Goal: Communication & Community: Share content

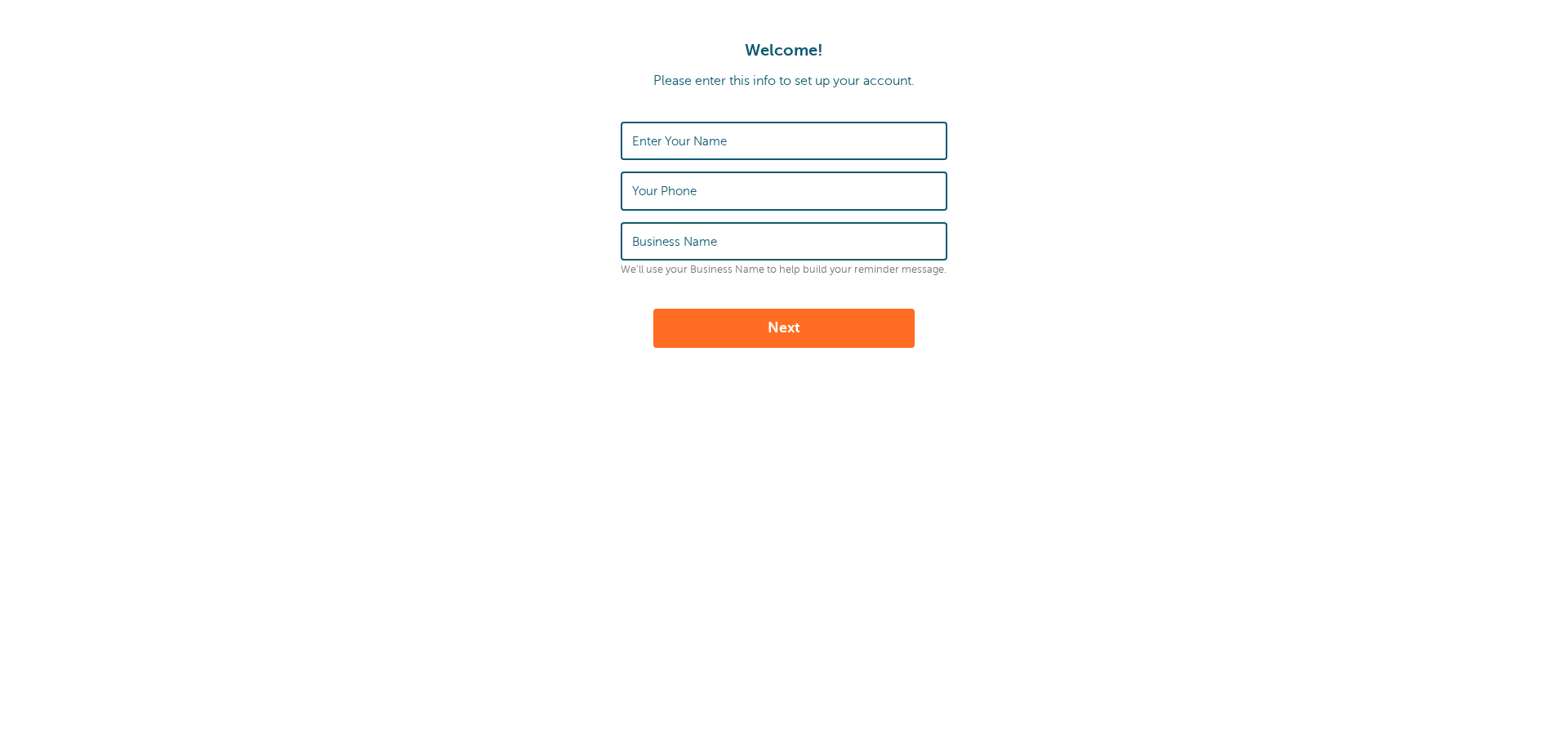
click at [714, 149] on label "Enter Your Name" at bounding box center [680, 141] width 95 height 15
click at [714, 149] on input "Enter Your Name" at bounding box center [784, 141] width 304 height 35
type input "Claudia"
click at [658, 185] on label "Your Phone" at bounding box center [664, 190] width 64 height 15
click at [658, 185] on input "Your Phone" at bounding box center [784, 191] width 304 height 35
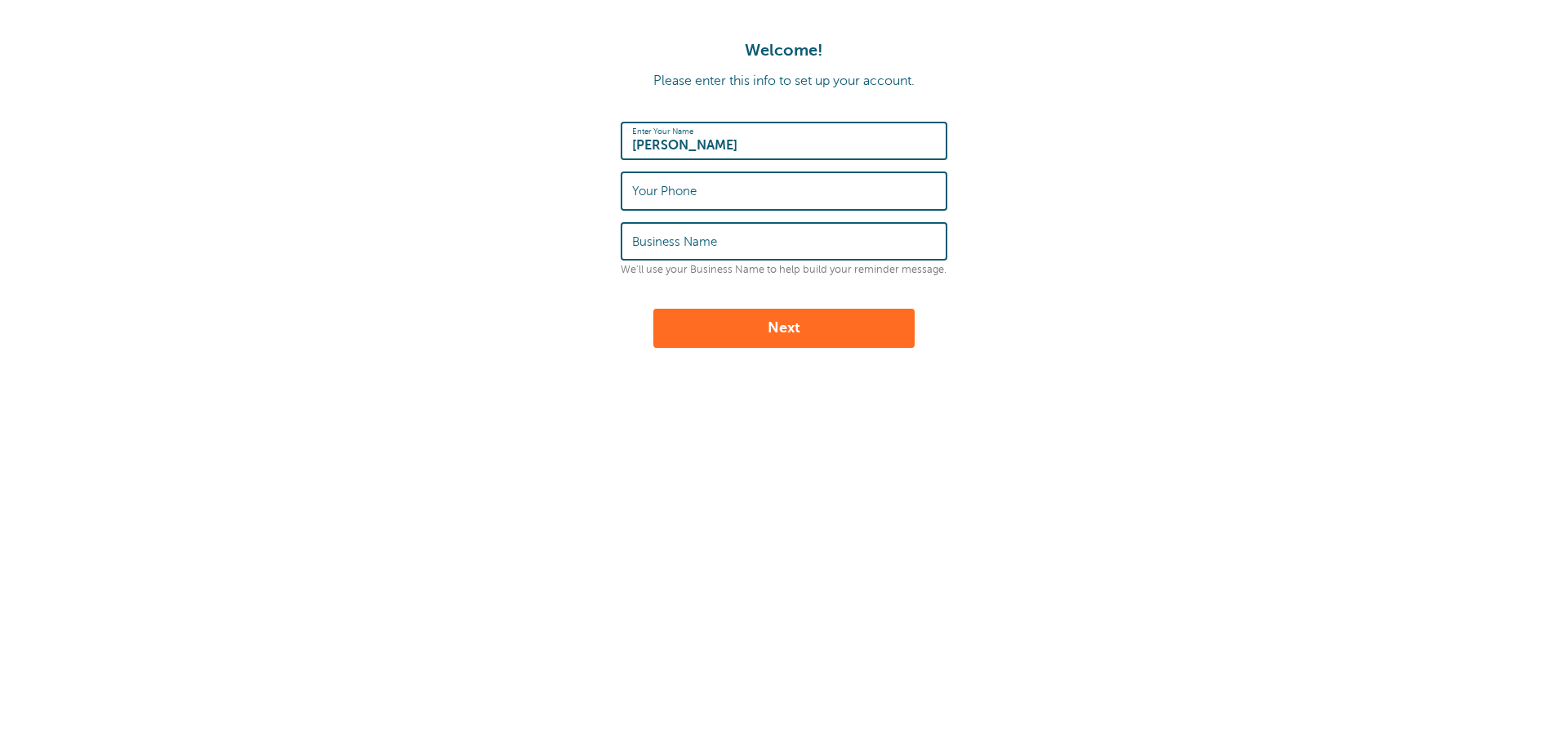
click at [666, 237] on label "Business Name" at bounding box center [675, 241] width 85 height 15
click at [666, 237] on input "Business Name" at bounding box center [784, 241] width 304 height 35
type input "JJP PTA"
click at [680, 191] on label "Your Phone" at bounding box center [664, 190] width 64 height 15
click at [680, 191] on input "Your Phone" at bounding box center [784, 191] width 304 height 35
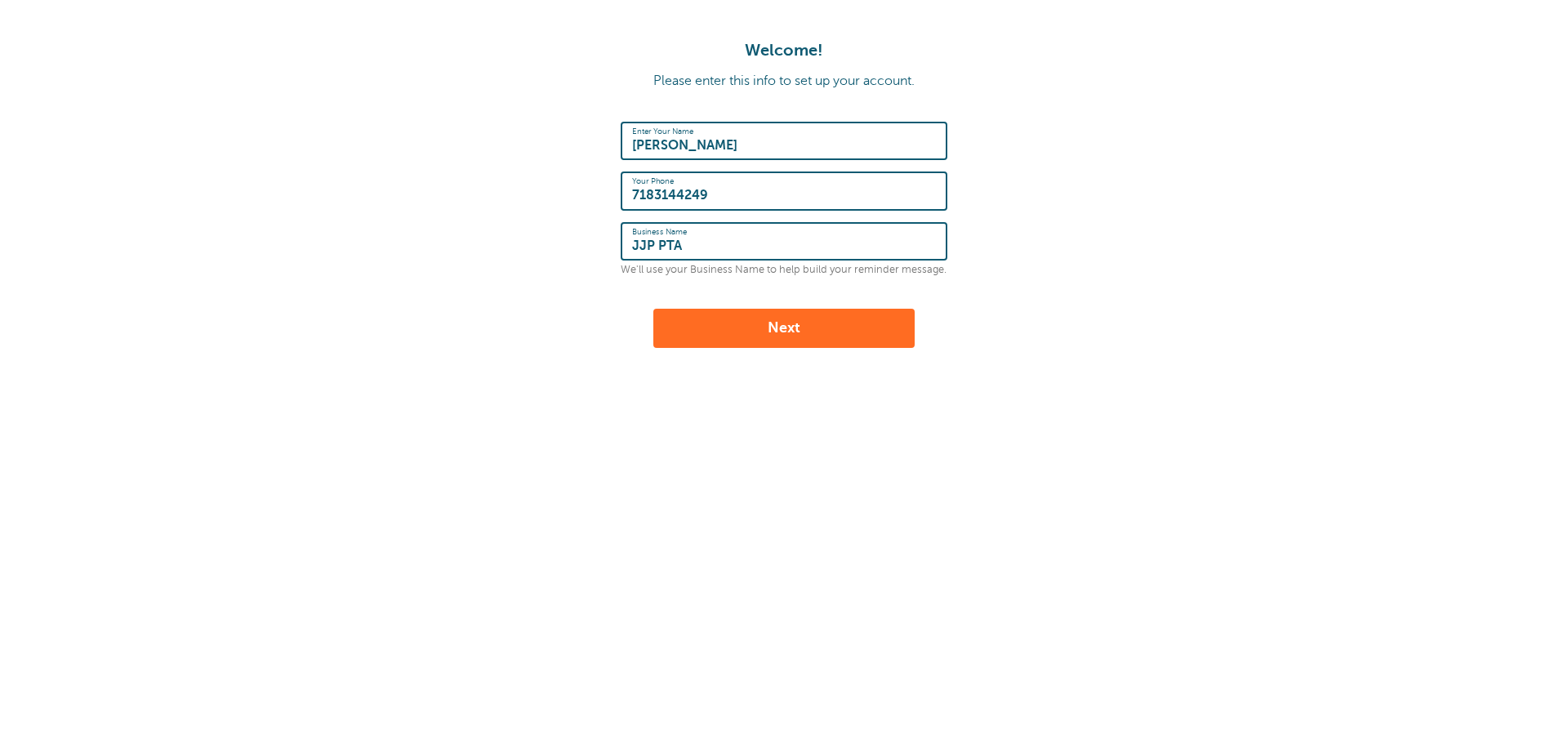
type input "7183144249"
click at [782, 322] on button "Next" at bounding box center [784, 328] width 261 height 39
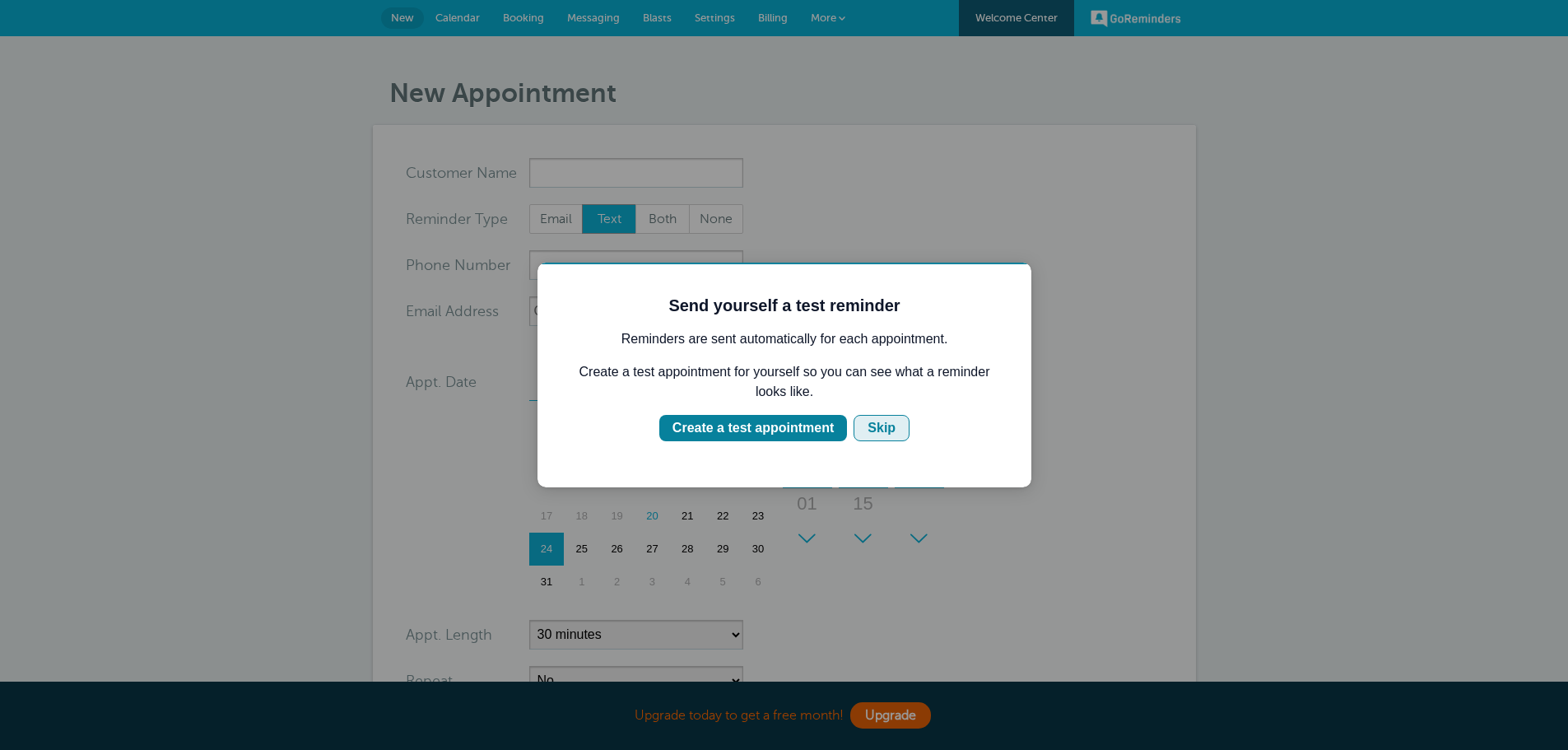
click at [880, 430] on div "Skip" at bounding box center [882, 428] width 28 height 20
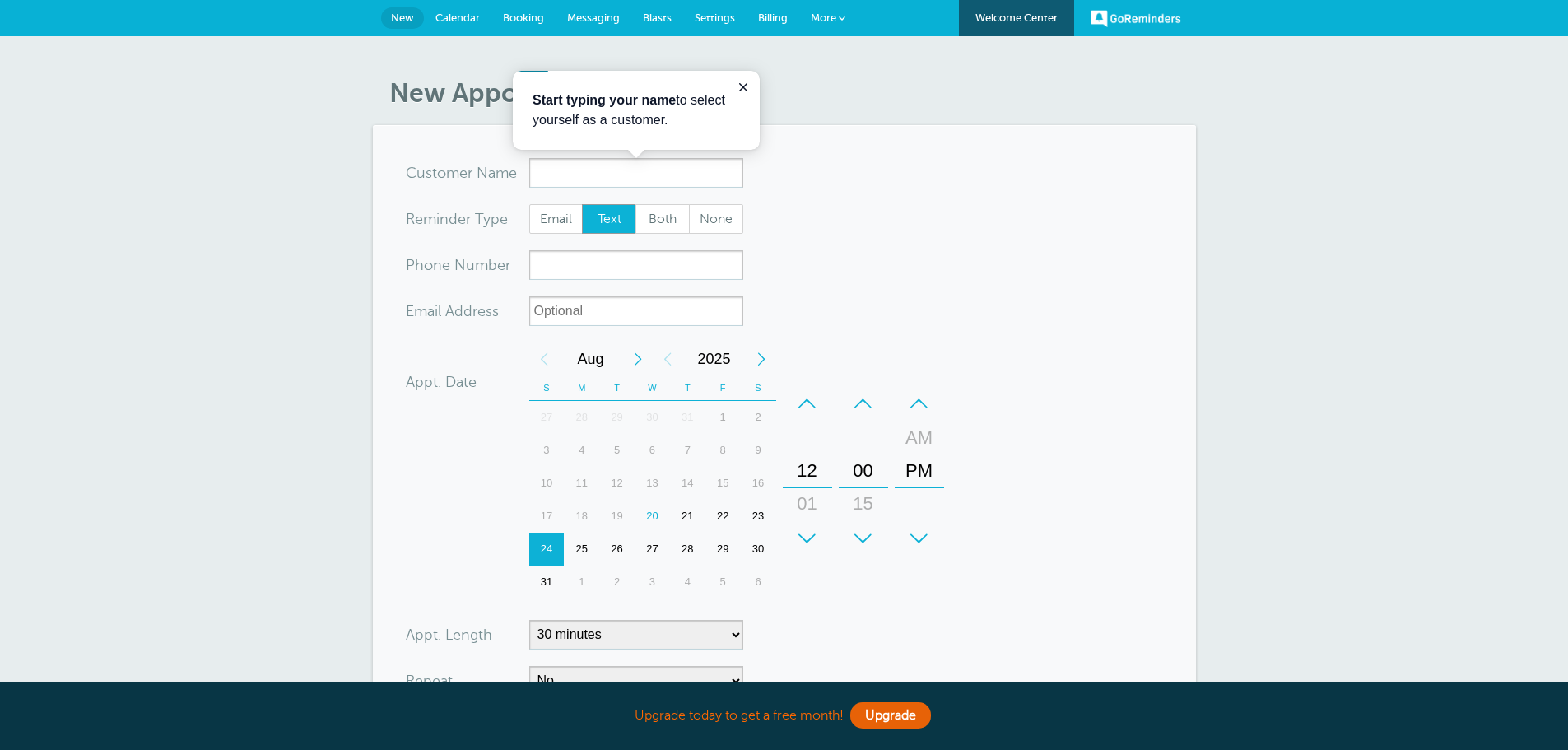
click at [782, 166] on form "You are creating a new customer. To use an existing customer select one from th…" at bounding box center [784, 496] width 758 height 675
click at [744, 84] on icon "Close guide" at bounding box center [743, 86] width 13 height 13
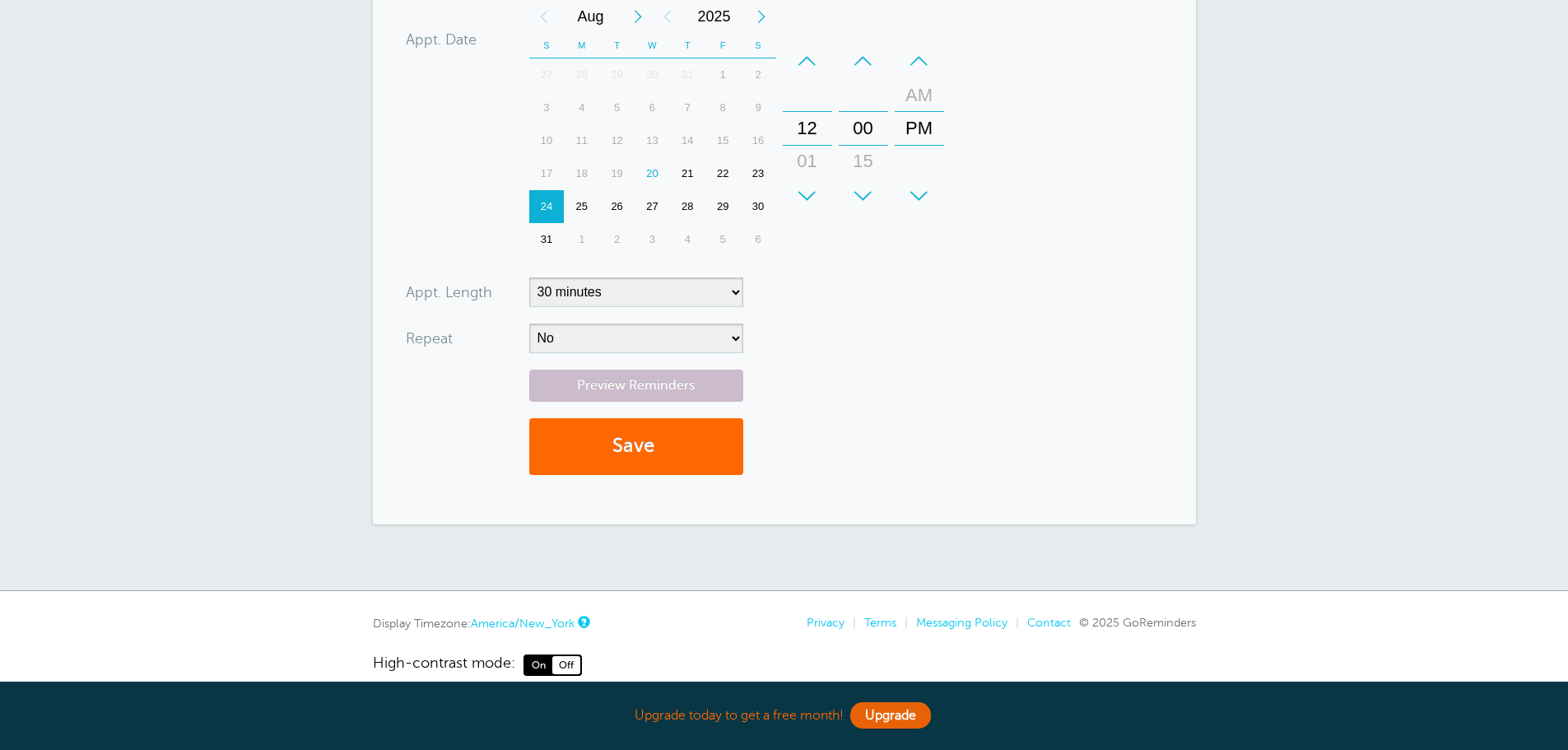
scroll to position [368, 0]
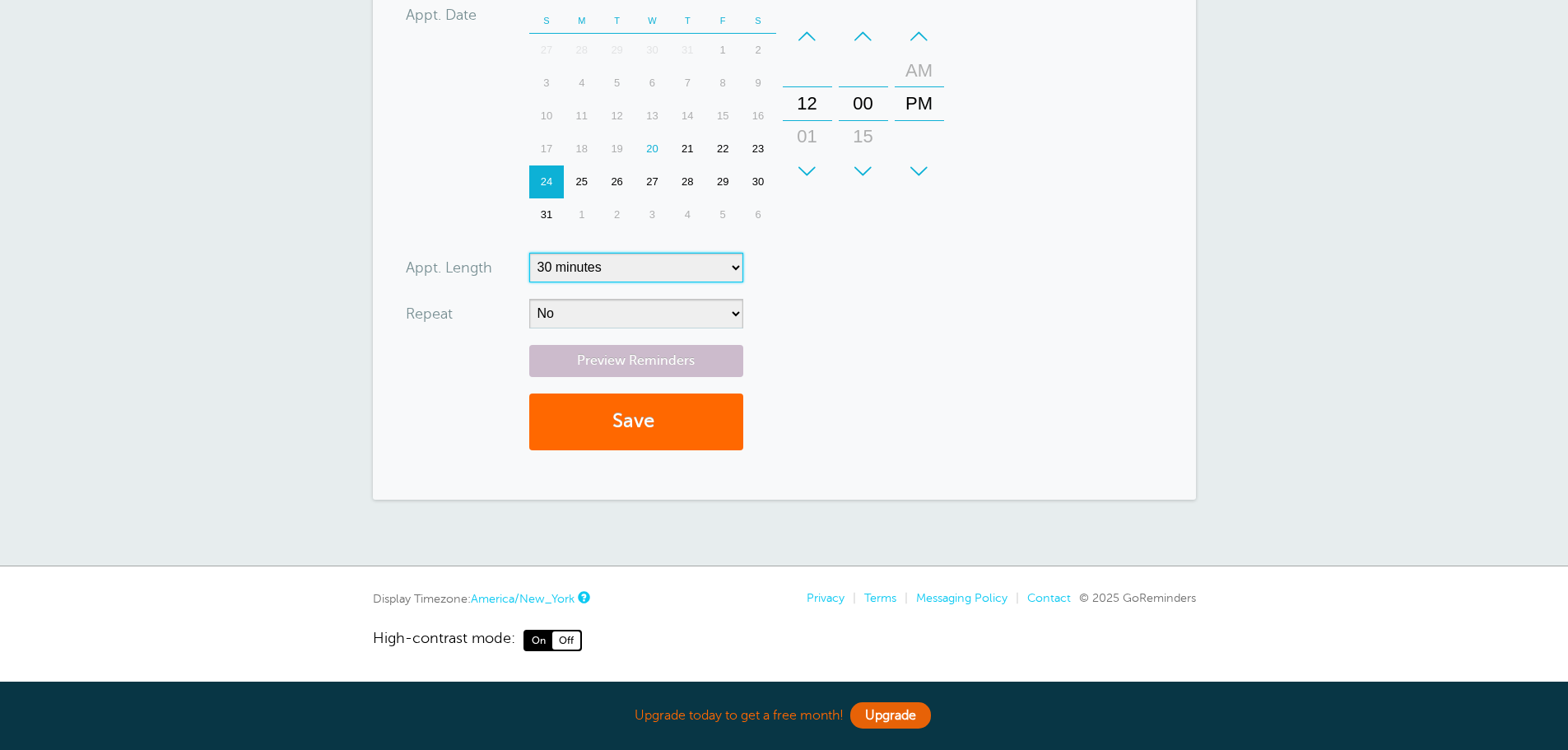
click at [734, 272] on select "5 minutes 10 minutes 15 minutes 20 minutes 25 minutes 30 minutes 35 minutes 40 …" at bounding box center [637, 267] width 214 height 30
select select "120"
click at [529, 252] on select "5 minutes 10 minutes 15 minutes 20 minutes 25 minutes 30 minutes 35 minutes 40 …" at bounding box center [637, 267] width 214 height 30
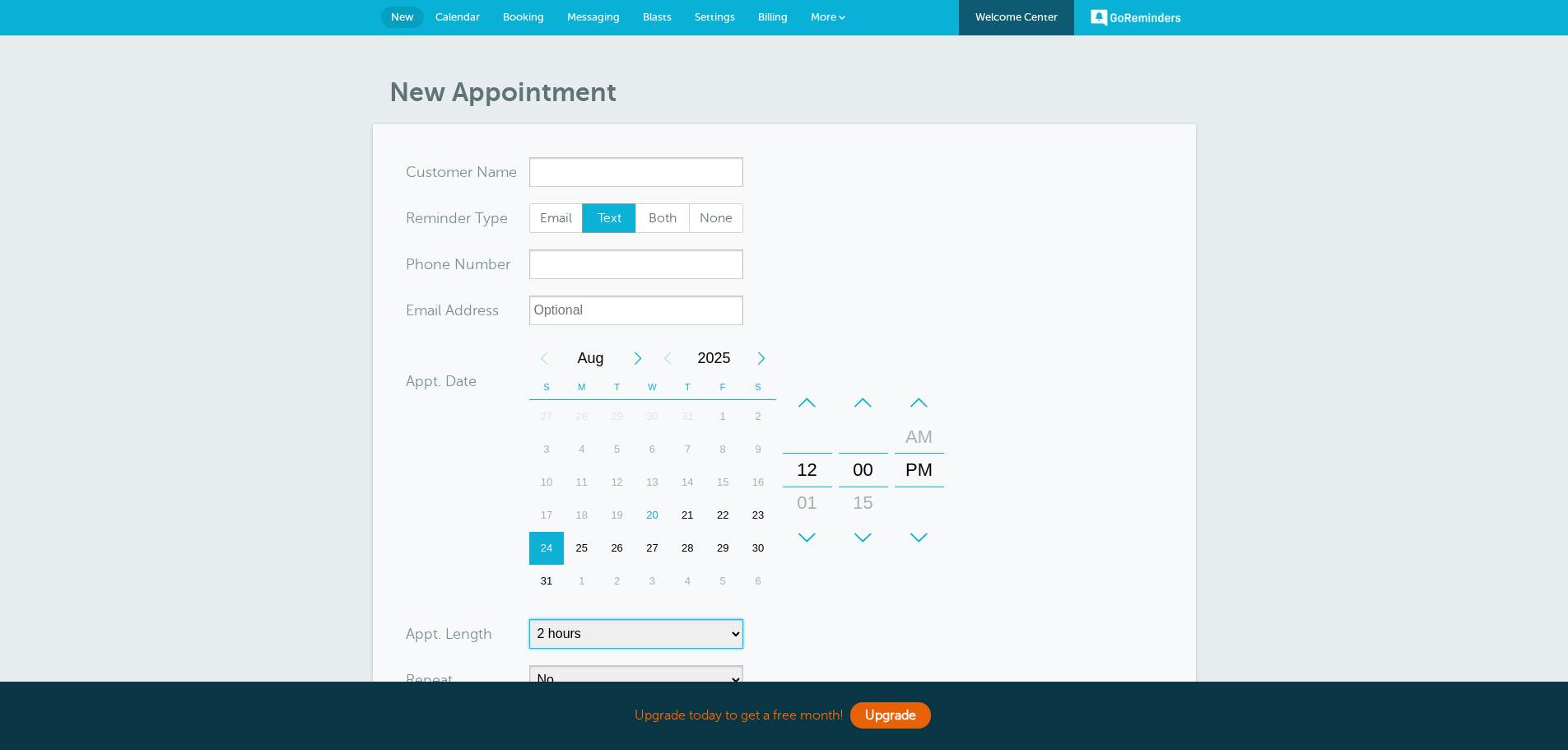
scroll to position [0, 0]
click at [684, 512] on div "21" at bounding box center [688, 516] width 36 height 33
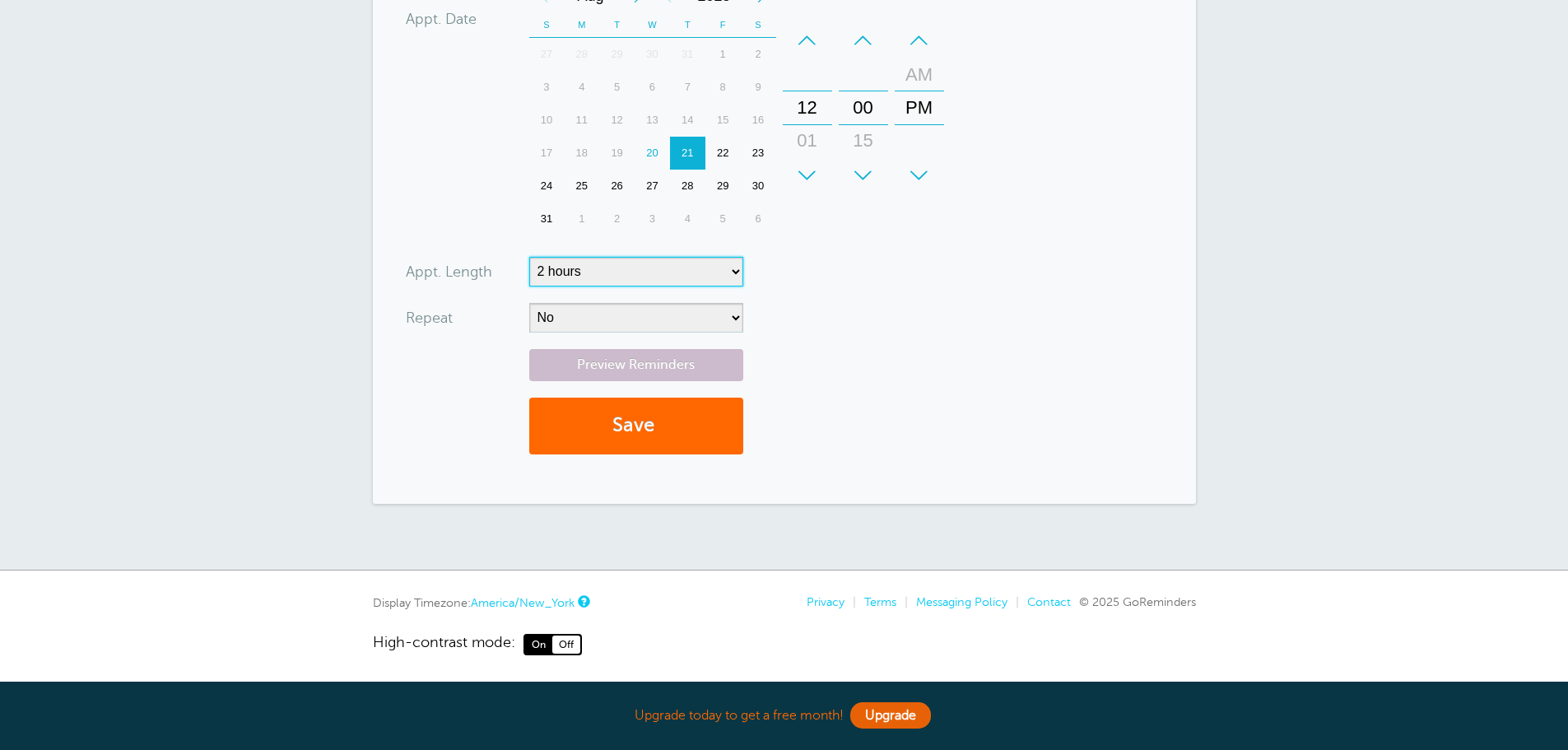
scroll to position [368, 0]
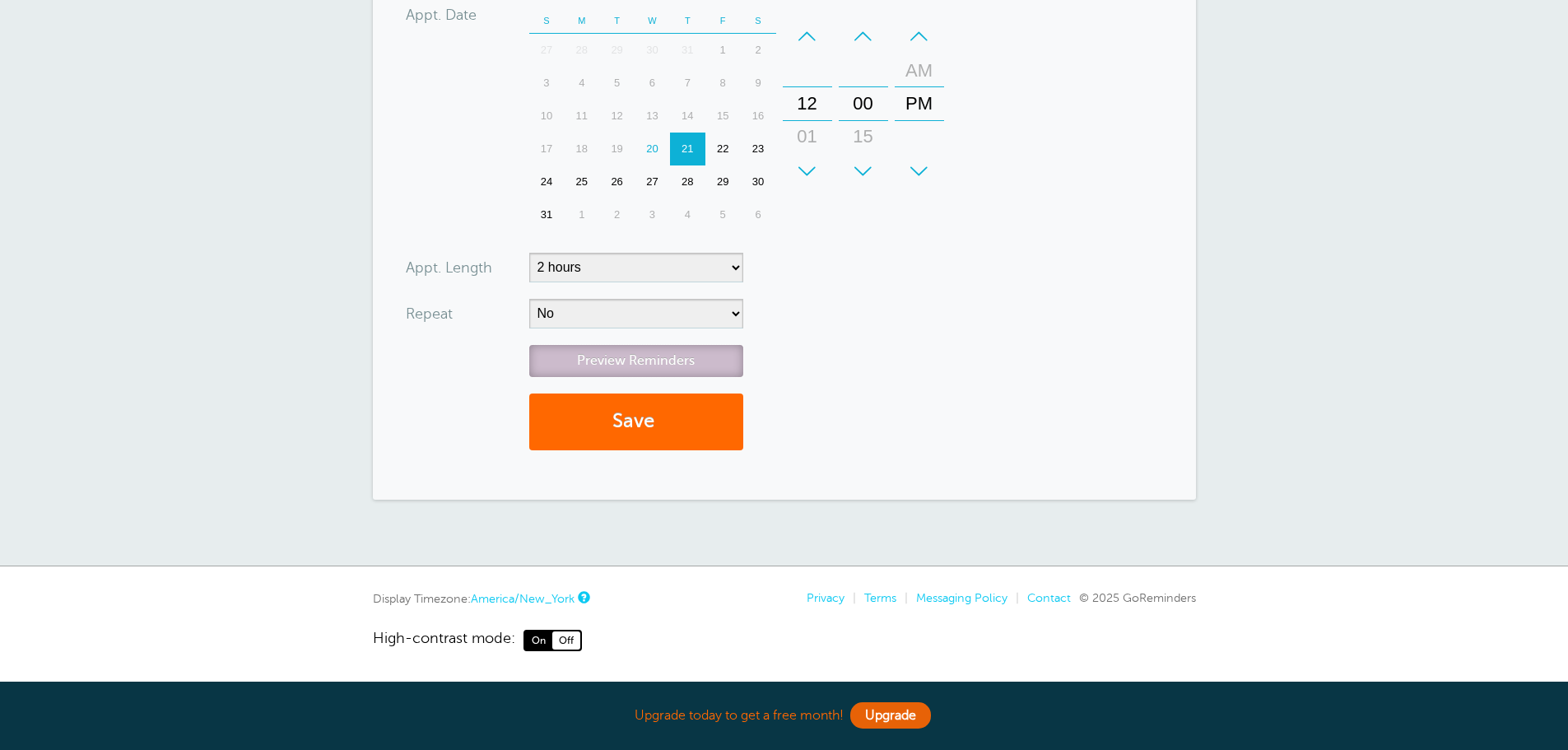
click at [660, 360] on link "Preview Reminders" at bounding box center [637, 361] width 214 height 32
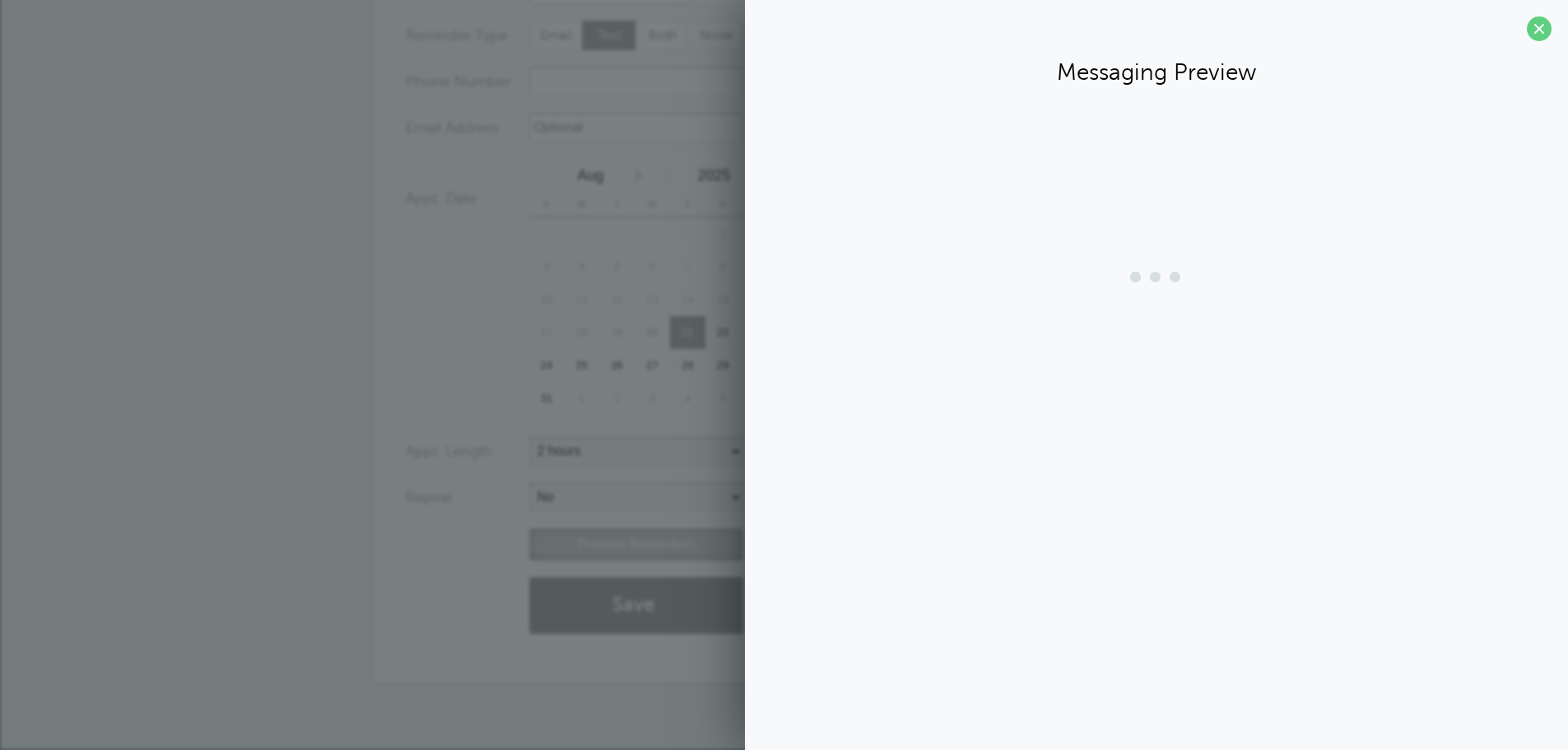
scroll to position [184, 0]
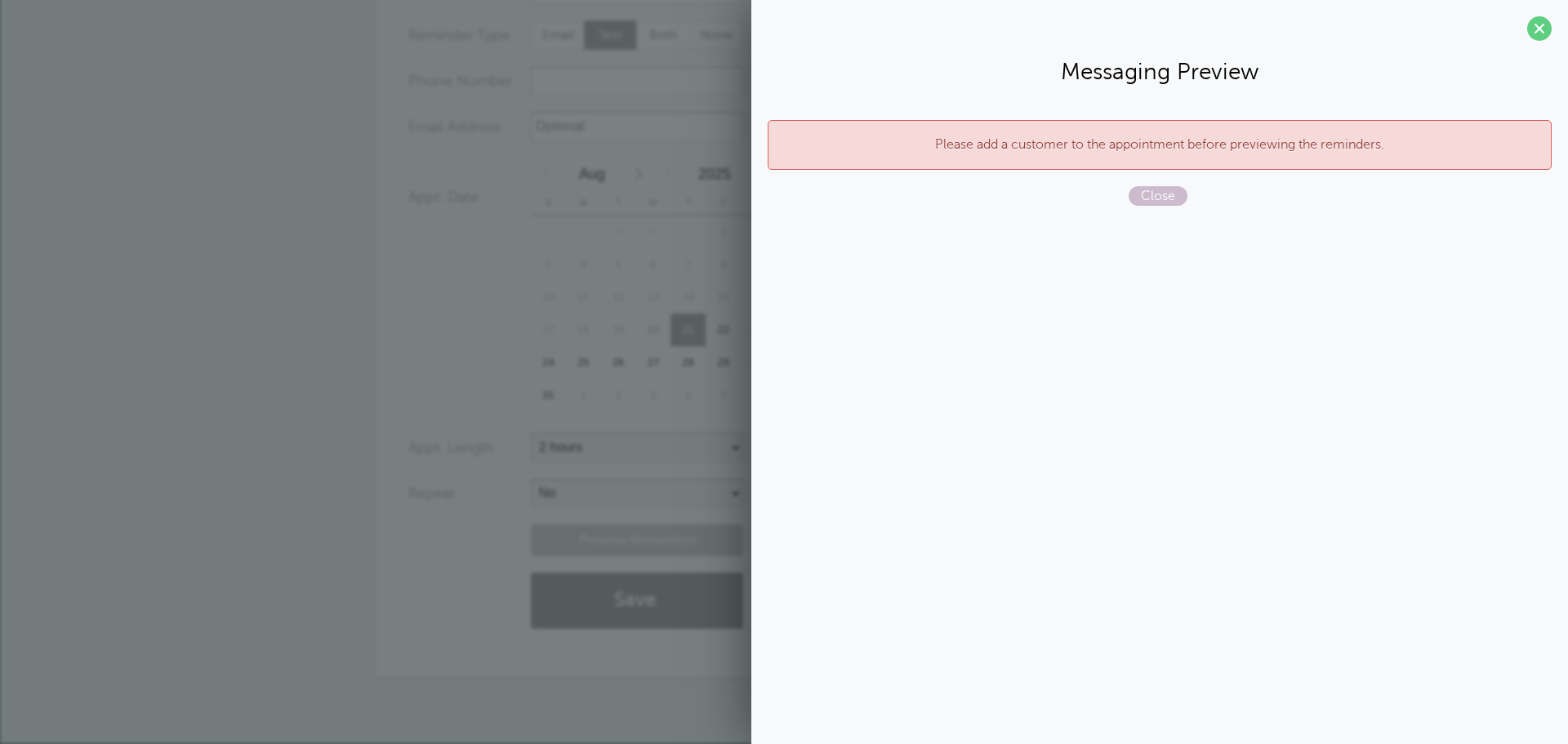
drag, startPoint x: 1544, startPoint y: 31, endPoint x: 1224, endPoint y: 54, distance: 320.8
click at [1542, 31] on span at bounding box center [1539, 29] width 25 height 25
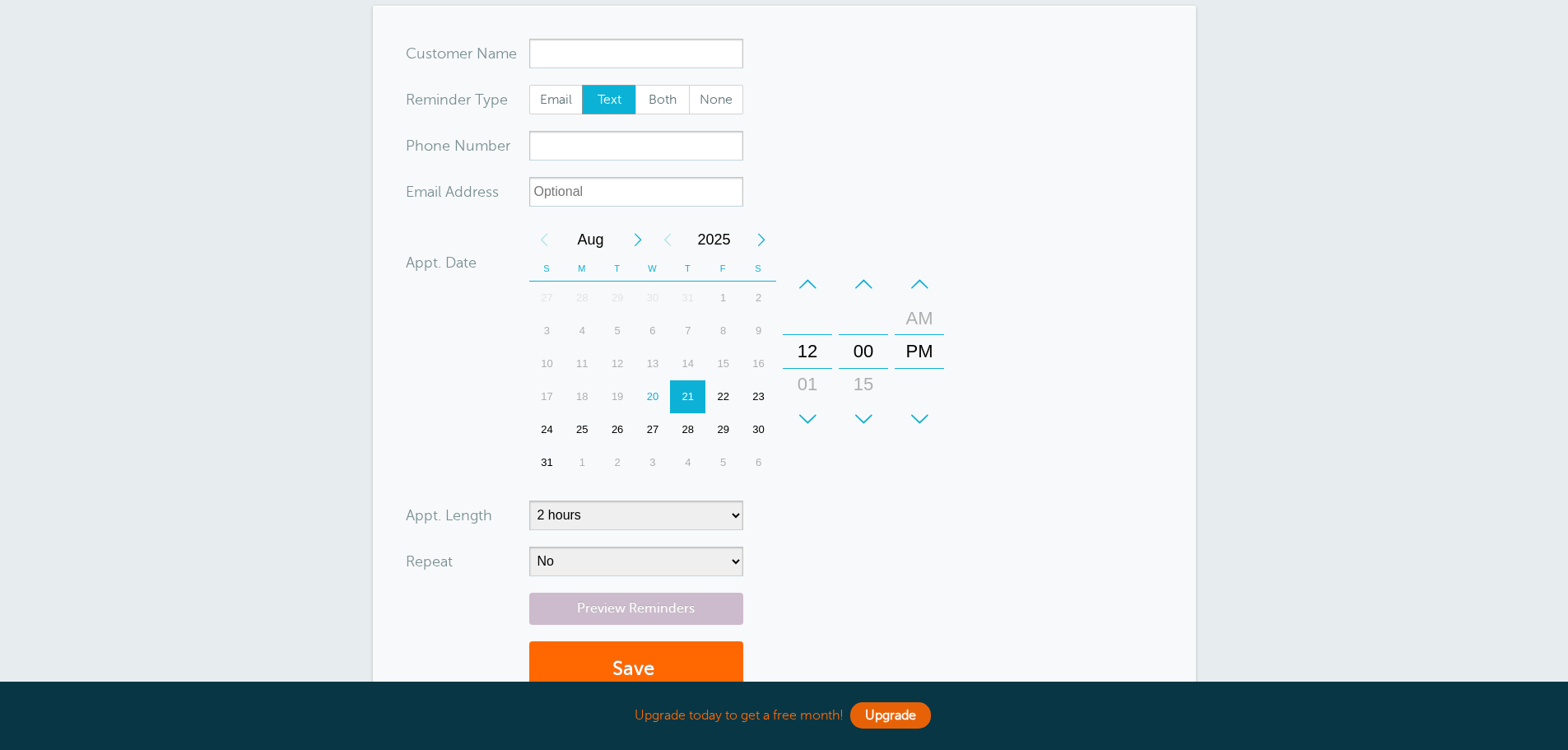
scroll to position [0, 0]
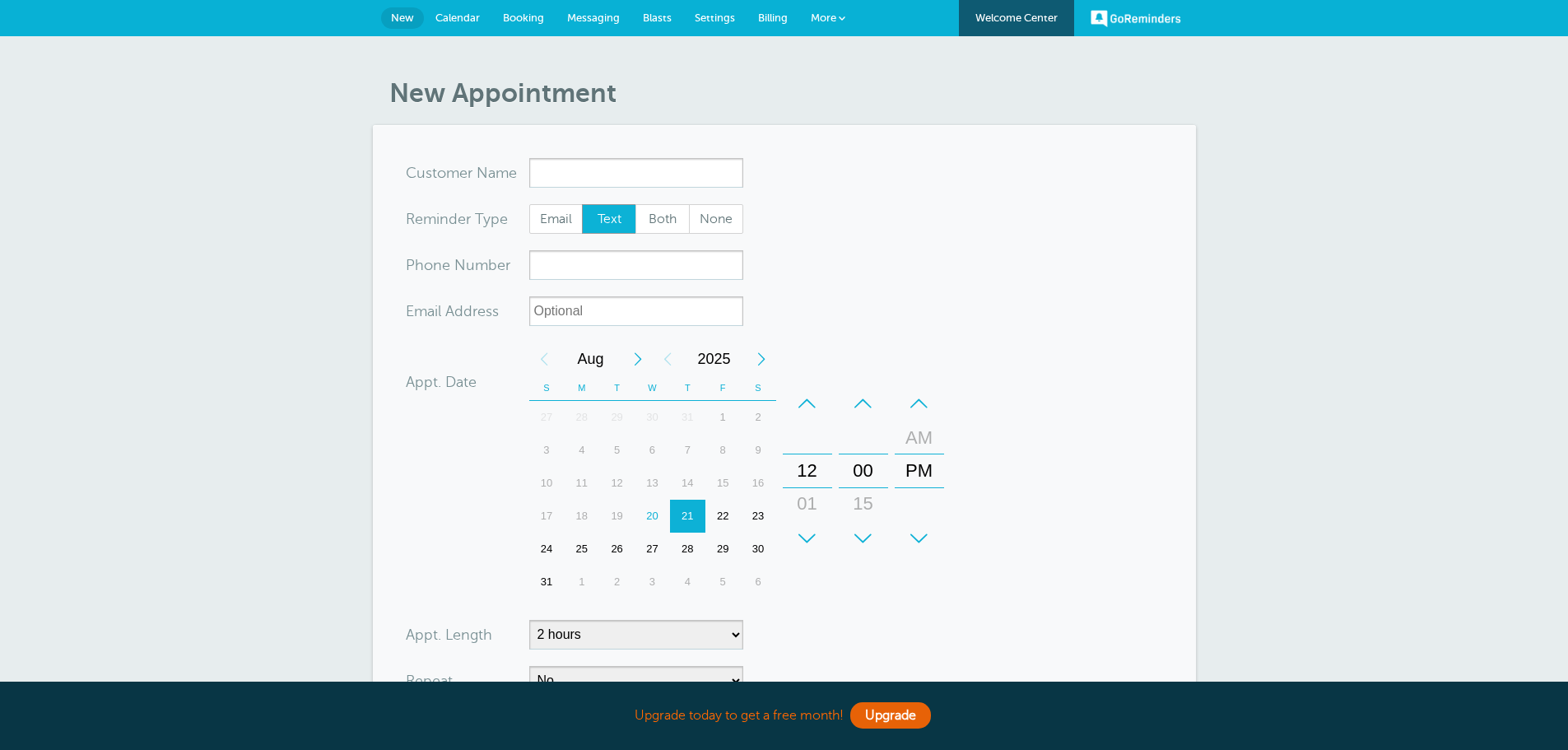
click at [656, 7] on link "Blasts" at bounding box center [657, 18] width 52 height 36
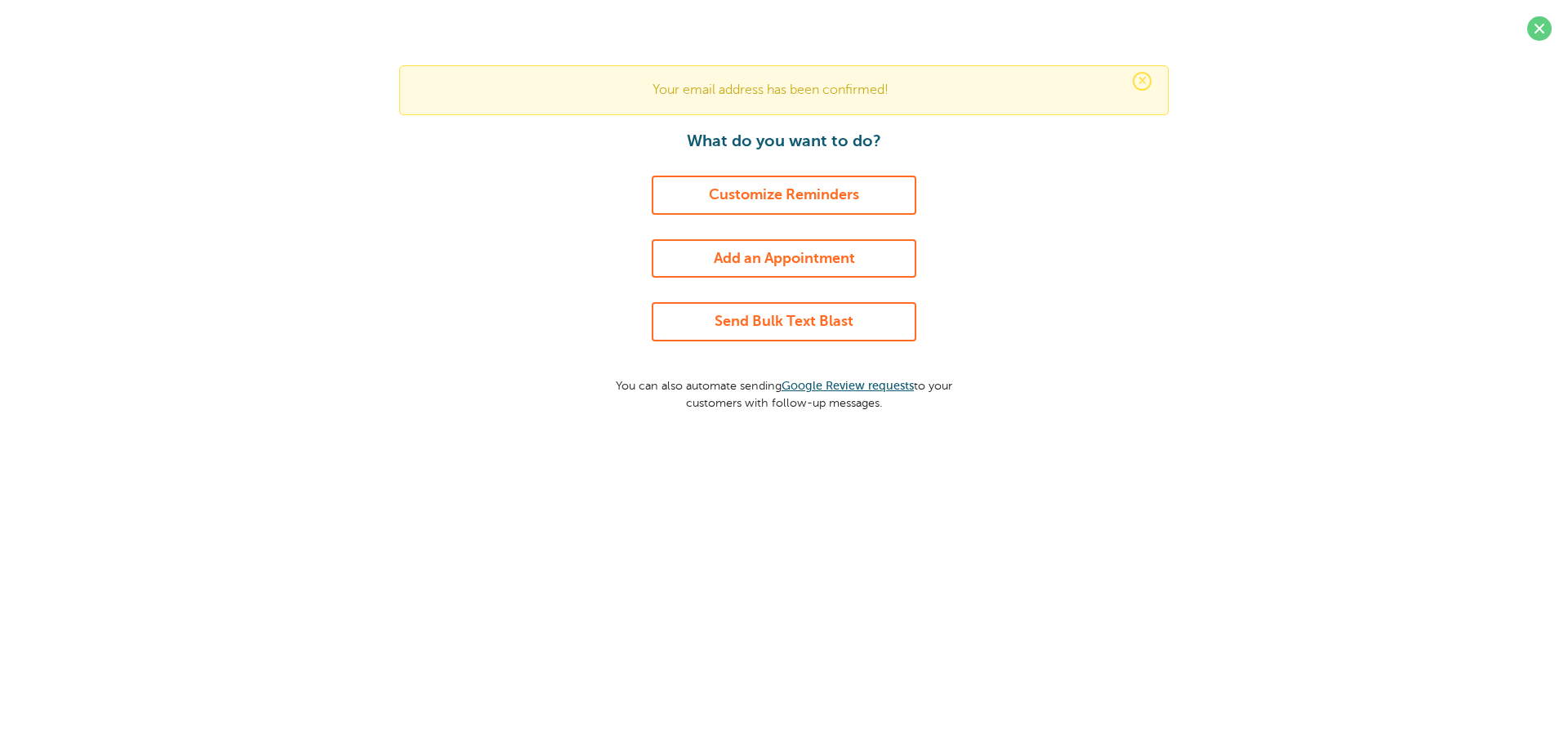
click at [831, 329] on link "Send Bulk Text Blast" at bounding box center [784, 322] width 265 height 39
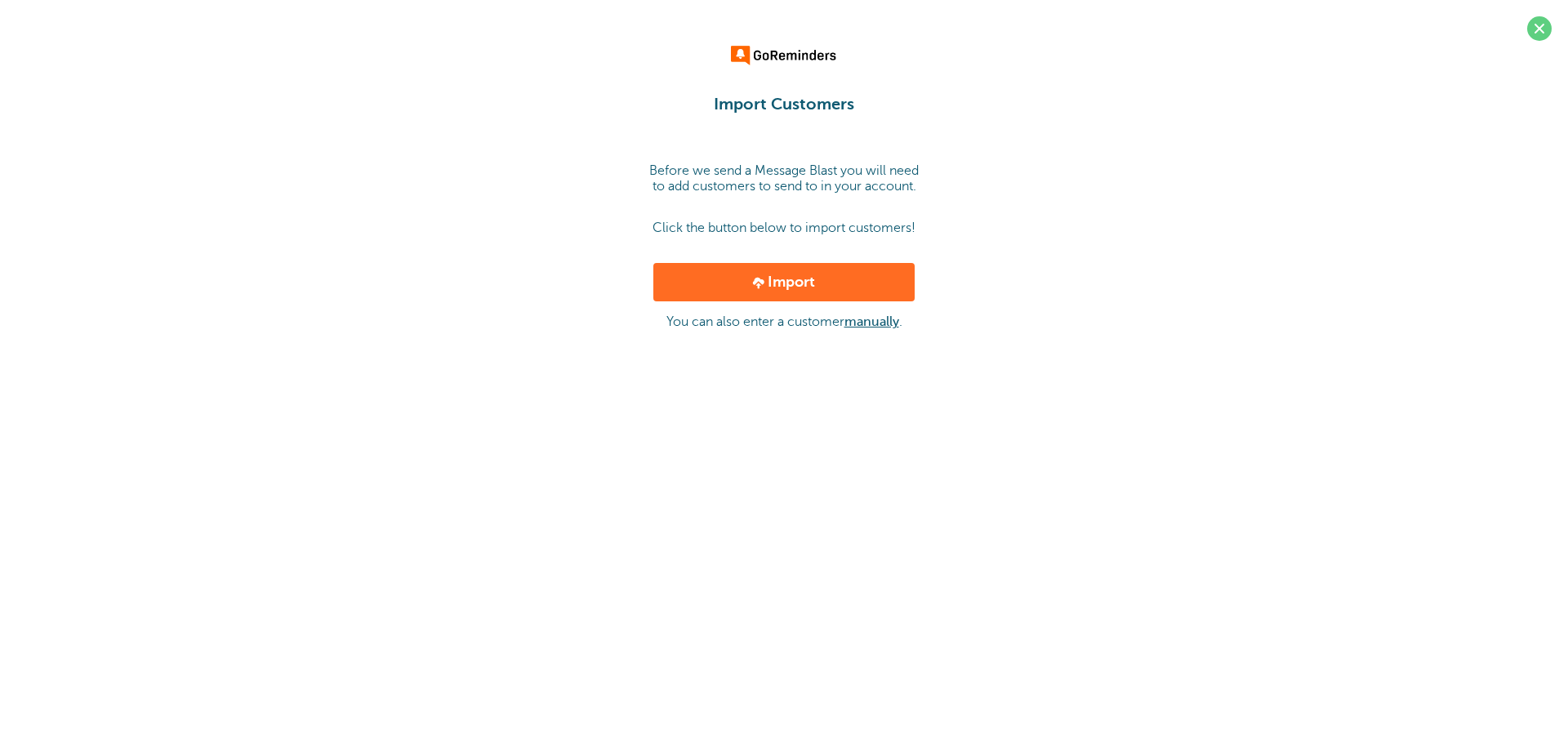
click at [890, 319] on link "manually" at bounding box center [872, 321] width 55 height 15
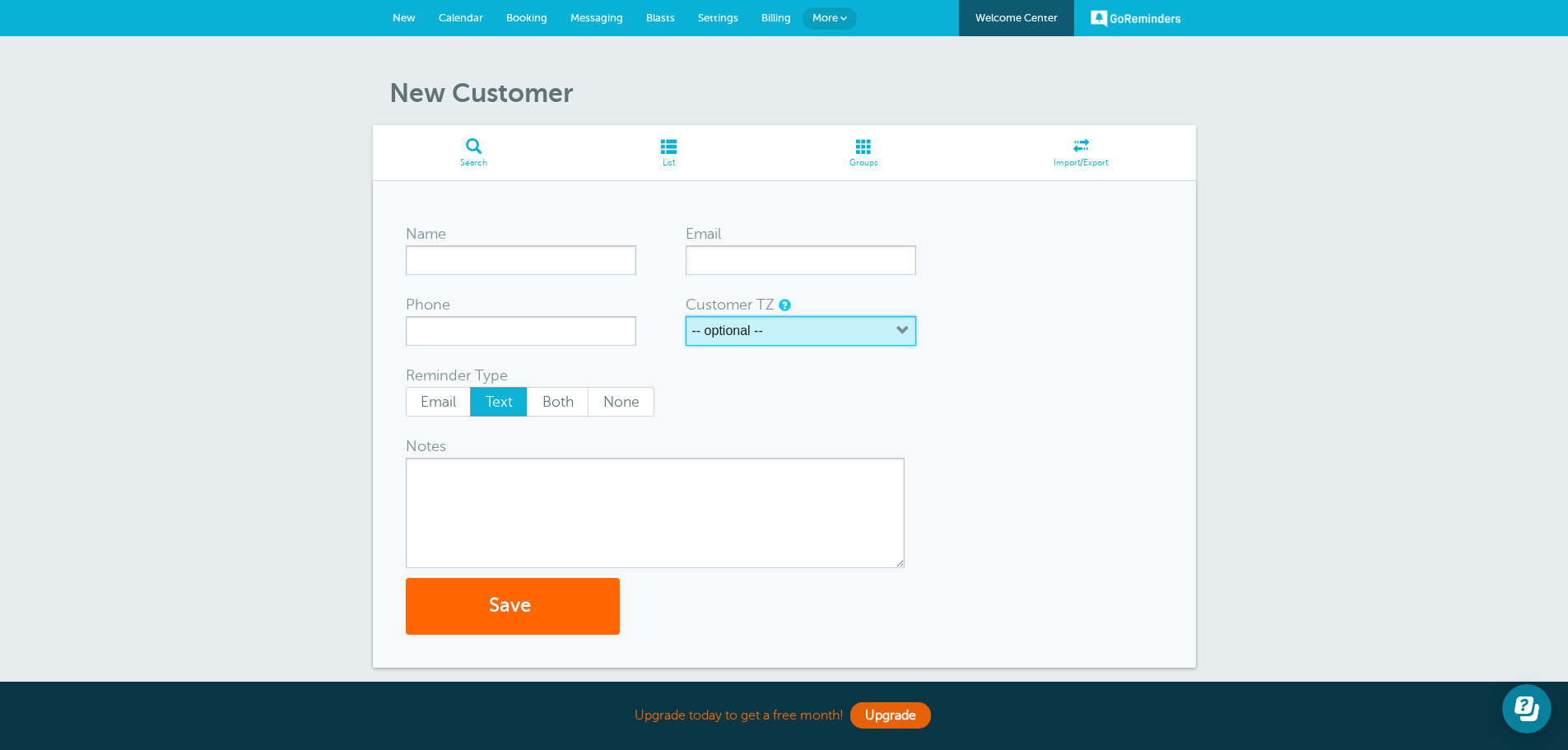
click at [888, 333] on button "-- optional --" at bounding box center [800, 331] width 230 height 30
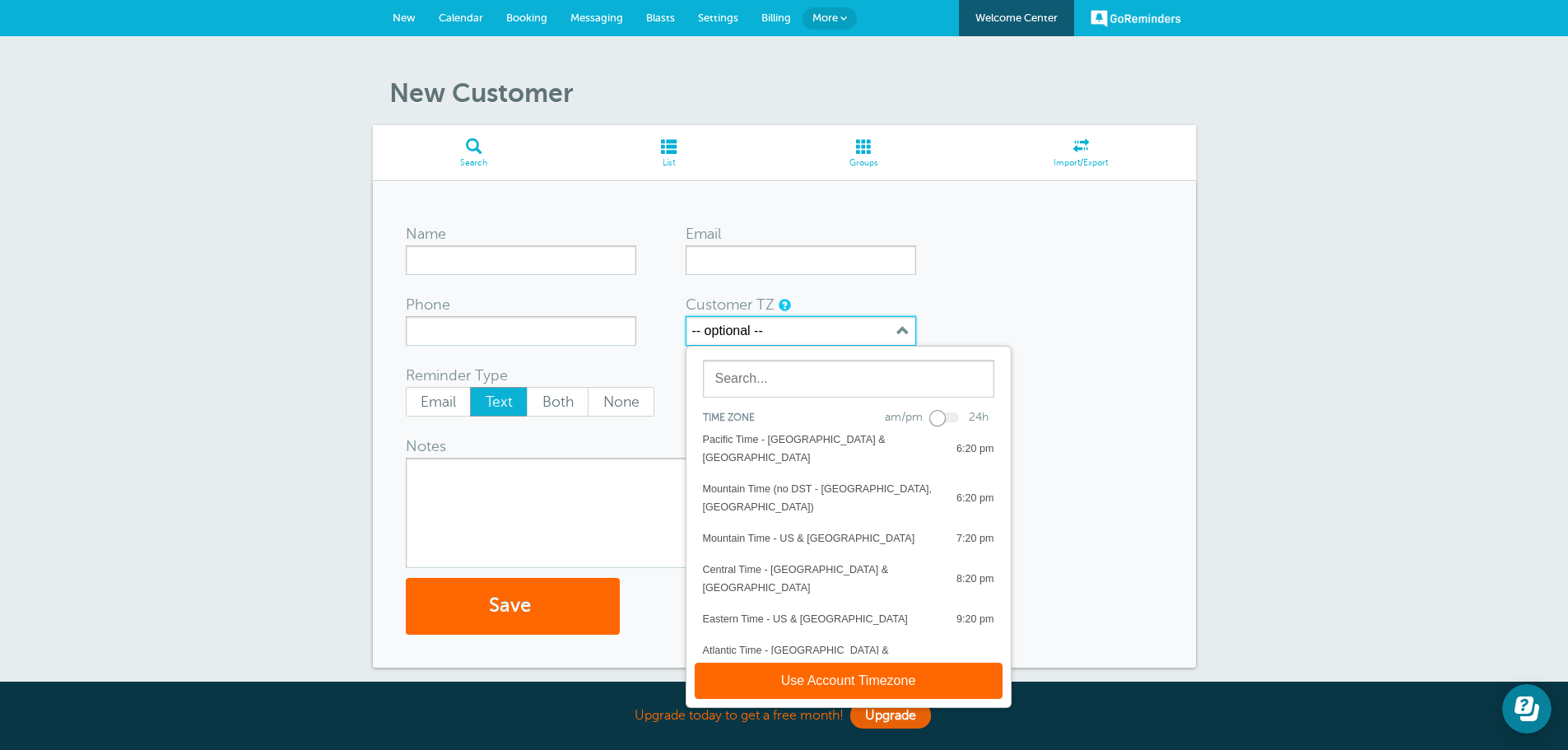
scroll to position [82, 0]
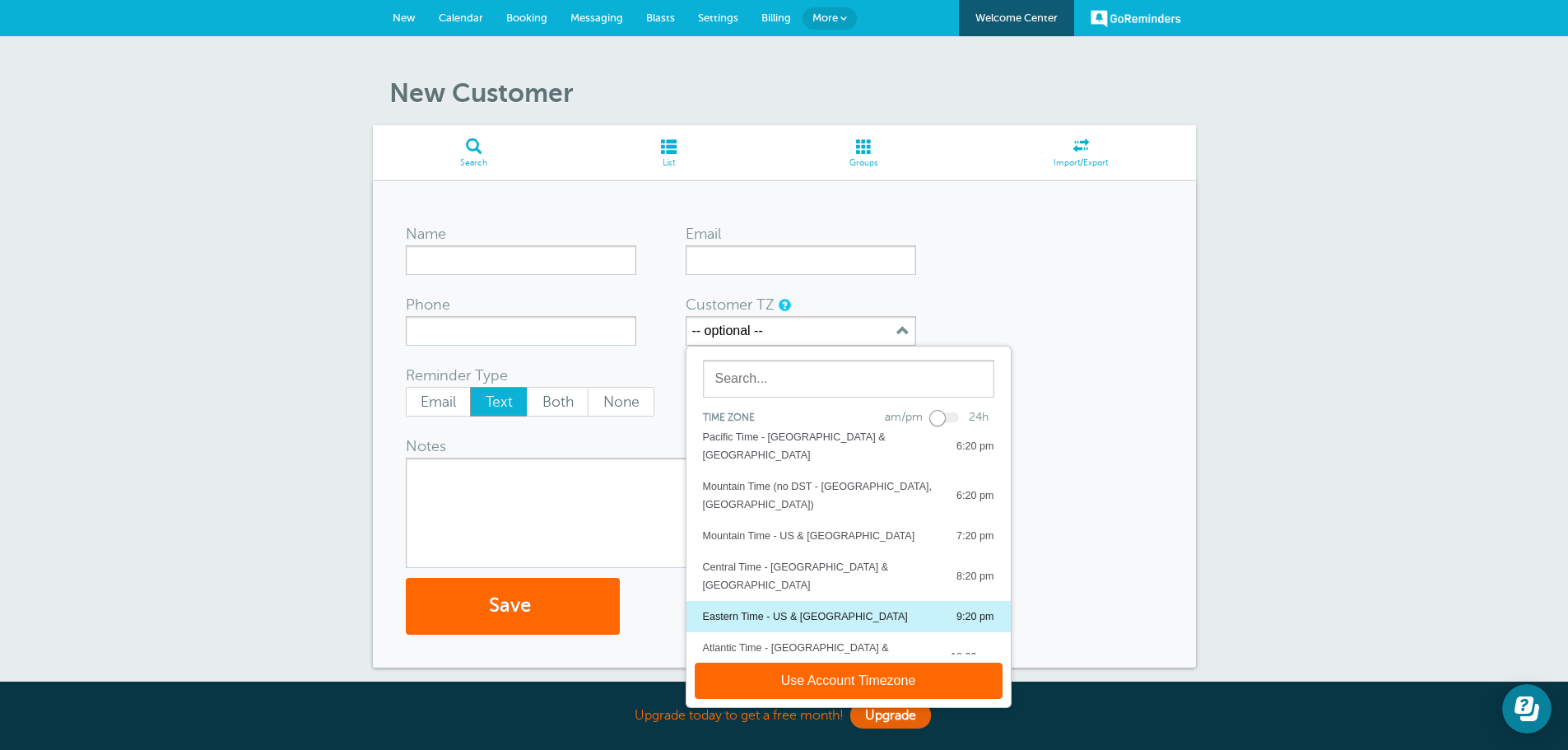
click at [822, 608] on div "Eastern Time - US & Canada" at bounding box center [805, 617] width 205 height 18
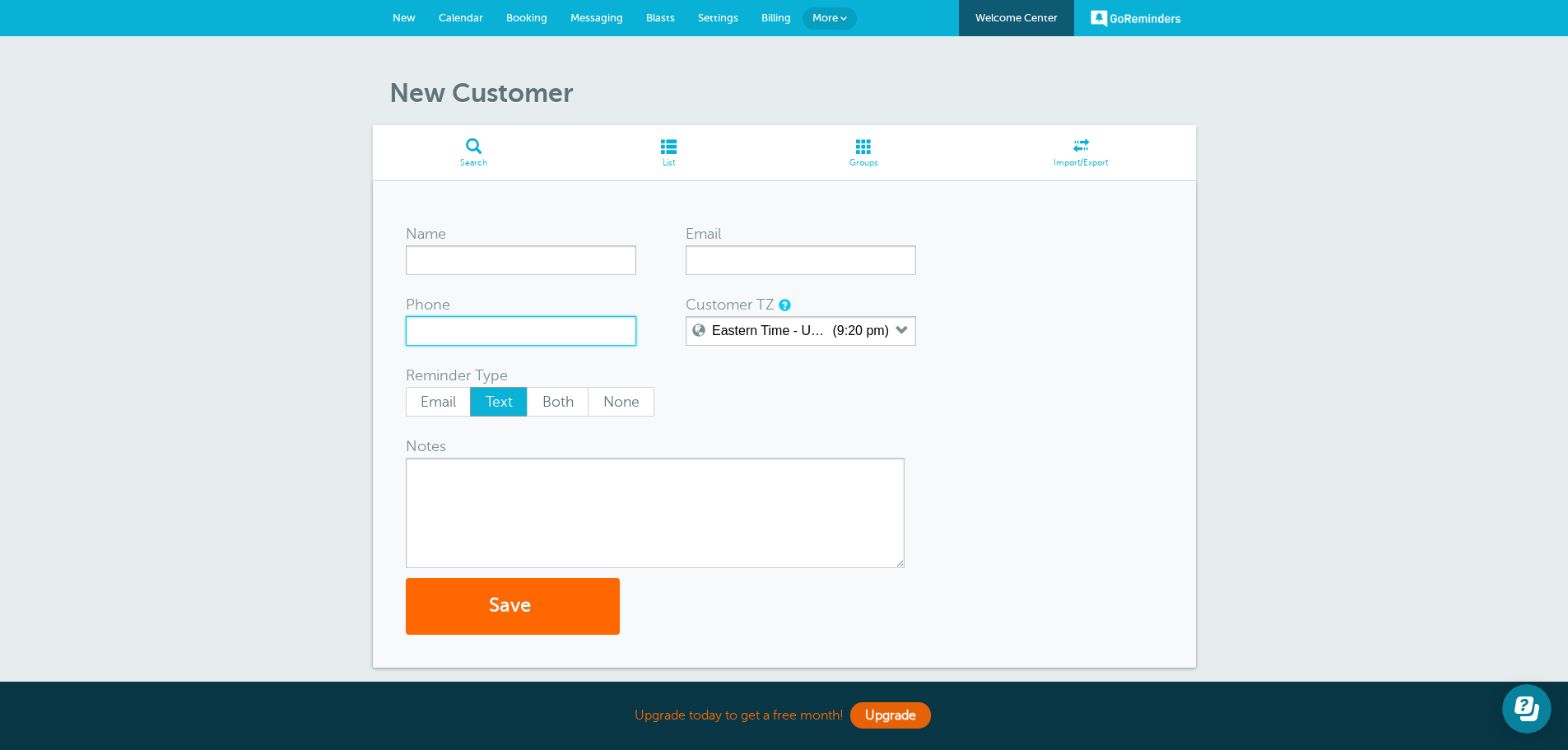
click at [509, 324] on input "Phone" at bounding box center [521, 331] width 230 height 30
click at [674, 145] on span at bounding box center [668, 146] width 188 height 16
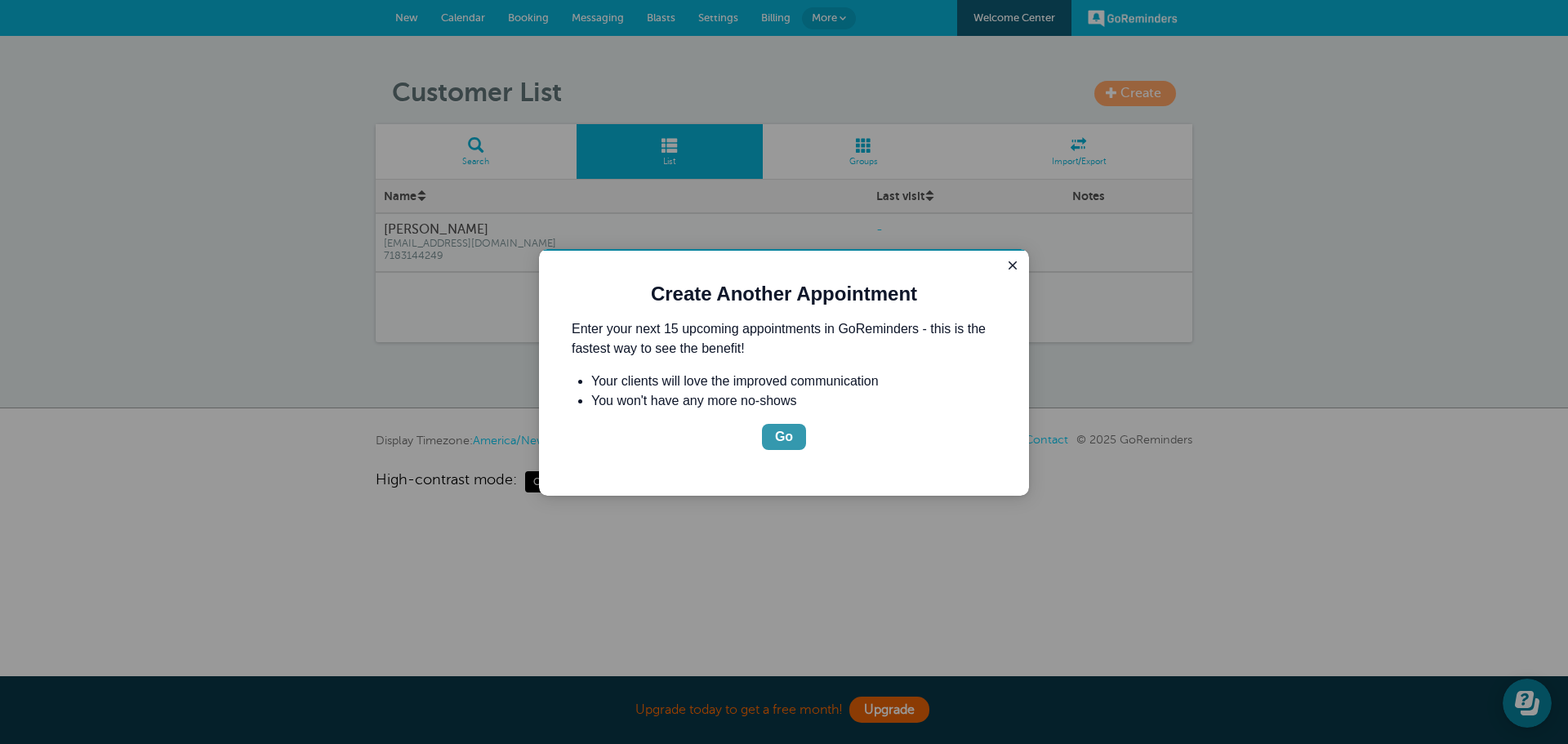
click at [784, 432] on div "Go" at bounding box center [784, 438] width 18 height 20
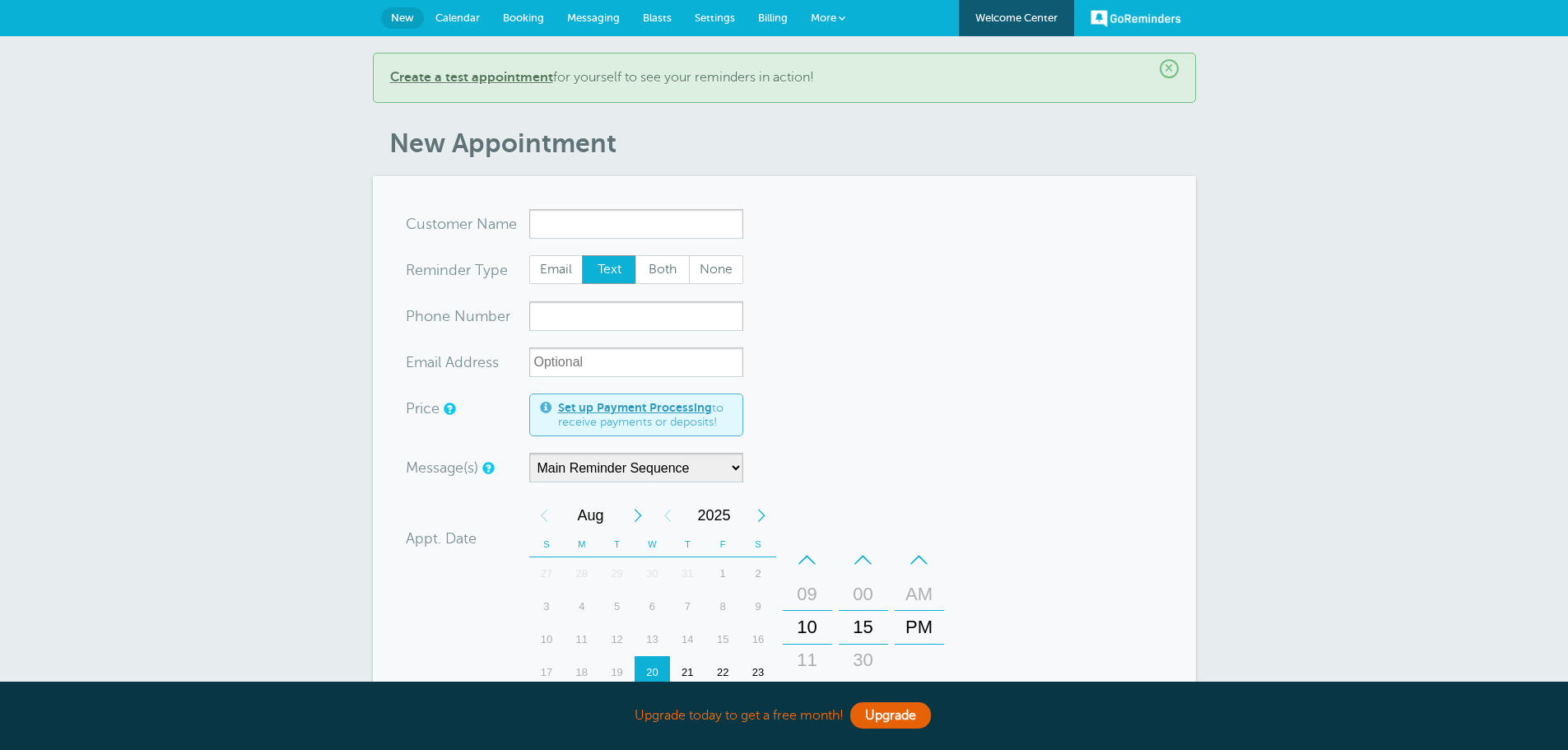
click at [1164, 70] on span "×" at bounding box center [1169, 69] width 19 height 19
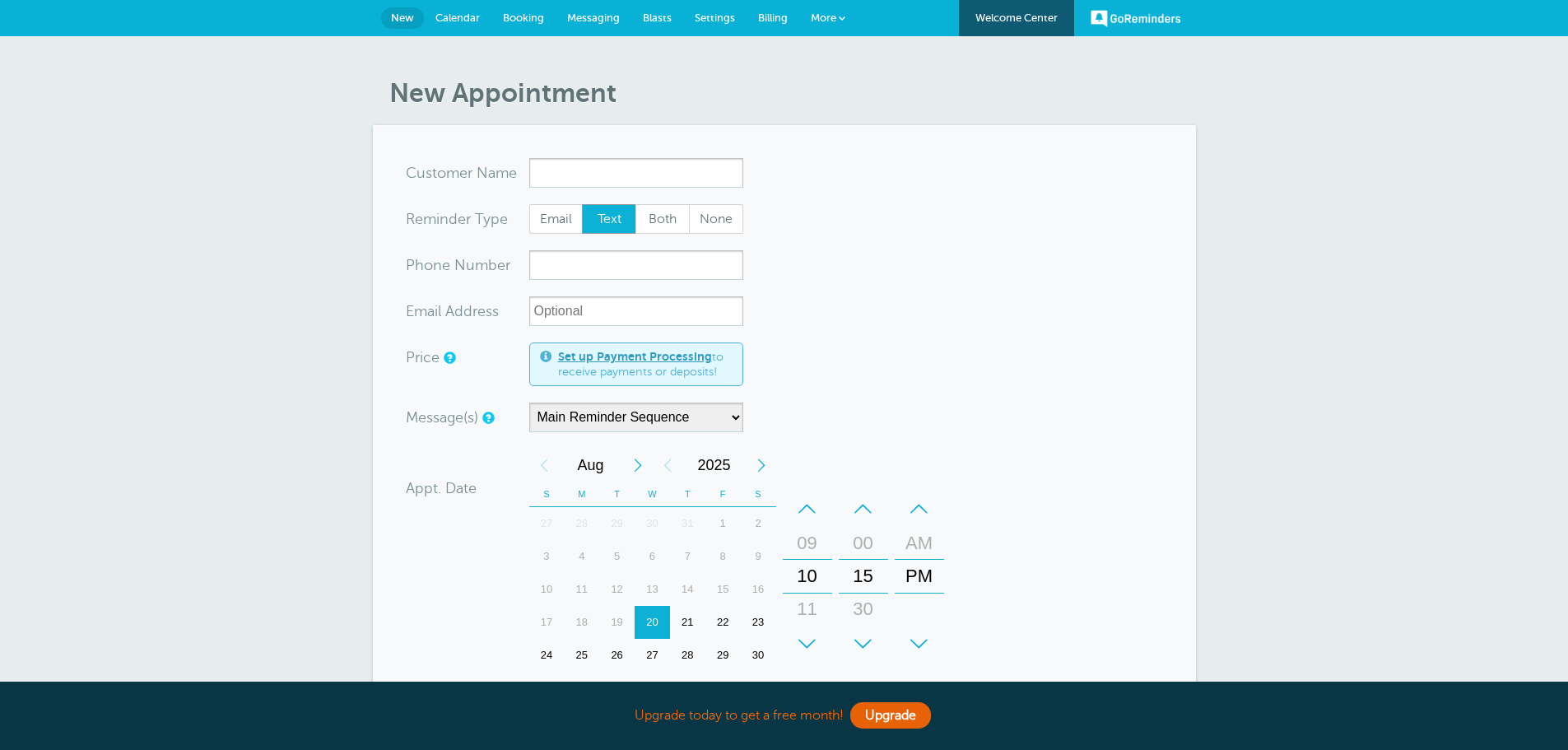
click at [656, 13] on span "Blasts" at bounding box center [656, 18] width 29 height 12
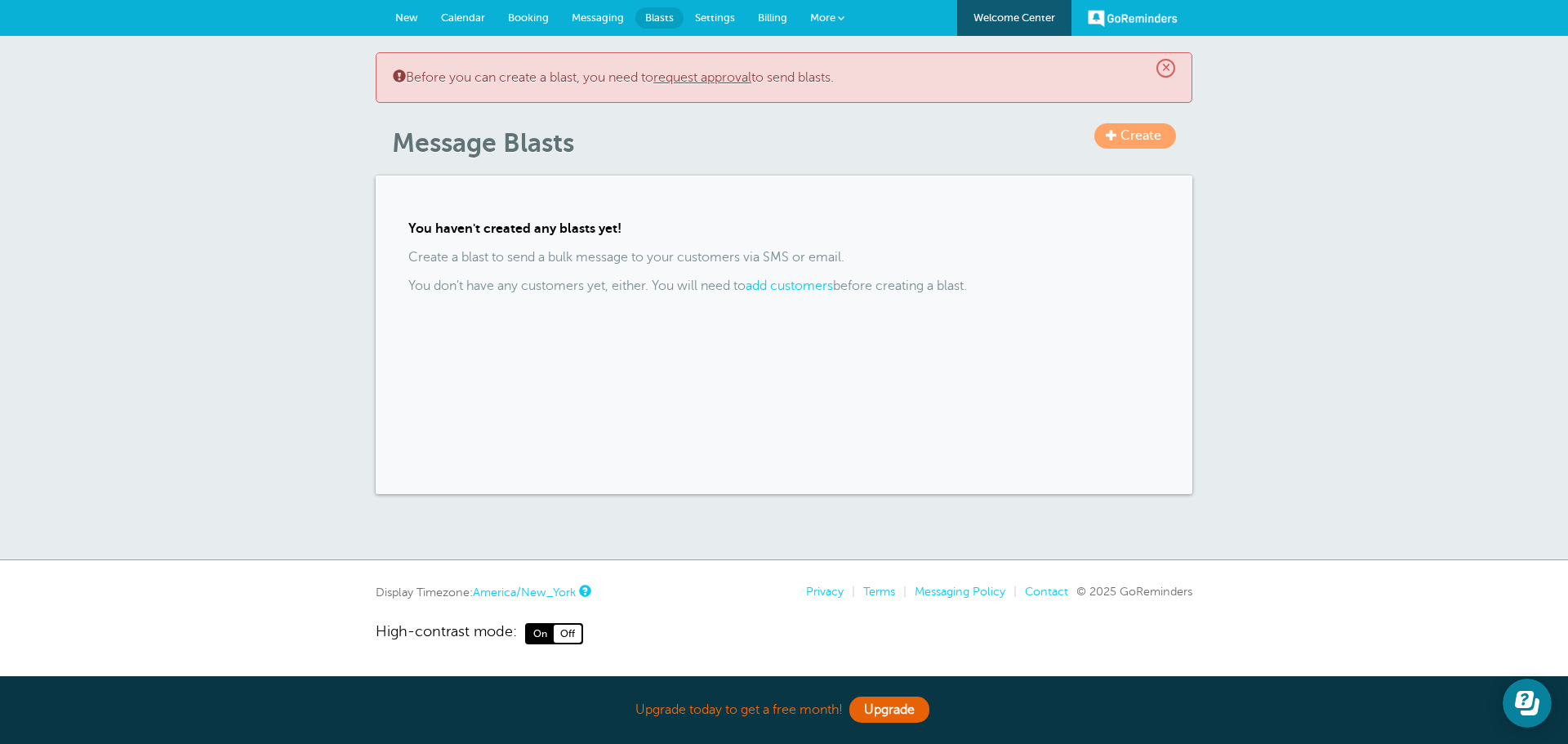
click at [814, 286] on link "add customers" at bounding box center [789, 286] width 88 height 15
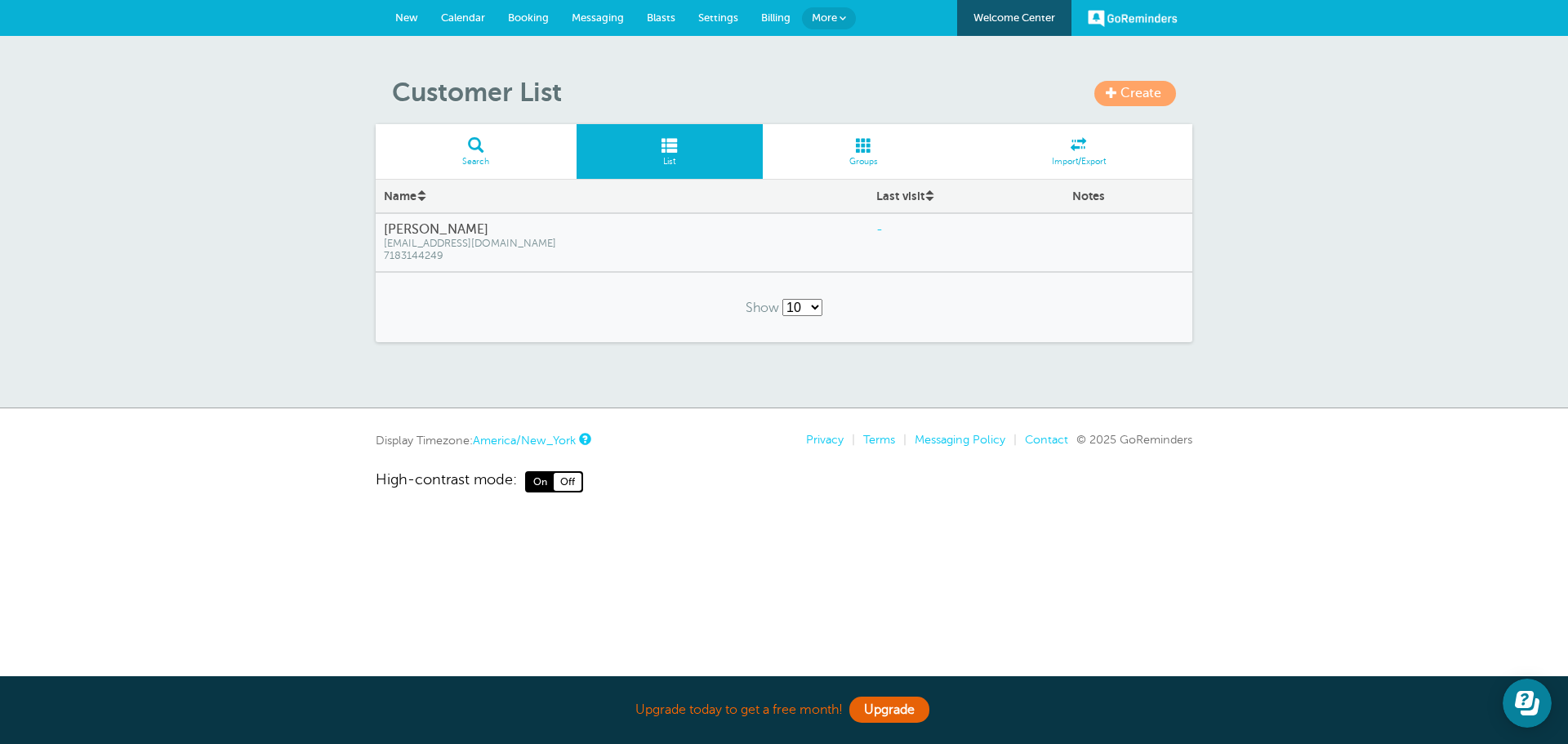
click at [1090, 155] on link "Import/Export" at bounding box center [1078, 152] width 228 height 55
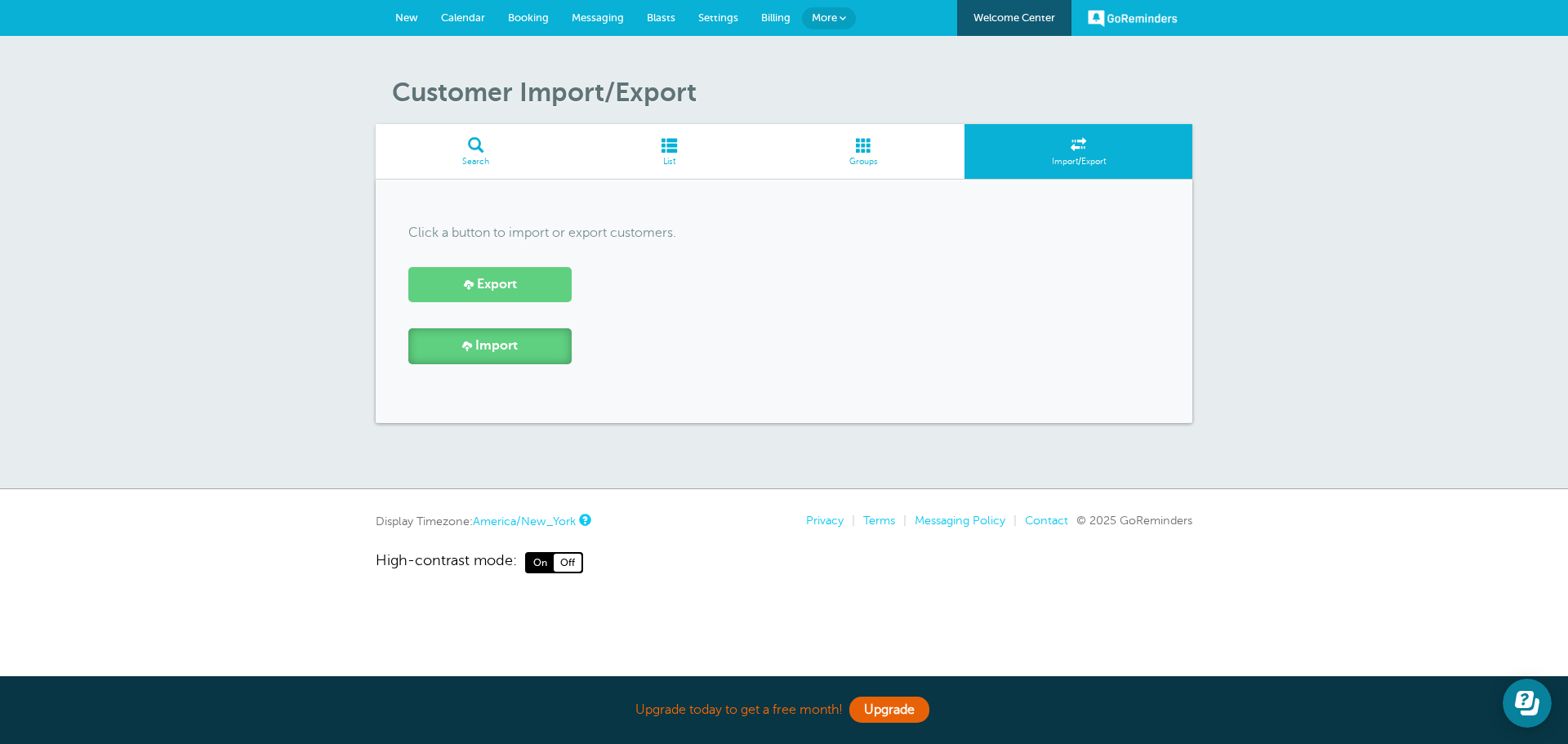
click at [479, 351] on span "Import" at bounding box center [496, 346] width 42 height 16
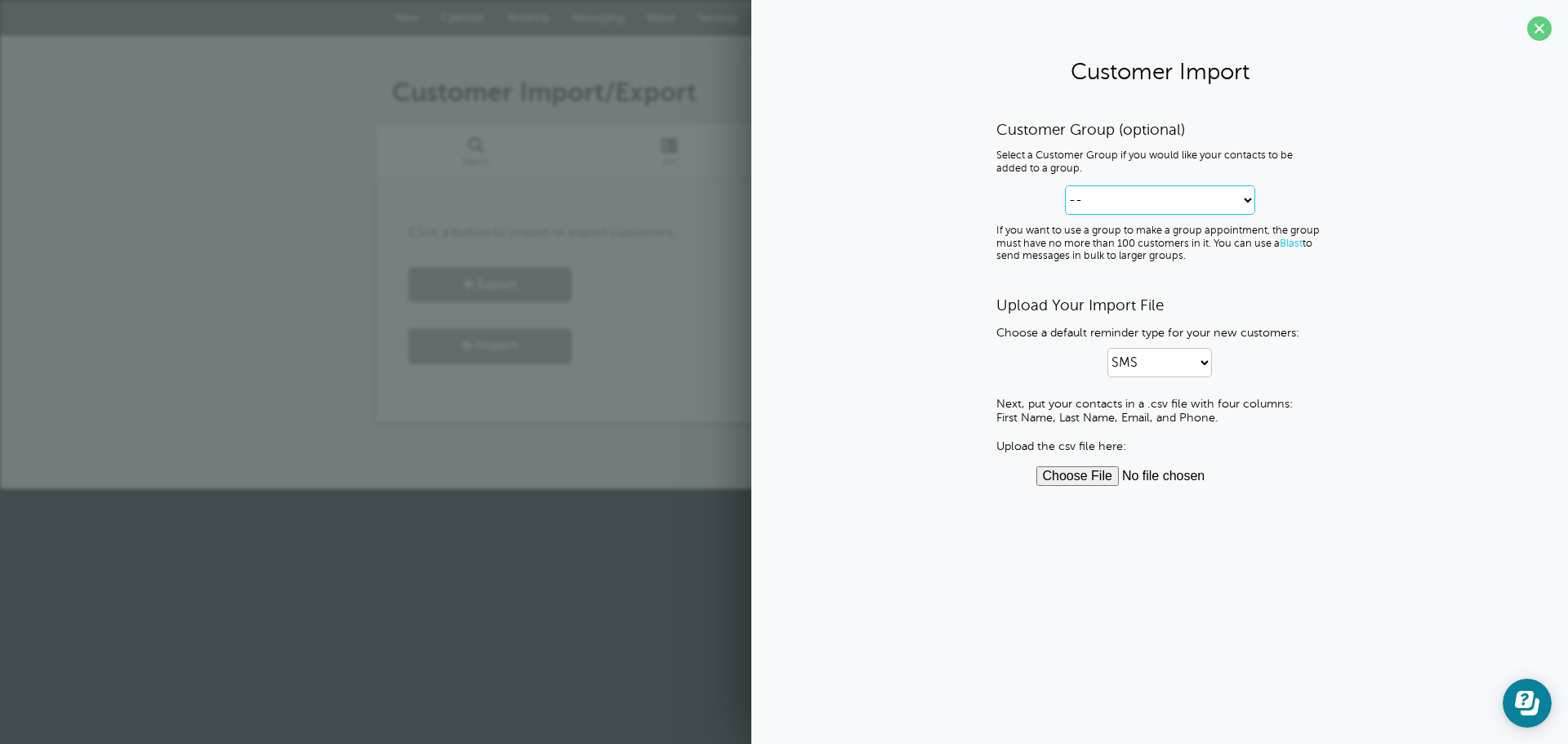
click at [1220, 208] on select "-- Create new Customer Group" at bounding box center [1160, 200] width 190 height 30
select select "--create-new-group--"
click at [1065, 185] on select "-- Create new Customer Group" at bounding box center [1160, 200] width 190 height 30
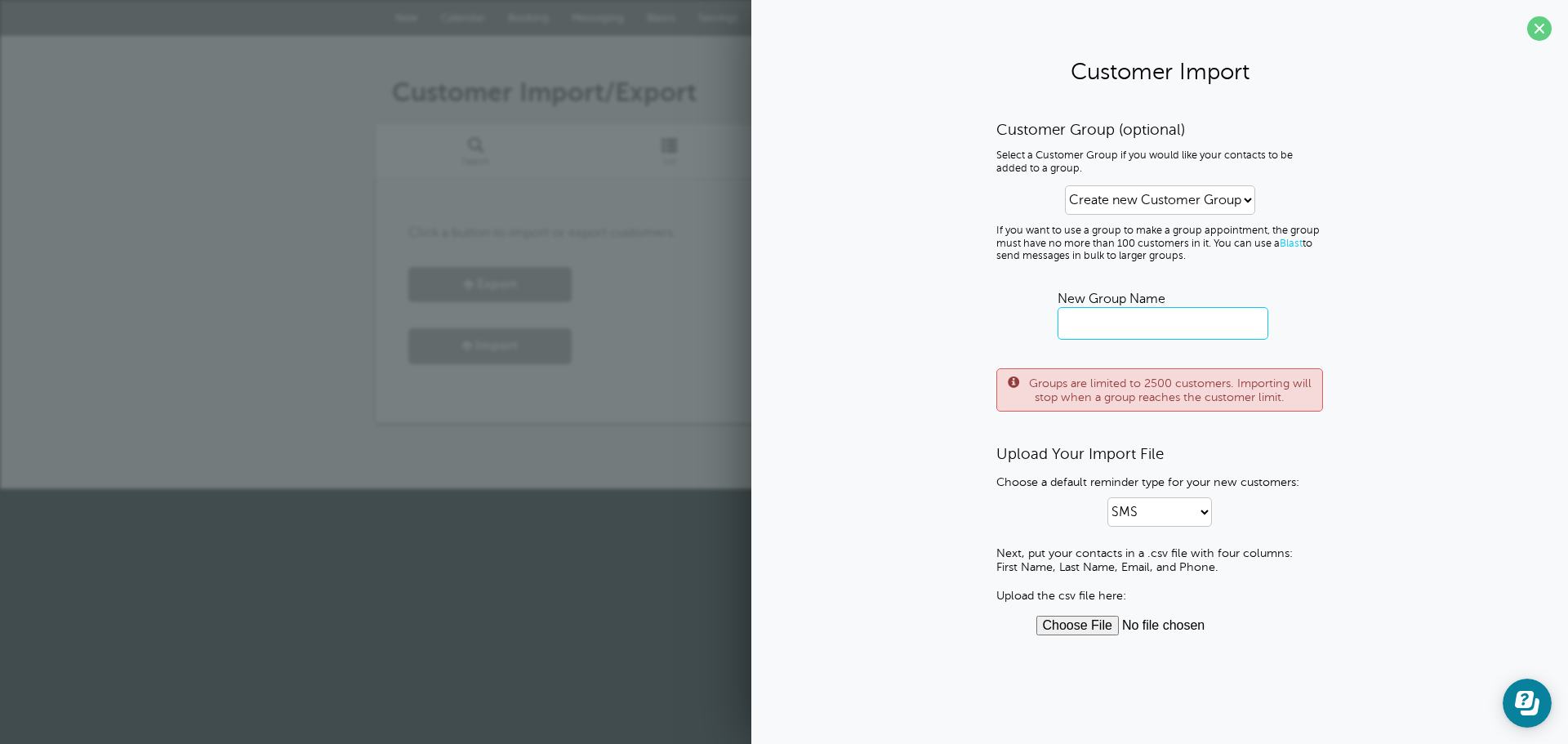
click at [1163, 327] on input "text" at bounding box center [1163, 323] width 211 height 33
type input "JJP Supplies"
click at [1076, 622] on input "file" at bounding box center [1160, 626] width 247 height 20
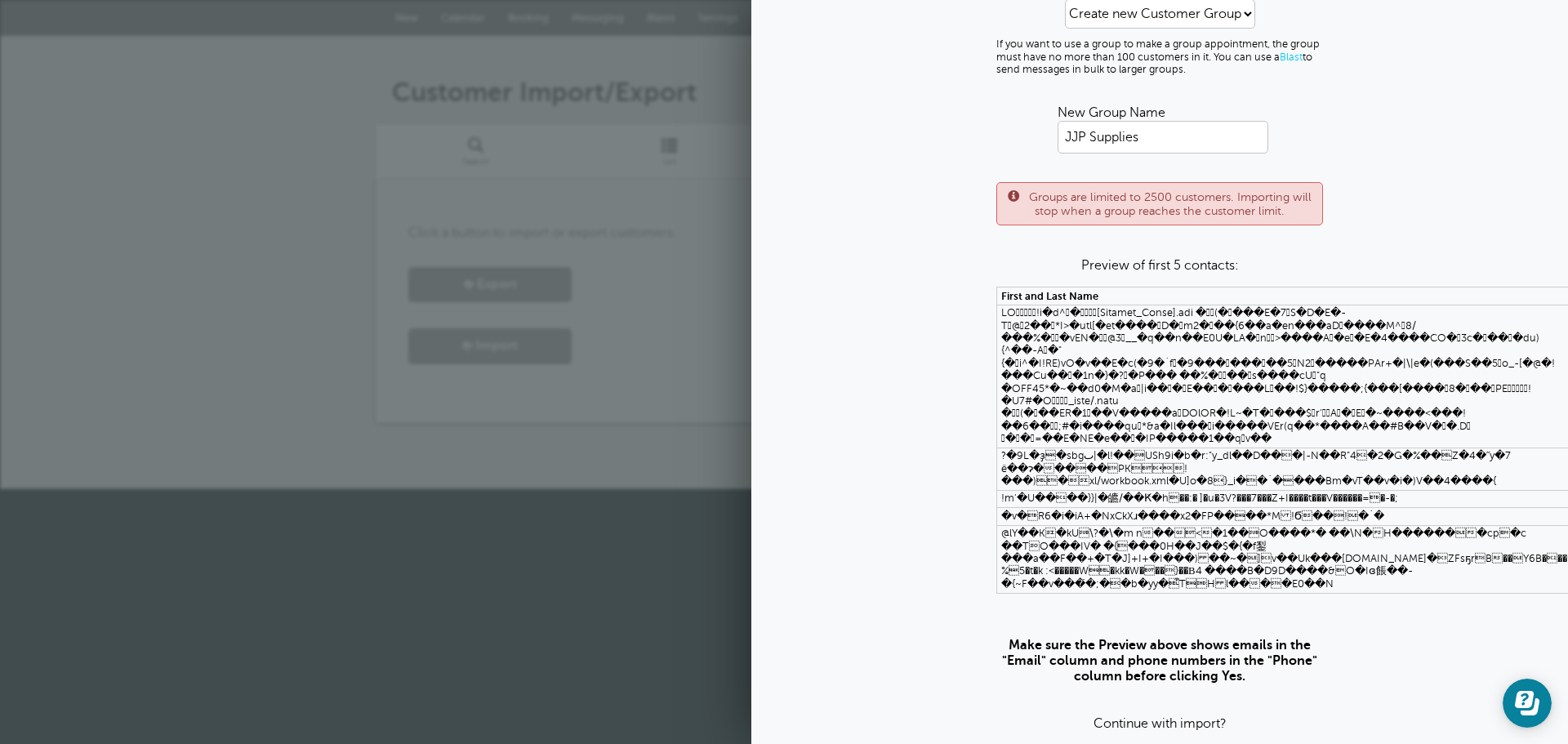
scroll to position [197, 0]
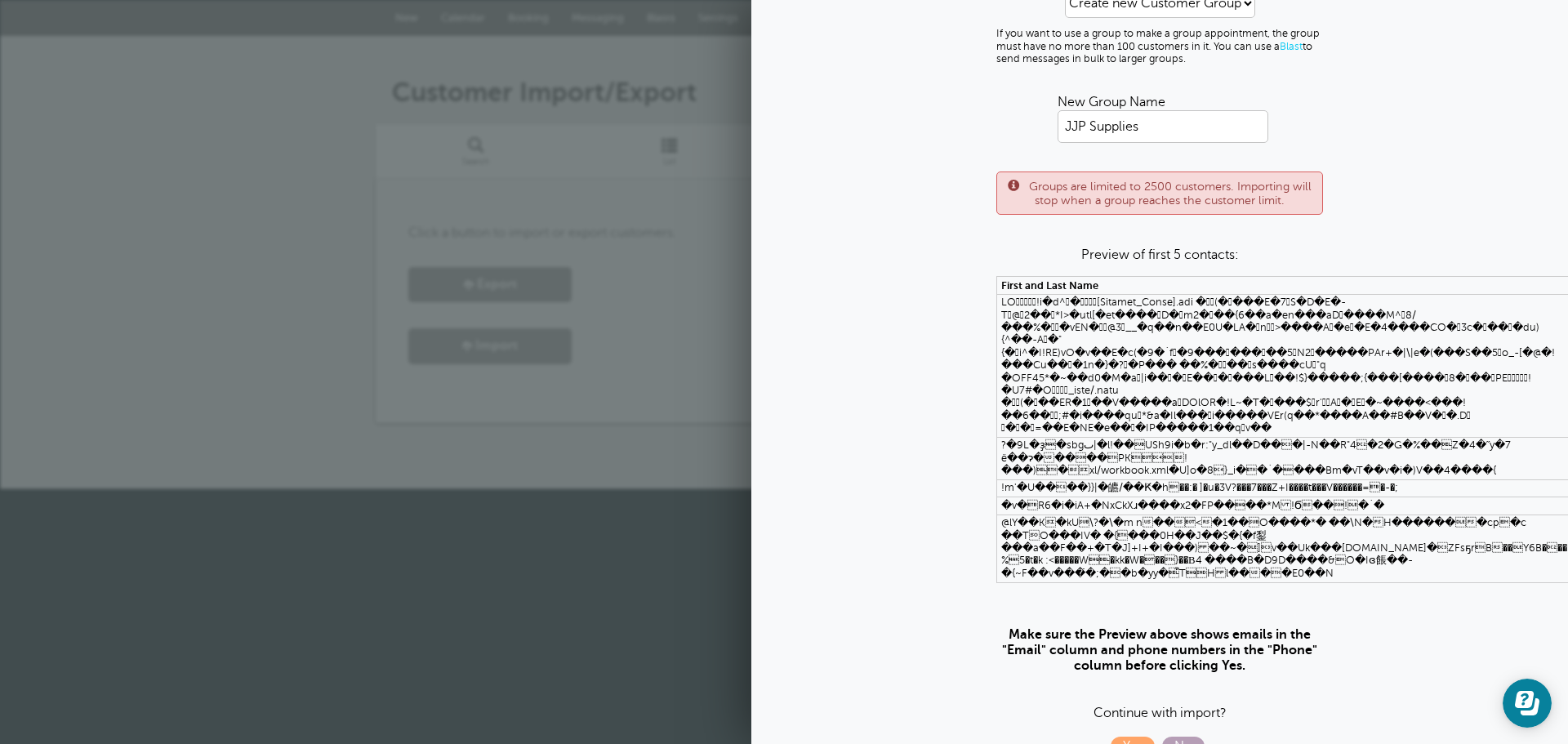
click at [1182, 737] on span "No" at bounding box center [1183, 747] width 42 height 20
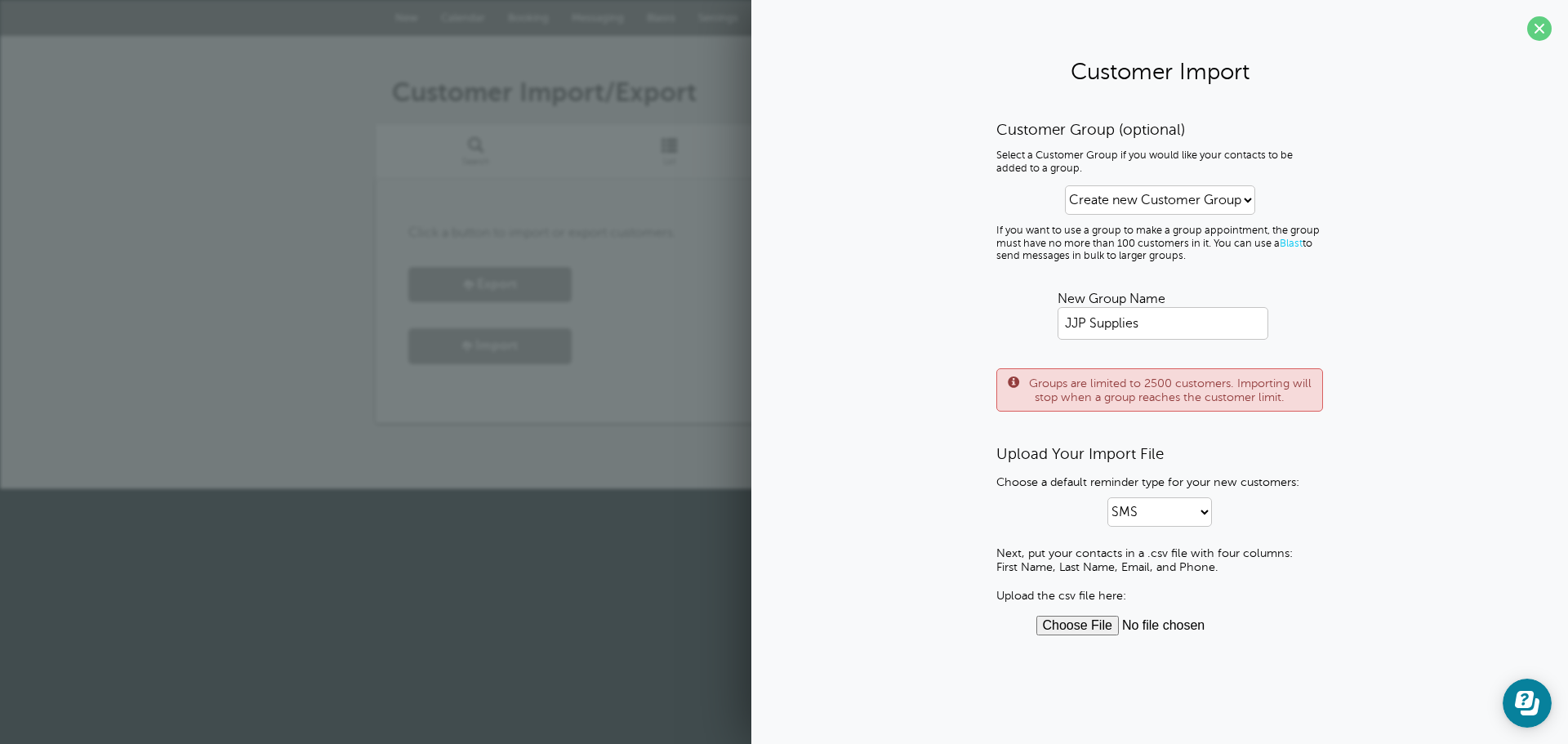
click at [1081, 616] on input "file" at bounding box center [1160, 626] width 247 height 20
click at [1098, 625] on input "file" at bounding box center [1160, 626] width 247 height 20
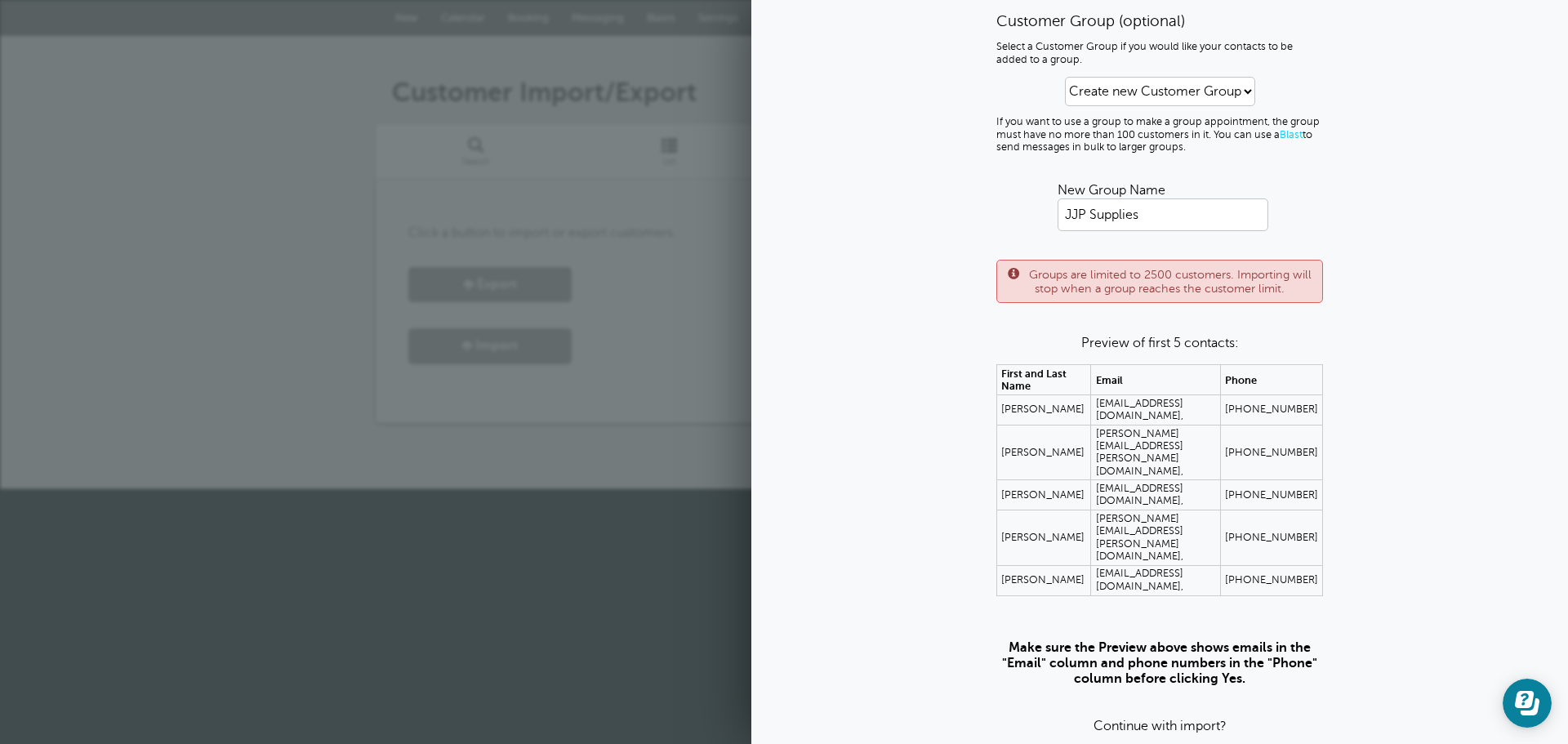
scroll to position [109, 0]
click at [1125, 743] on span "Yes" at bounding box center [1132, 759] width 44 height 20
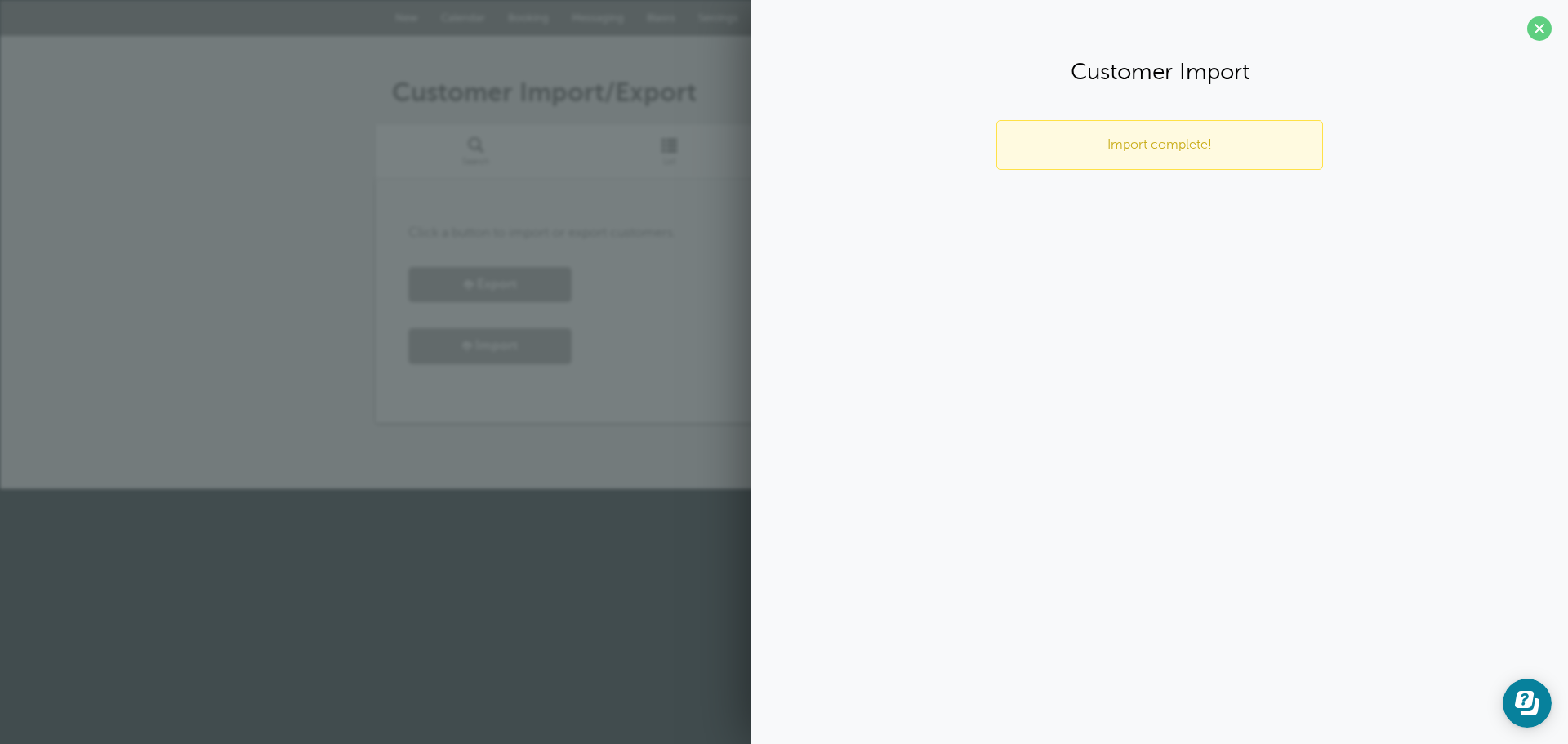
click at [870, 105] on section "Customer Import Import complete! Customer Group (optional) Select a Customer Gr…" at bounding box center [1160, 99] width 817 height 198
click at [1544, 26] on span at bounding box center [1539, 29] width 25 height 25
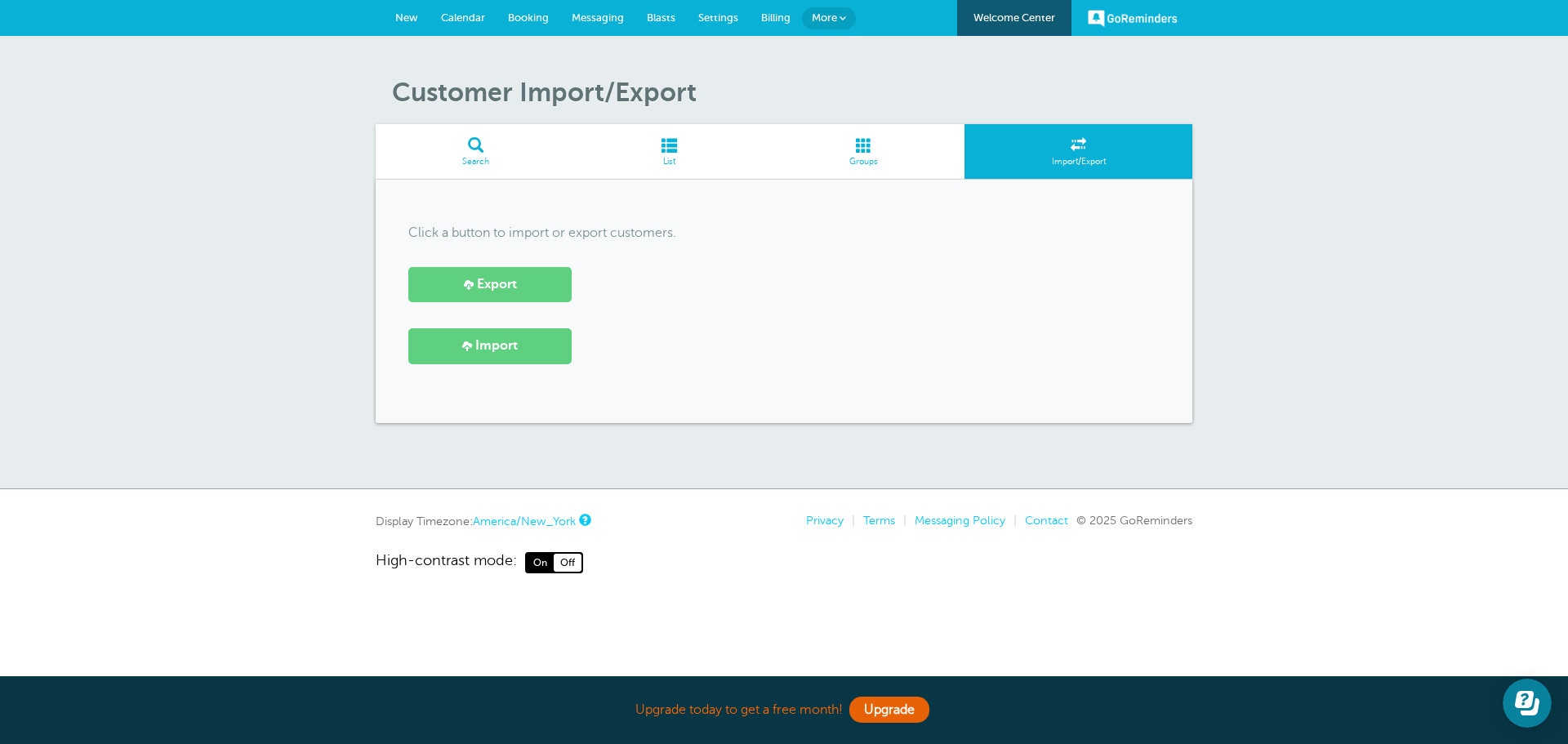
click at [675, 146] on span at bounding box center [669, 145] width 186 height 16
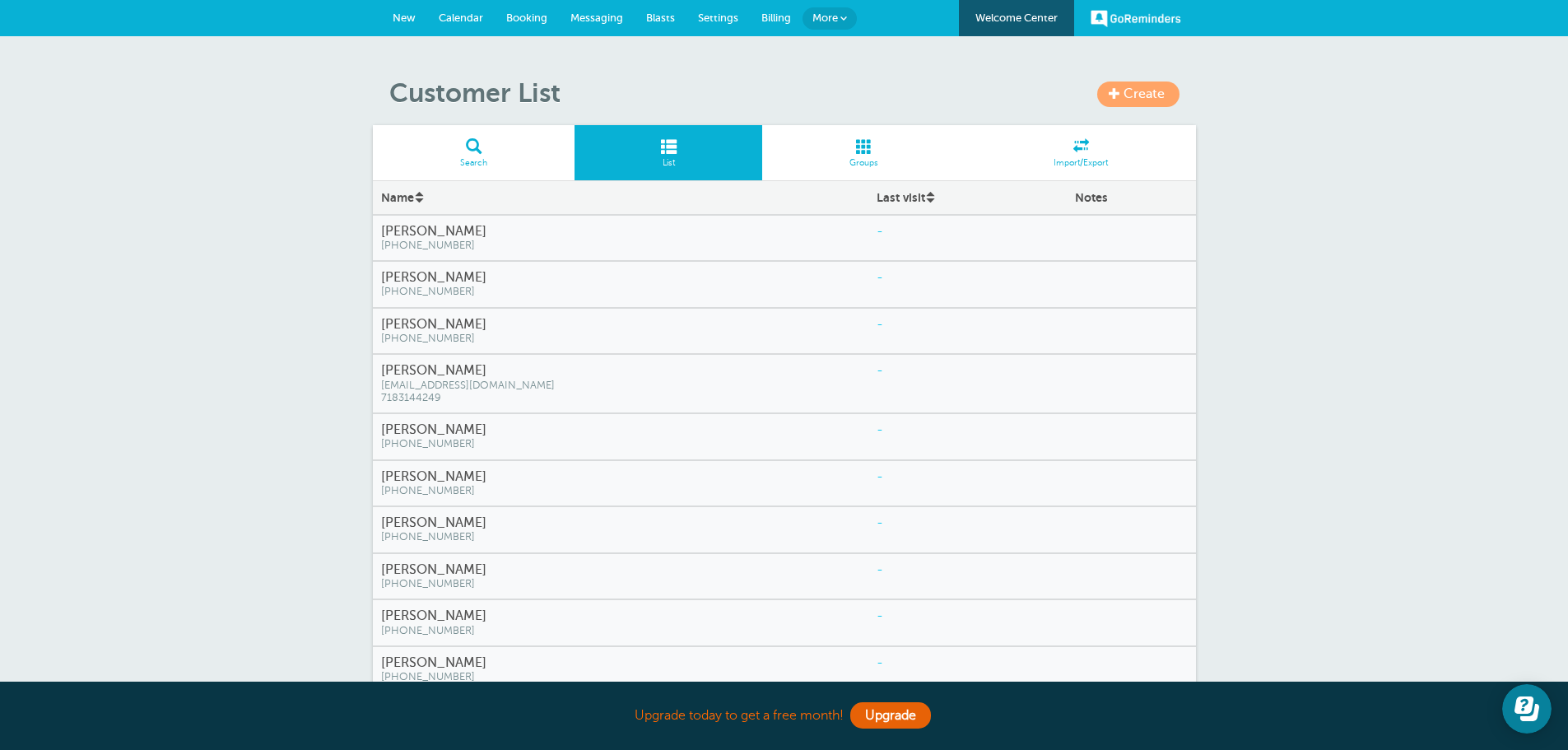
click at [1152, 94] on span "Create" at bounding box center [1143, 93] width 41 height 15
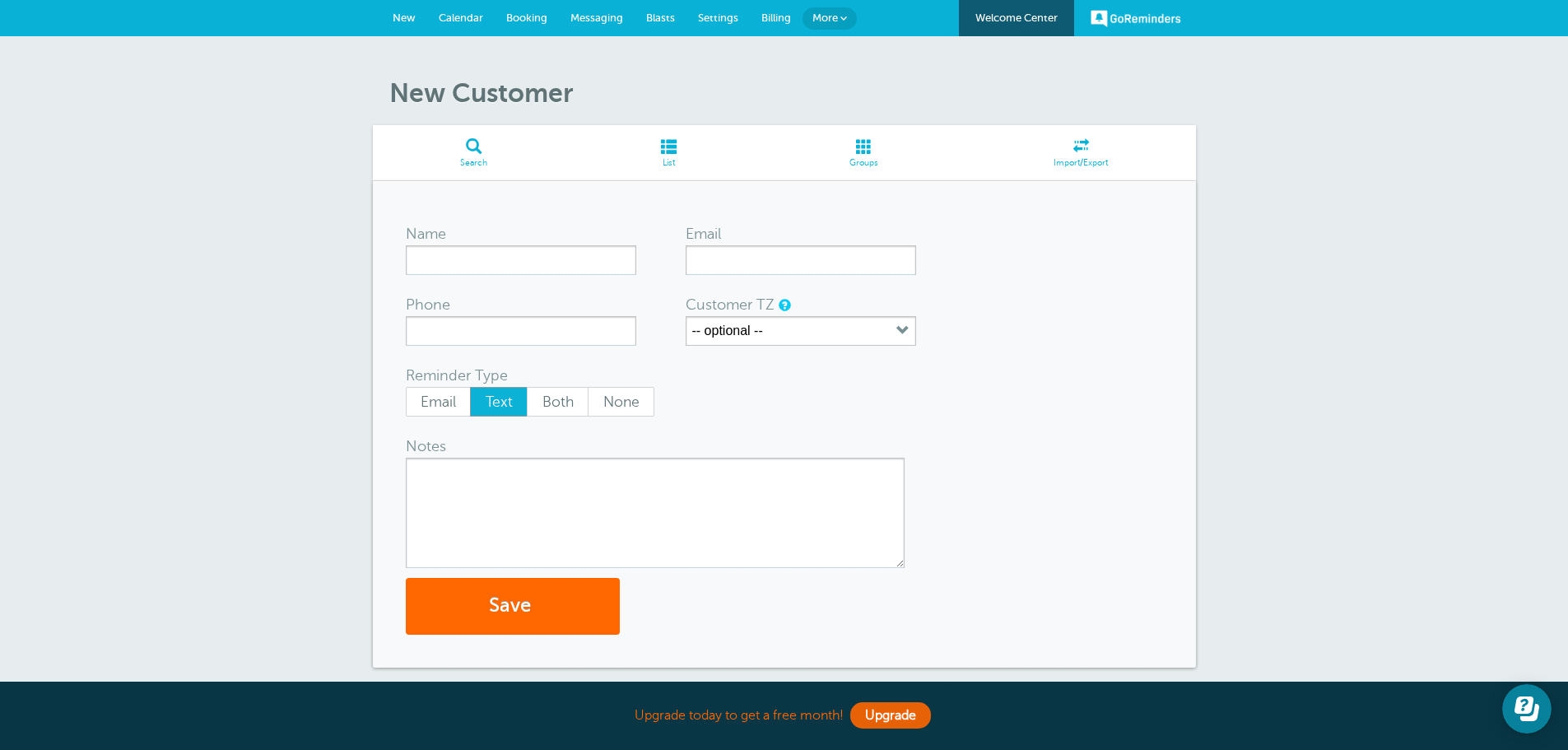
click at [594, 66] on div "New Customer Search List Groups Import/Export Name Email Phone Customer TZ -- o…" at bounding box center [784, 384] width 1568 height 698
click at [649, 17] on span "Blasts" at bounding box center [660, 18] width 29 height 12
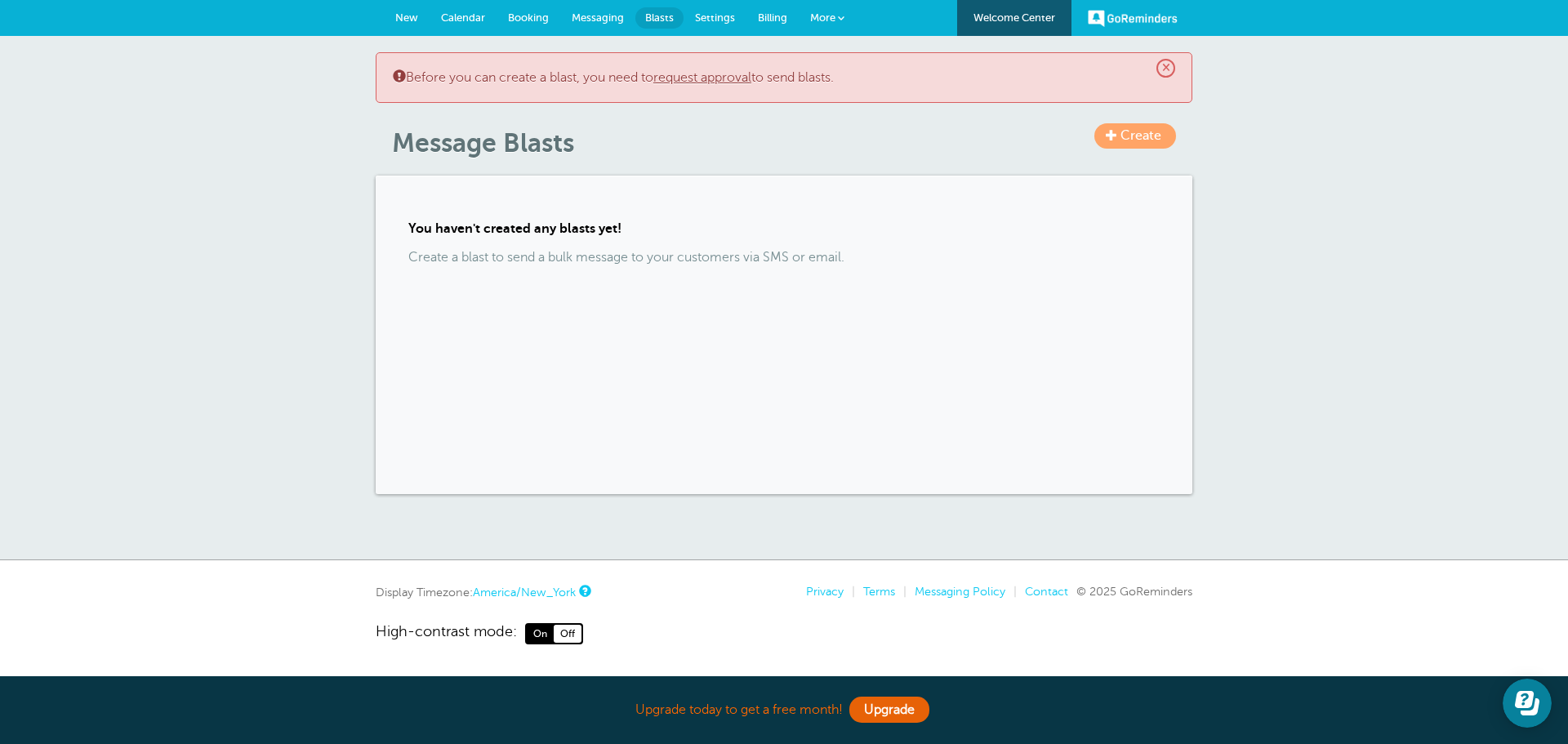
click at [1131, 140] on span "Create" at bounding box center [1140, 135] width 40 height 15
click at [737, 77] on link "request approval" at bounding box center [702, 77] width 98 height 15
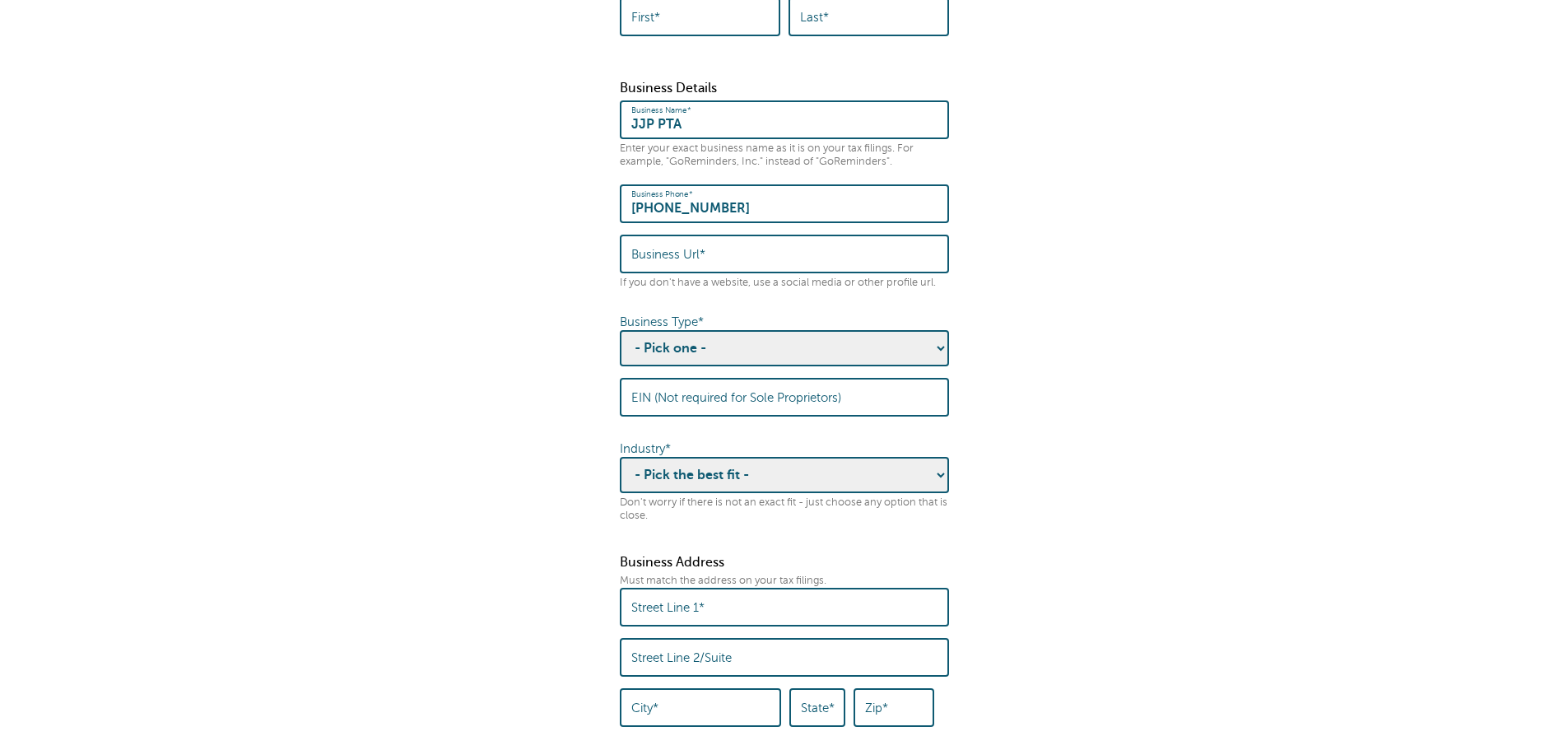
scroll to position [247, 0]
click at [823, 270] on input "Business Url*" at bounding box center [784, 252] width 306 height 36
click at [1053, 262] on fieldset "Before you can send a Message Blast to multiple contacts, we need to collect th…" at bounding box center [784, 734] width 1535 height 1691
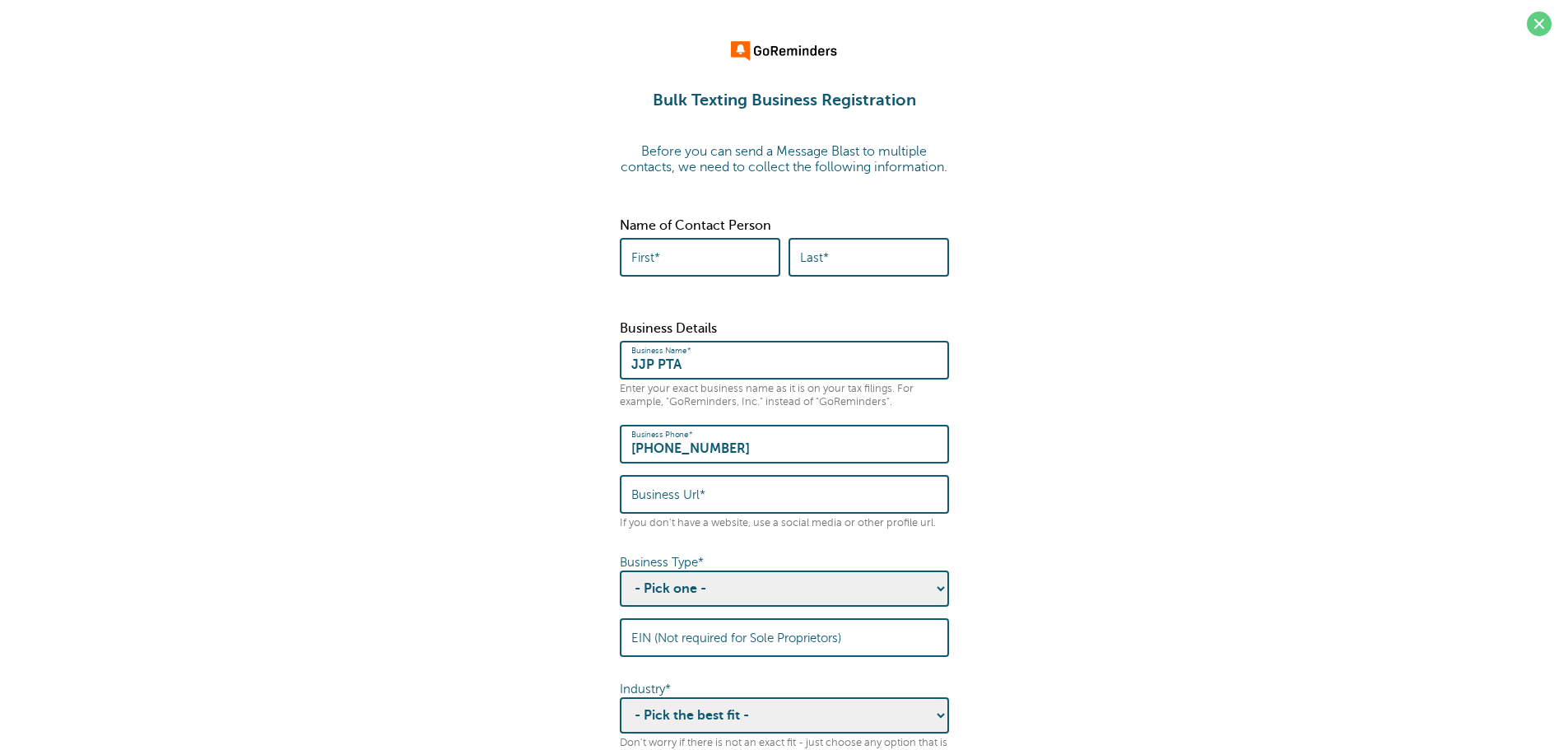
scroll to position [0, 0]
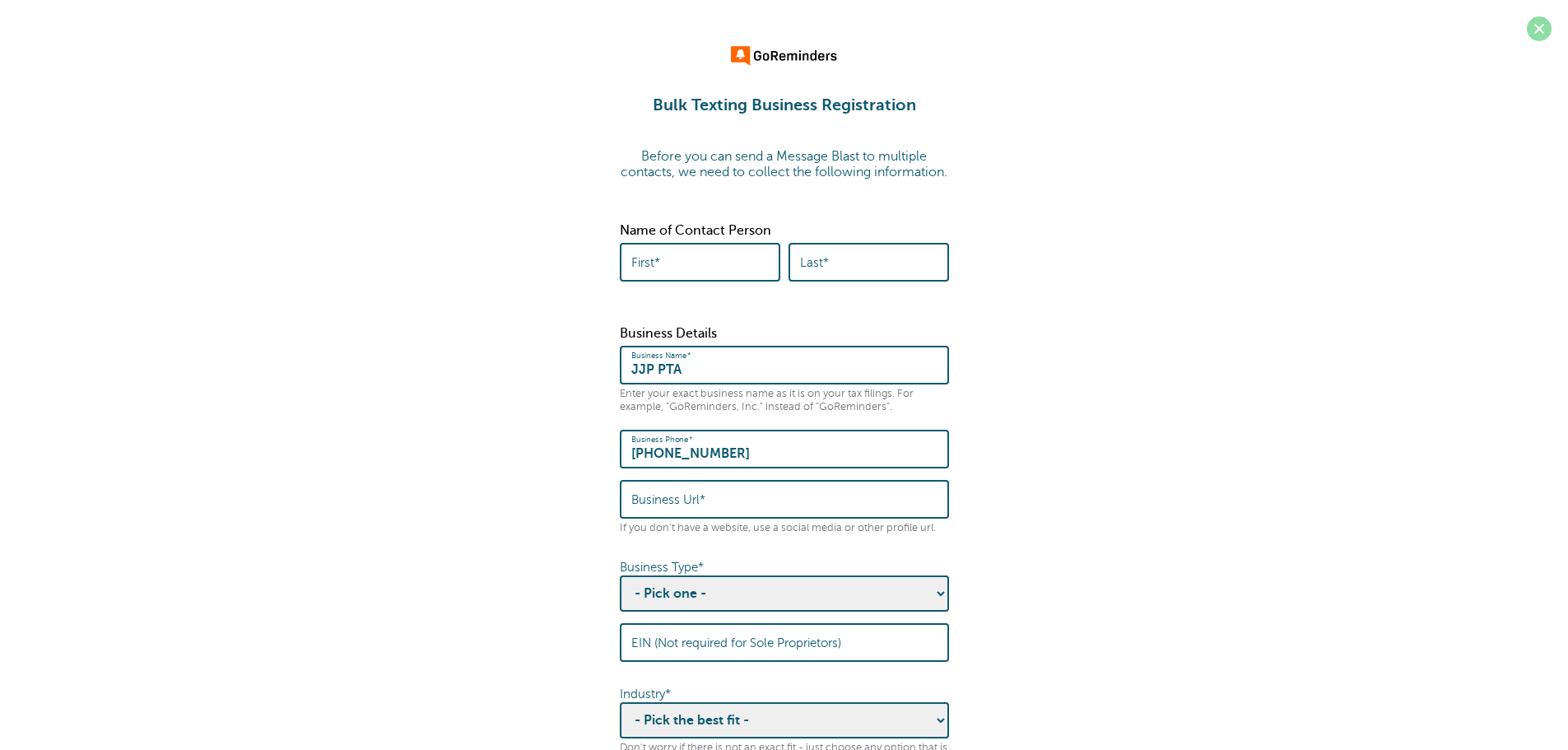
click at [1537, 37] on span at bounding box center [1539, 29] width 25 height 25
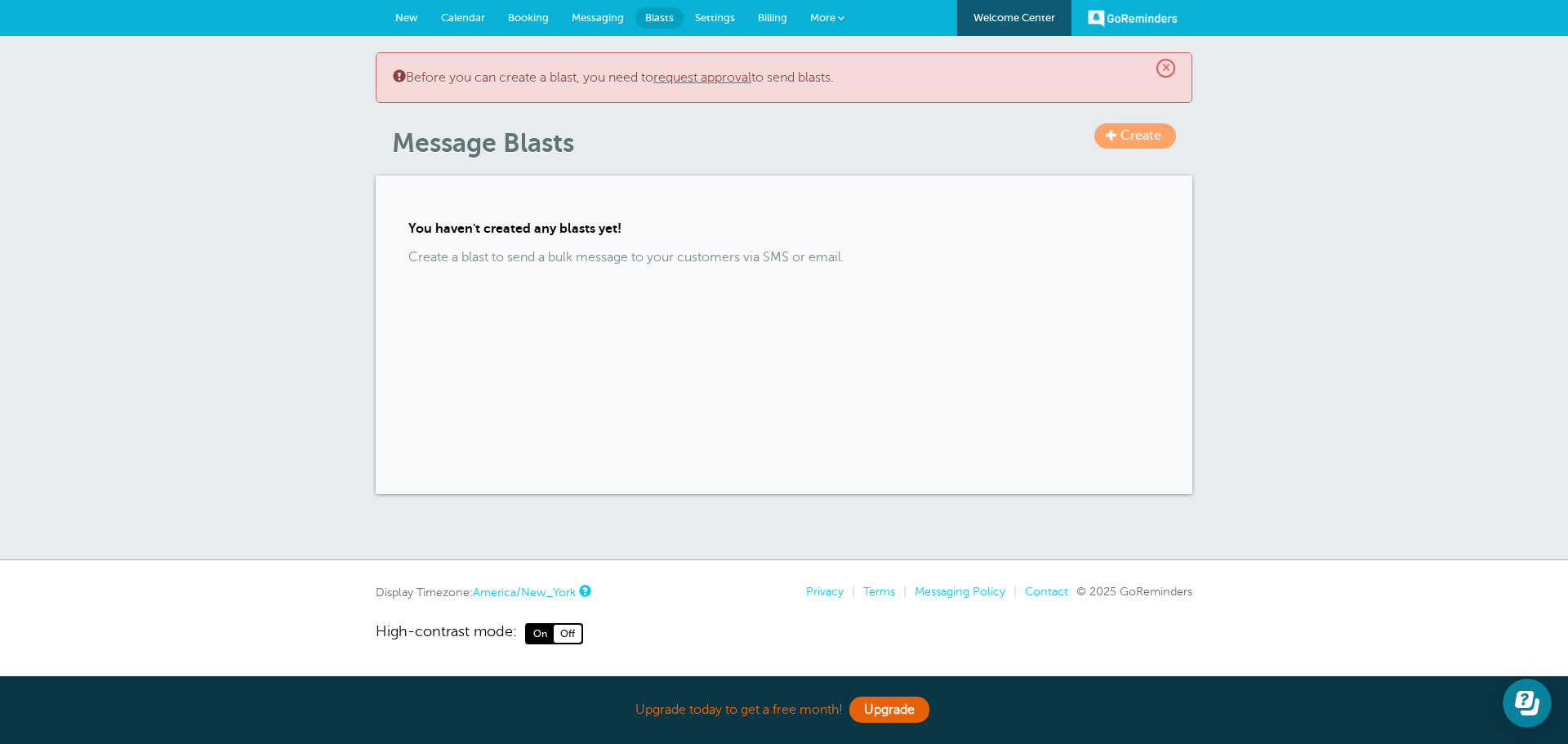
click at [610, 17] on span "Messaging" at bounding box center [597, 18] width 52 height 12
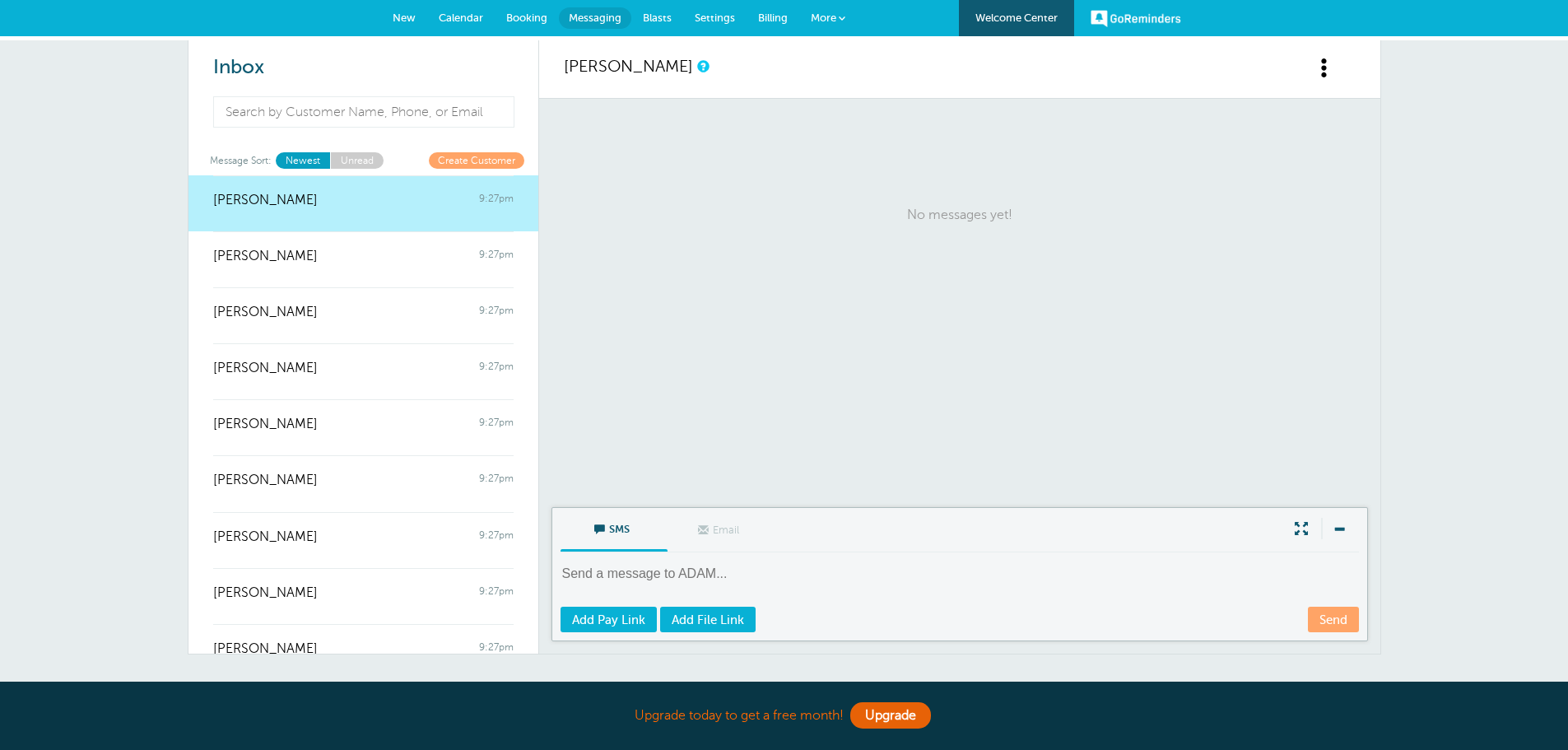
click at [1021, 568] on textarea at bounding box center [960, 585] width 801 height 41
type textarea "H"
drag, startPoint x: 626, startPoint y: 565, endPoint x: 612, endPoint y: 575, distance: 17.2
click at [624, 566] on textarea "Hello!" at bounding box center [960, 585] width 801 height 41
paste textarea "The final school supply pickup will be held [DATE], [DATE], from 4:00–6:00 PM a…"
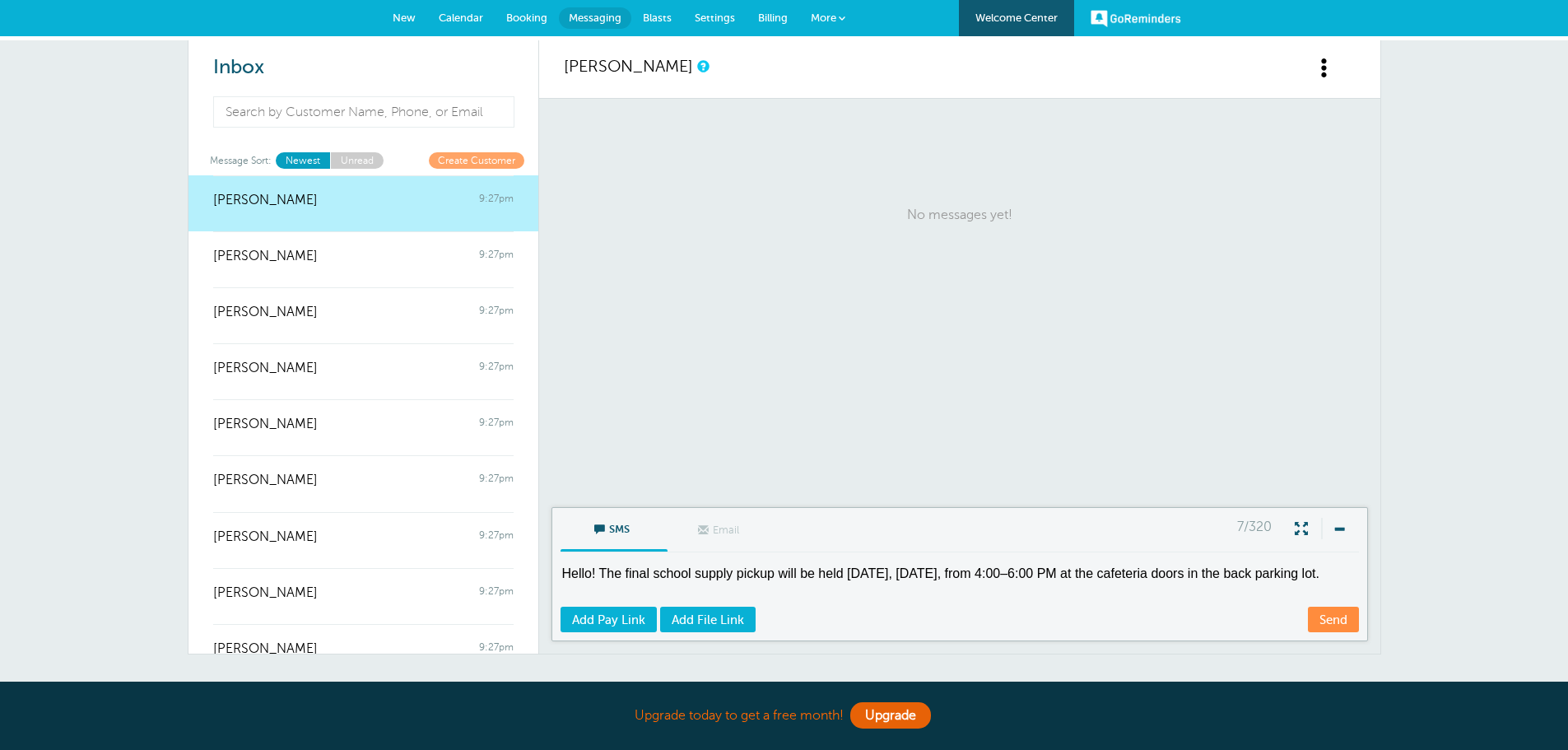
click at [901, 574] on textarea "Hello! The final school supply pickup will be held [DATE], [DATE], from 4:00–6:…" at bounding box center [960, 585] width 801 height 41
click at [667, 585] on textarea "Hello! The final school supply pickup will be held [DATE], [DATE], from 4:00–6:…" at bounding box center [960, 585] width 801 height 41
drag, startPoint x: 728, startPoint y: 587, endPoint x: 553, endPoint y: 561, distance: 176.9
click at [553, 561] on div "SMS Email Write Message 165/320 Hello! The final school supply pickup will be h…" at bounding box center [959, 574] width 816 height 134
type textarea "Hello! The final school supply pickup will be held tomorrow, Thursday, August 2…"
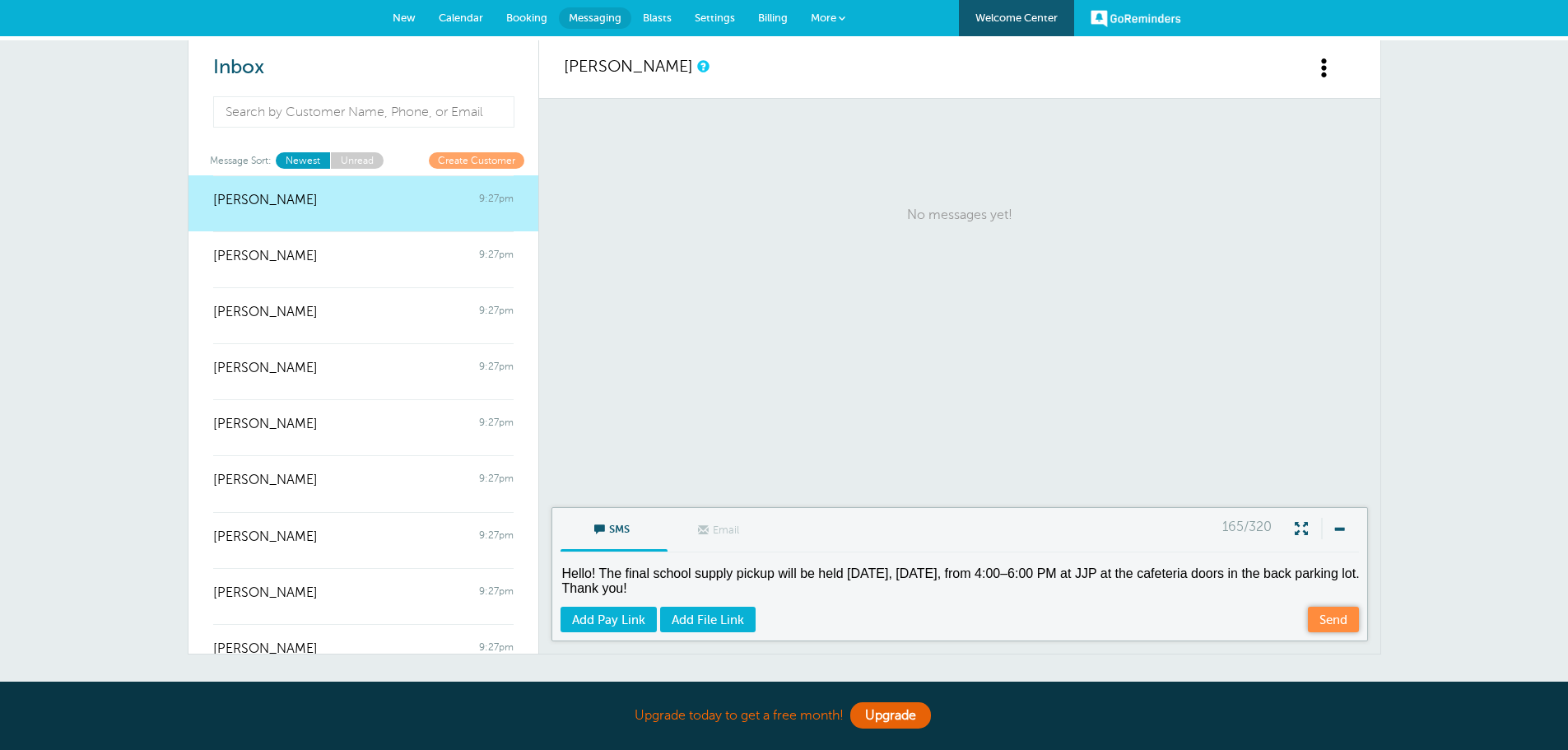
click at [1337, 623] on link "Send" at bounding box center [1333, 620] width 51 height 26
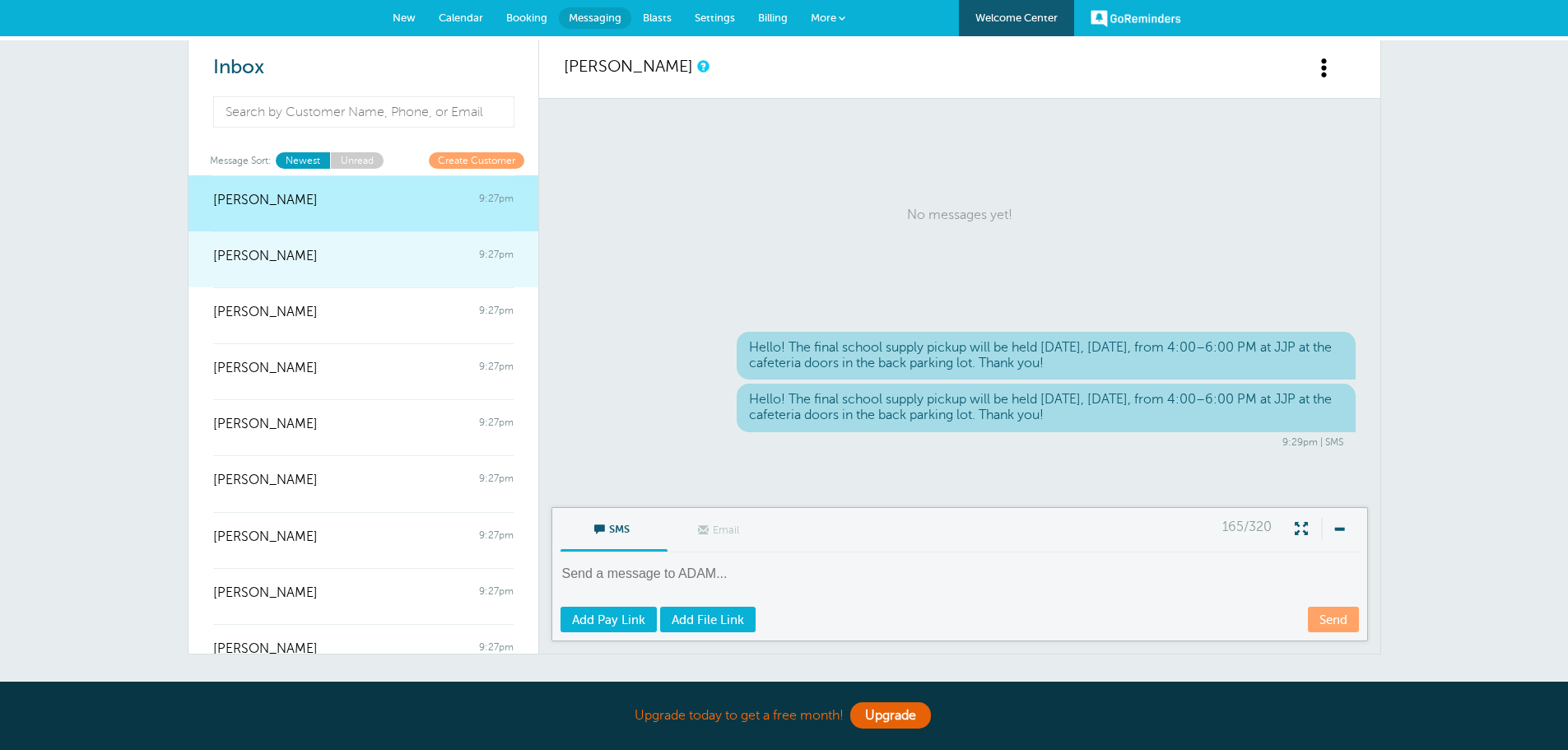
click at [304, 251] on span "LAWRENCE ZHENG" at bounding box center [265, 256] width 104 height 16
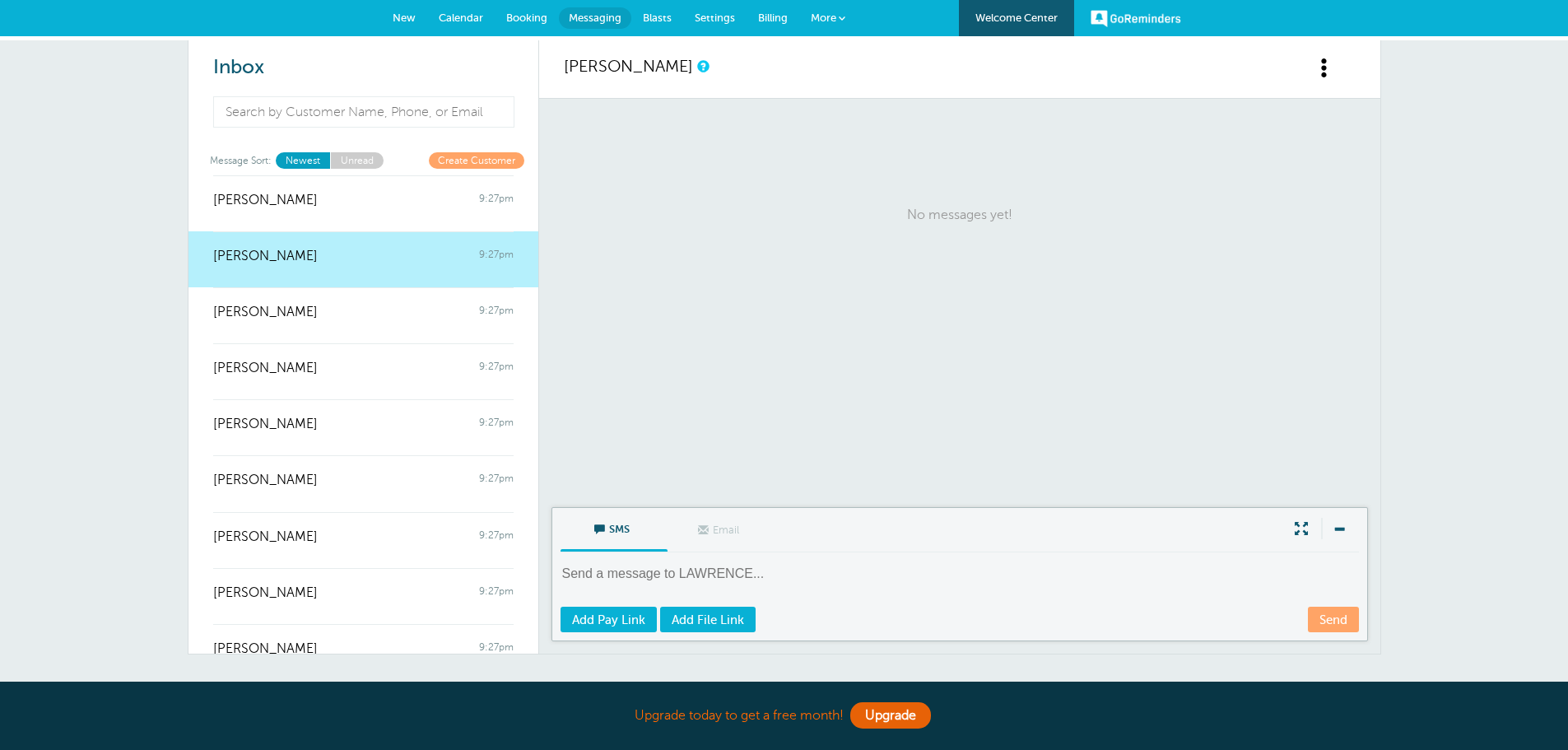
click at [580, 572] on textarea at bounding box center [960, 585] width 801 height 41
paste textarea "Hello! The final school supply pickup will be held tomorrow, Thursday, August 2…"
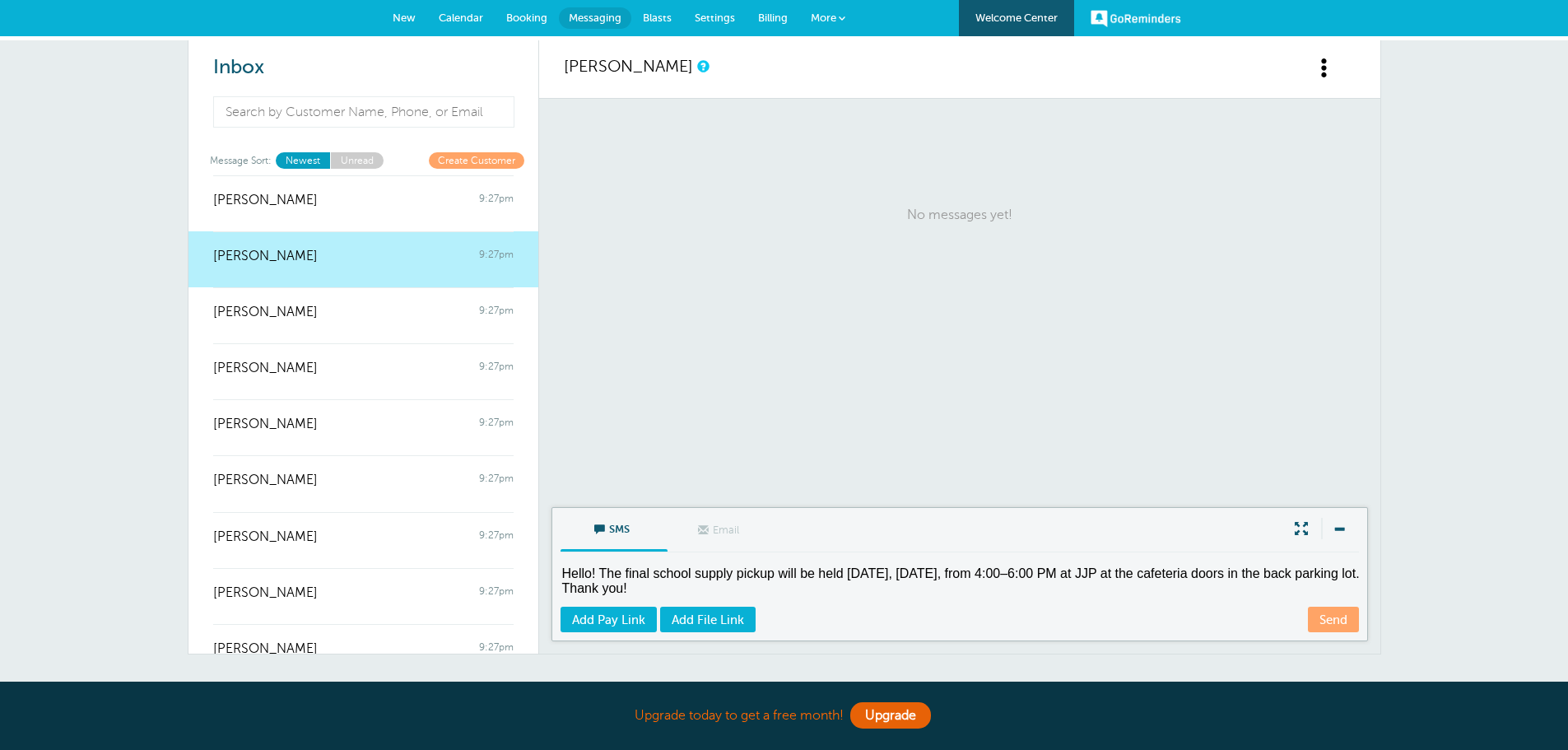
type textarea "Hello! The final school supply pickup will be held tomorrow, Thursday, August 2…"
click at [1306, 526] on span at bounding box center [1301, 528] width 33 height 22
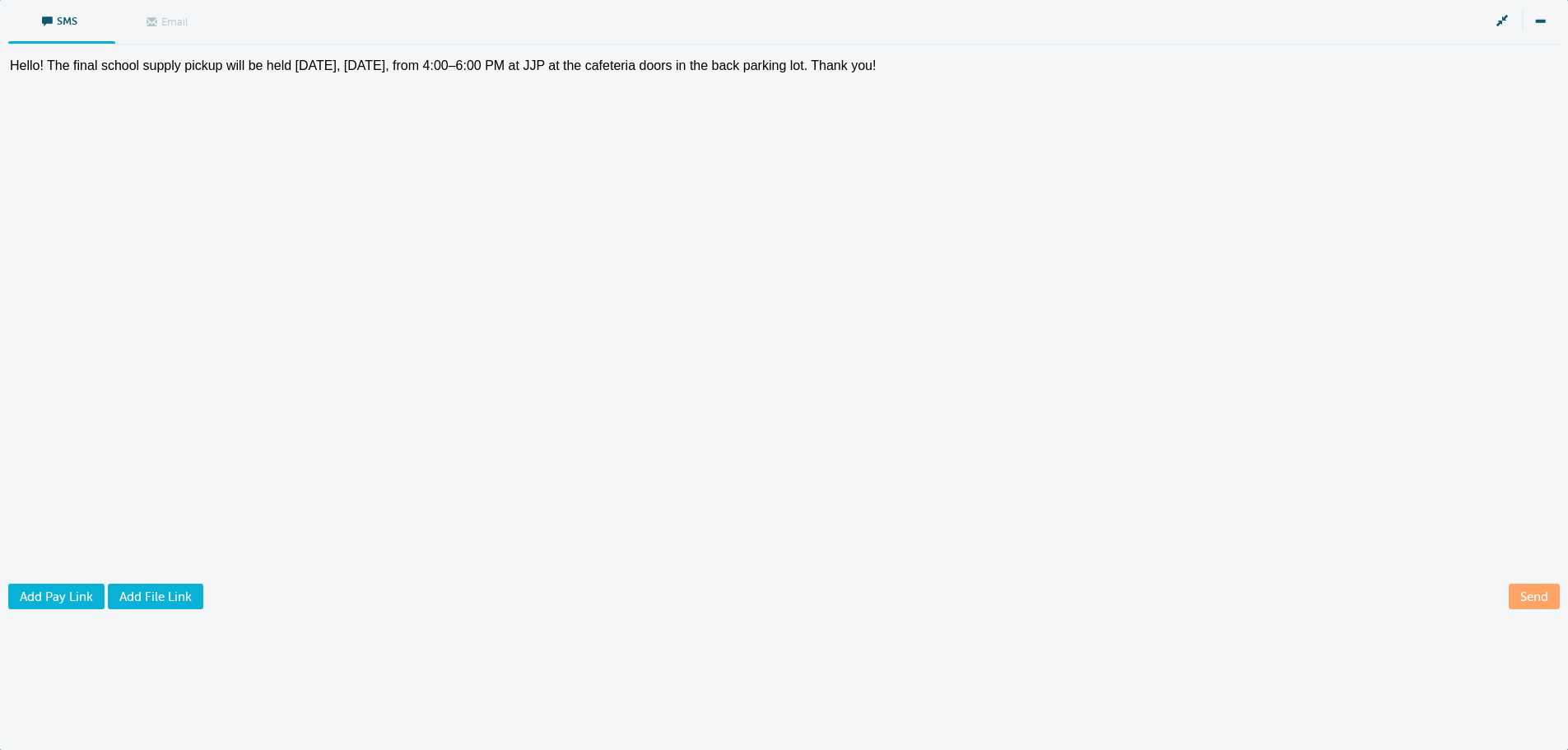
click at [1540, 596] on link "Send" at bounding box center [1533, 597] width 51 height 26
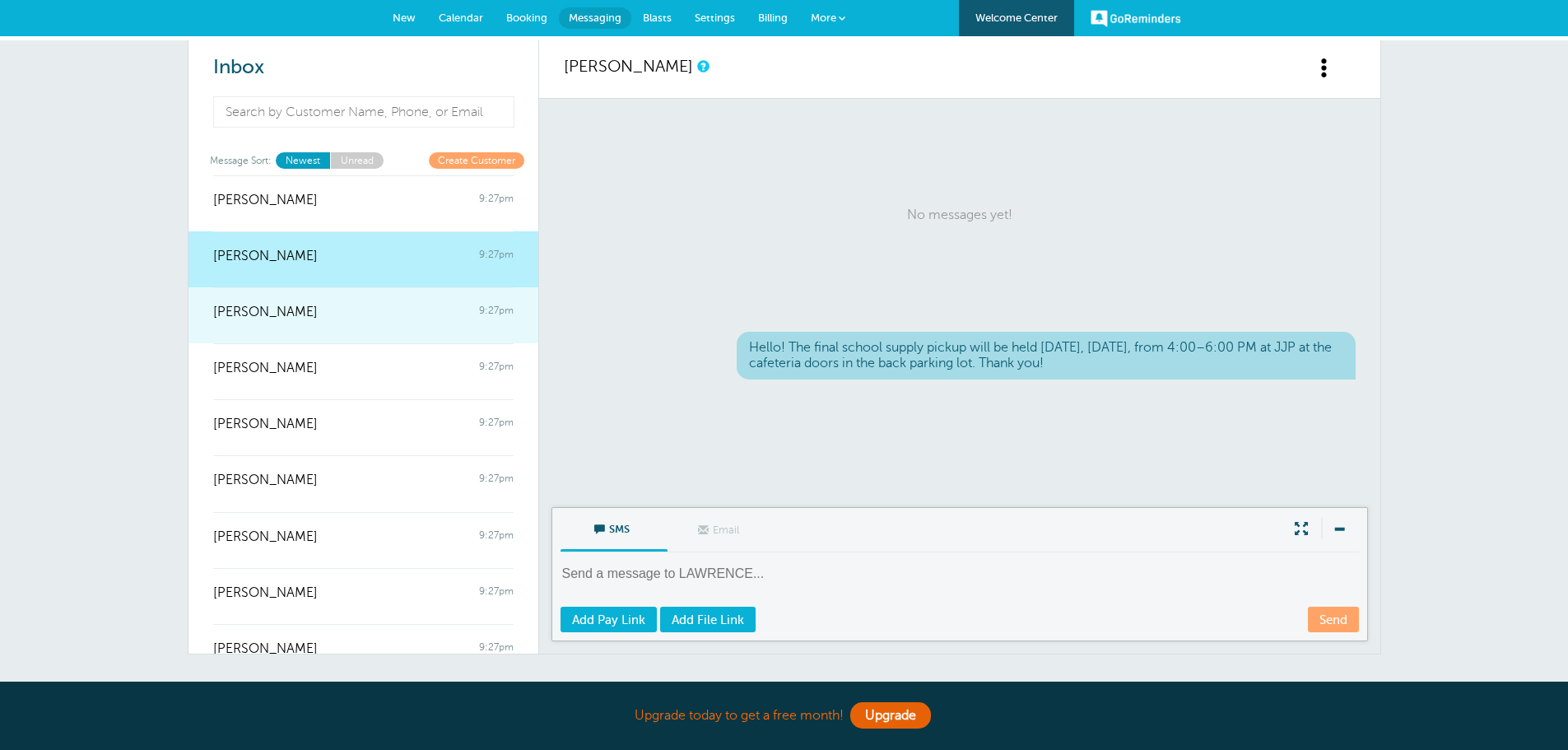
click at [315, 304] on div "HUNTER ZHANG 9:27pm" at bounding box center [363, 303] width 301 height 33
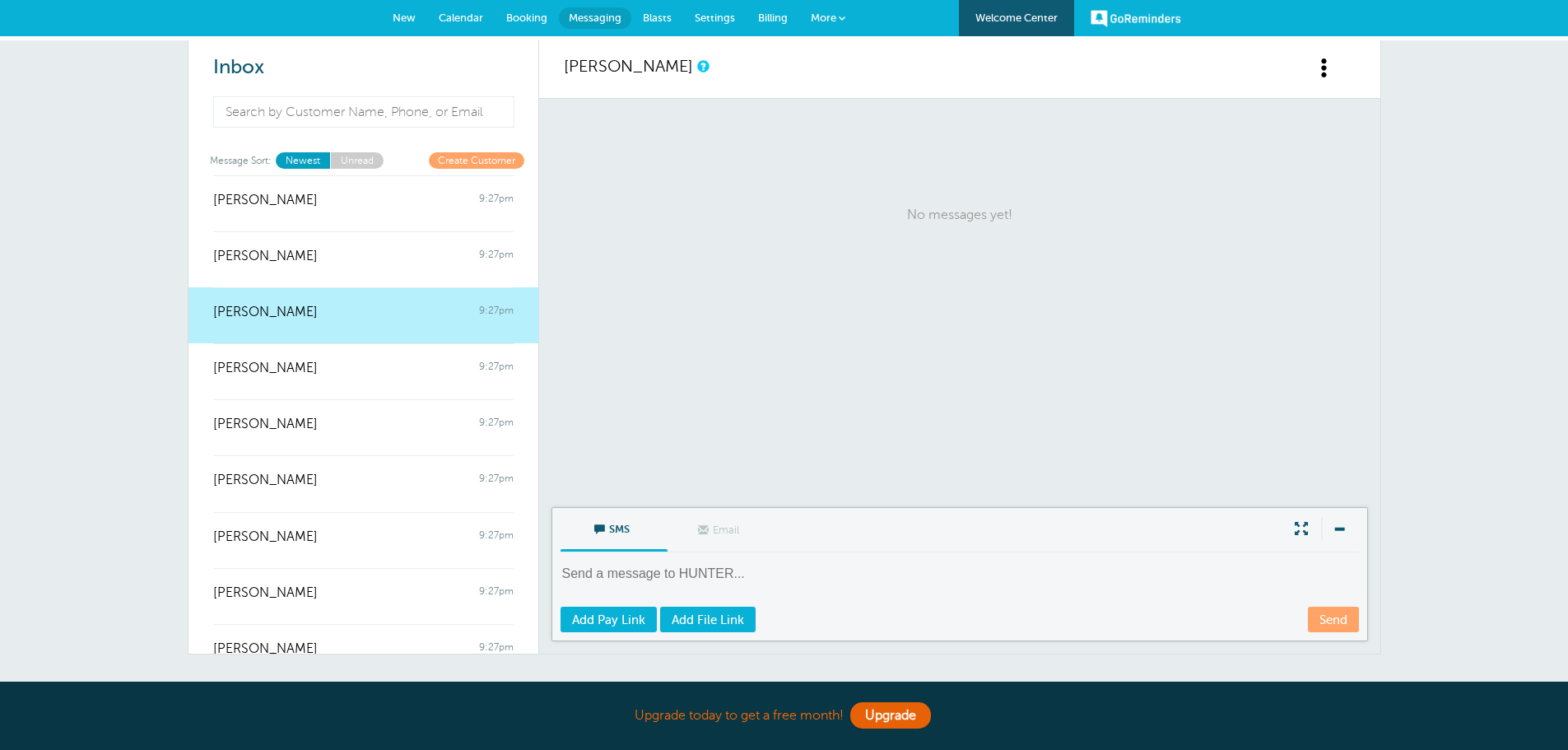
click at [651, 570] on textarea at bounding box center [960, 585] width 801 height 41
paste textarea "Hello! The final school supply pickup will be held tomorrow, Thursday, August 2…"
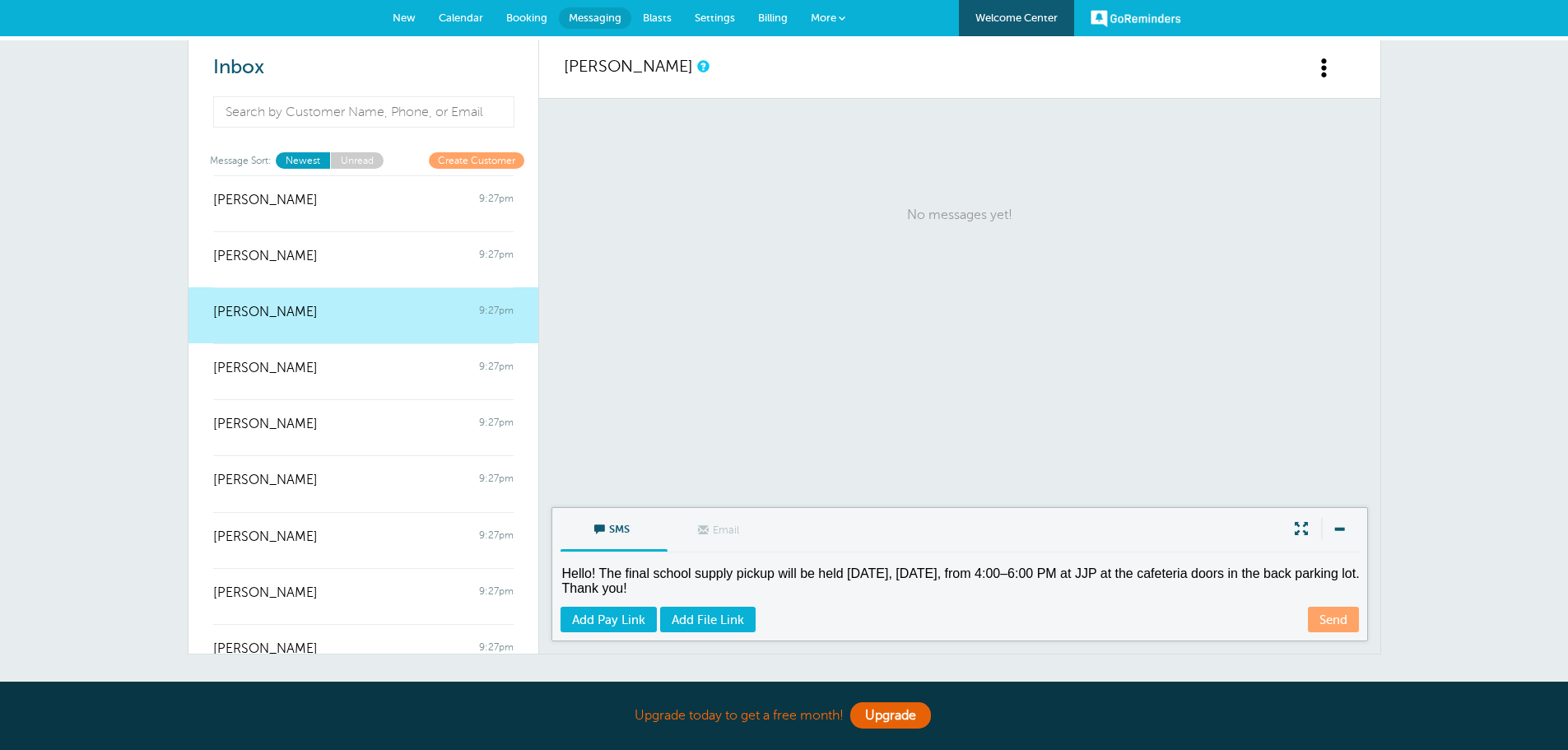
type textarea "Hello! The final school supply pickup will be held tomorrow, Thursday, August 2…"
click at [1342, 618] on link "Send" at bounding box center [1333, 620] width 51 height 26
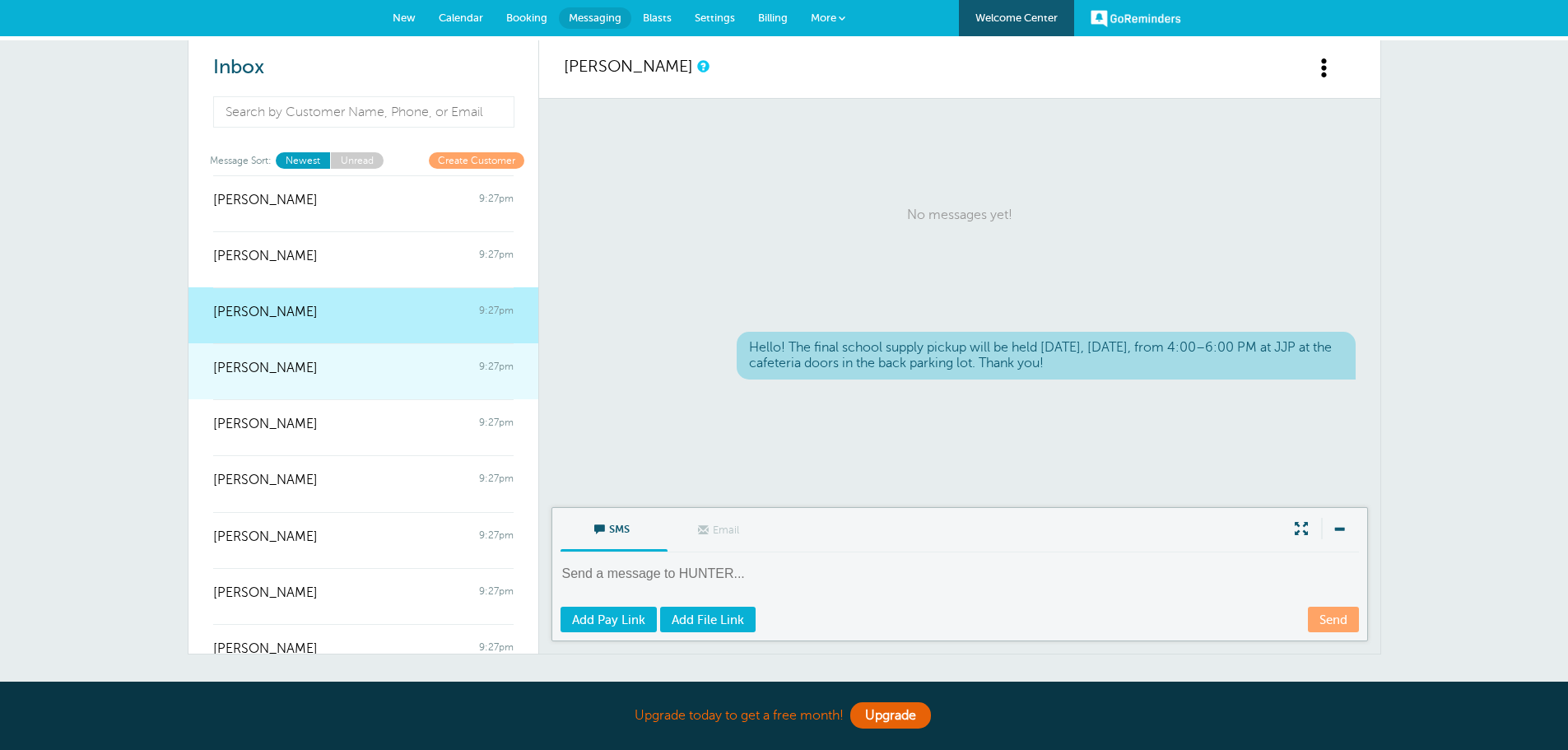
click at [358, 381] on div at bounding box center [363, 379] width 301 height 7
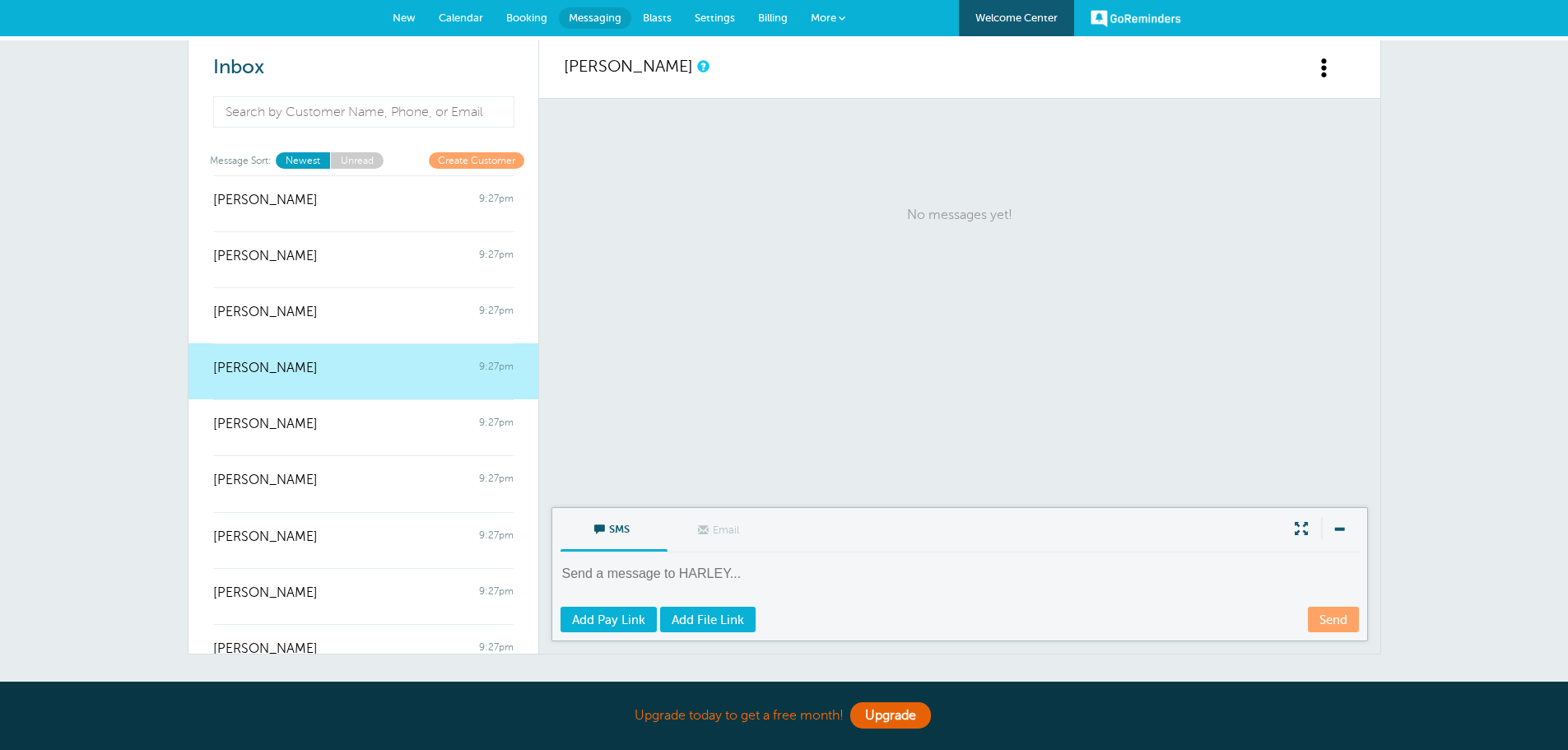
click at [587, 585] on textarea at bounding box center [960, 585] width 801 height 41
paste textarea "Hello! The final school supply pickup will be held tomorrow, Thursday, August 2…"
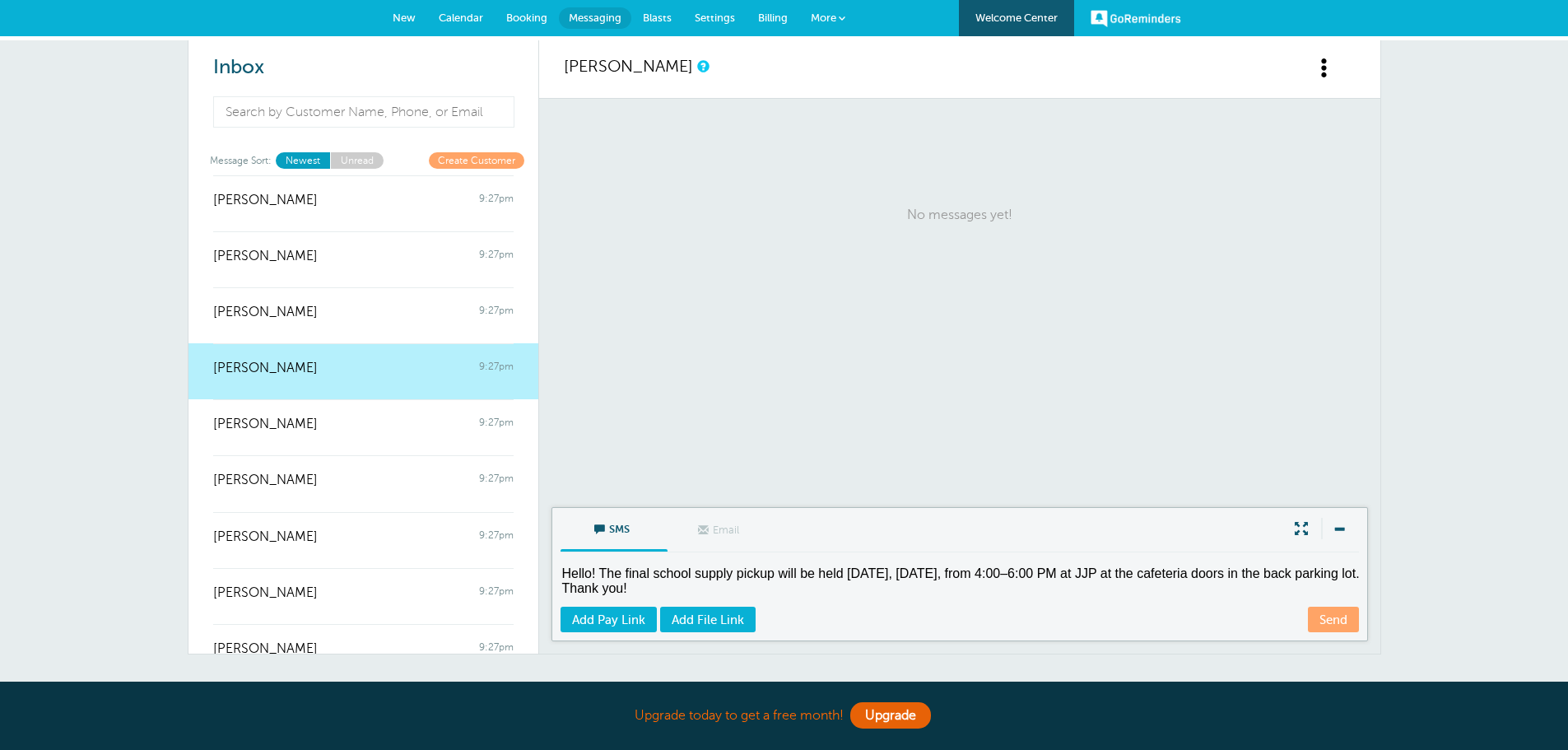
type textarea "Hello! The final school supply pickup will be held tomorrow, Thursday, August 2…"
click at [1330, 623] on link "Send" at bounding box center [1333, 620] width 51 height 26
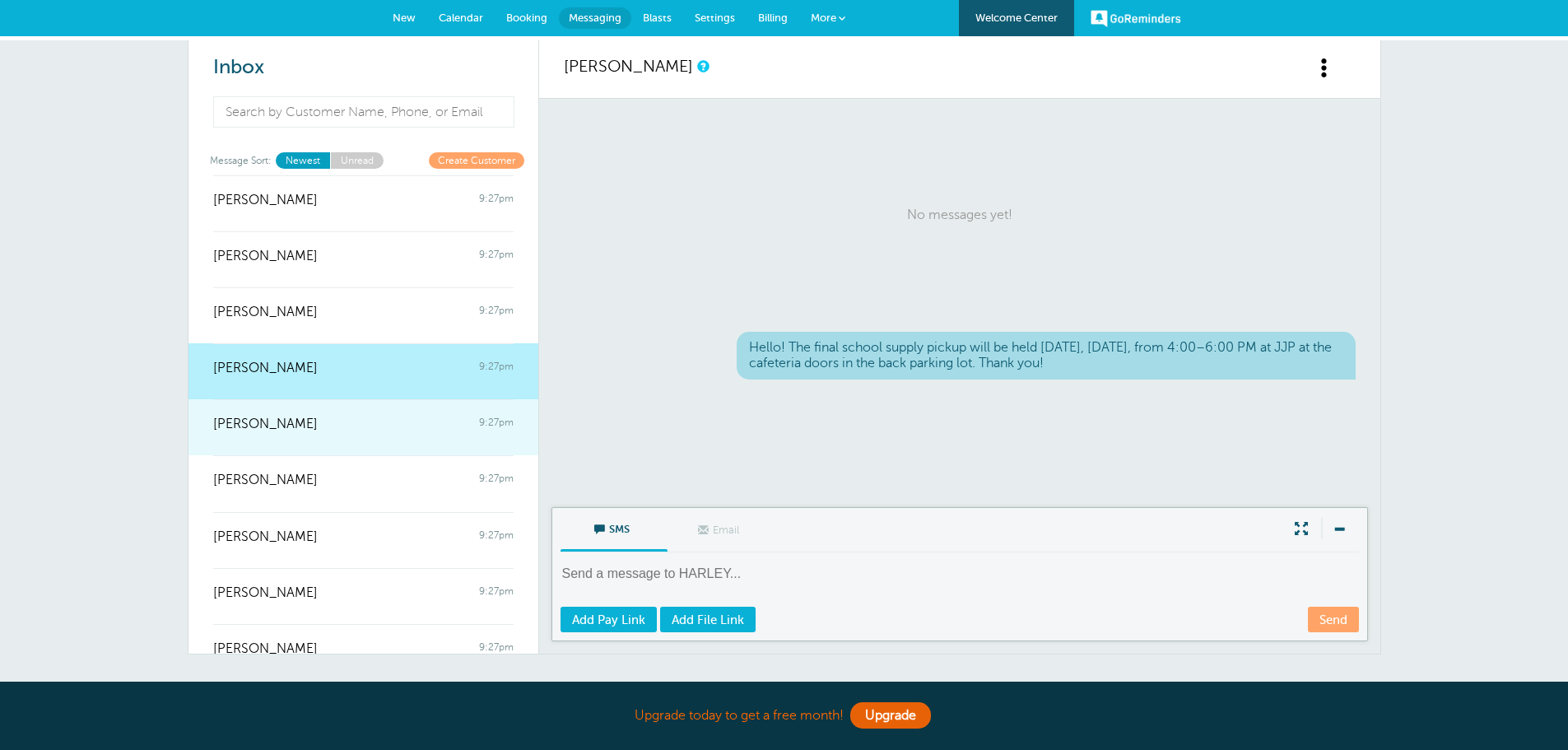
click at [296, 425] on span "[PERSON_NAME]" at bounding box center [265, 424] width 104 height 16
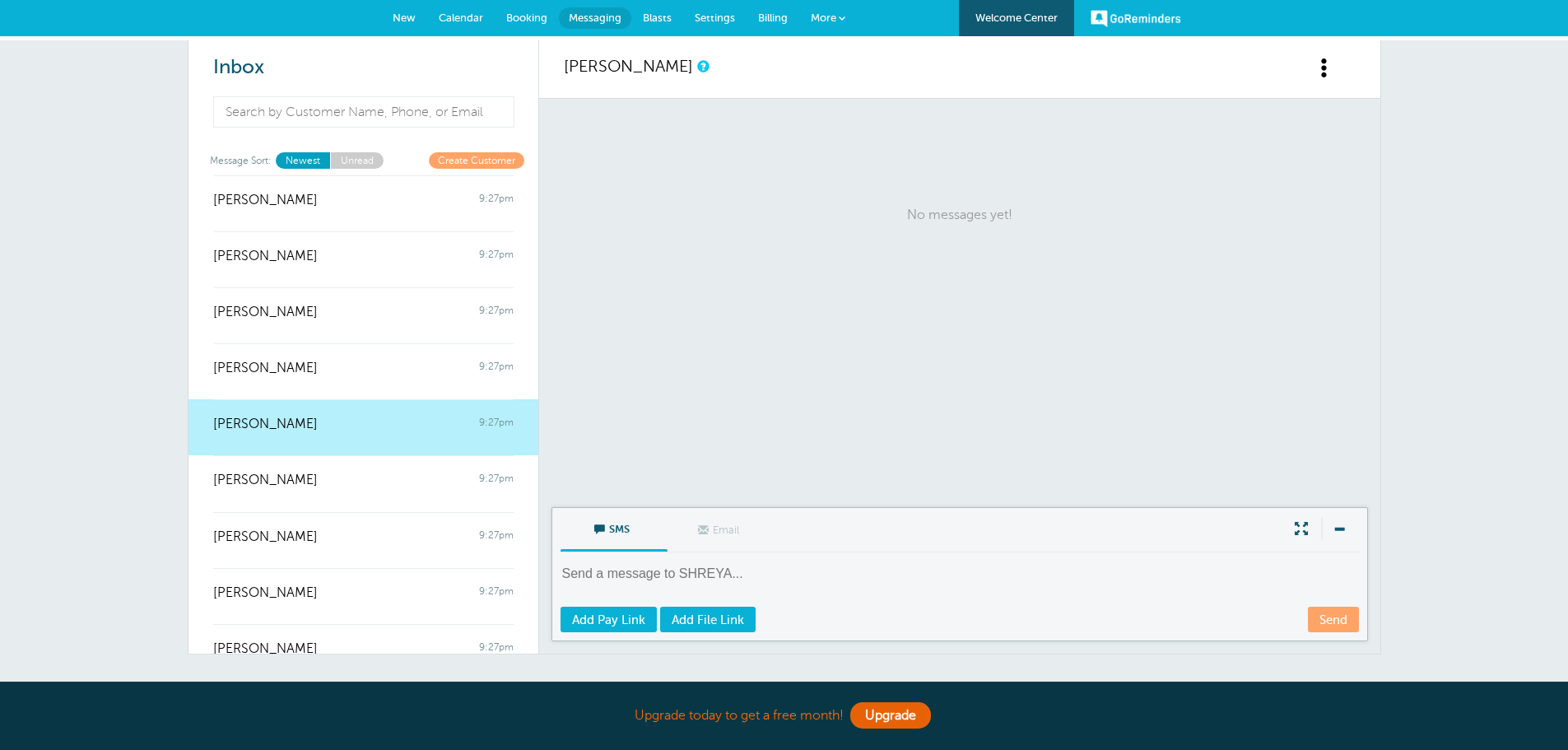
click at [640, 570] on textarea at bounding box center [960, 585] width 801 height 41
paste textarea "Hello! The final school supply pickup will be held tomorrow, Thursday, August 2…"
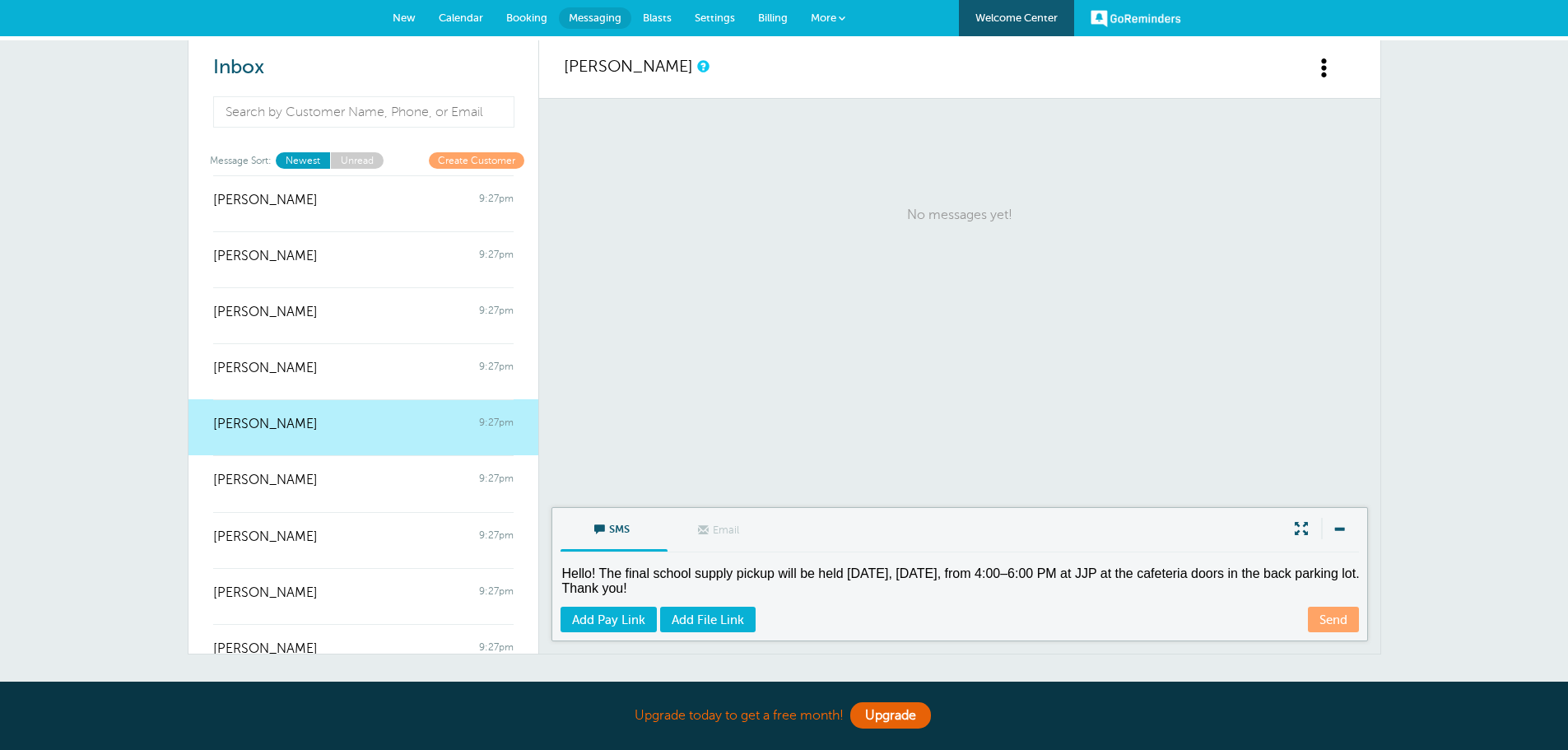
type textarea "Hello! The final school supply pickup will be held tomorrow, Thursday, August 2…"
click at [1320, 618] on link "Send" at bounding box center [1333, 620] width 51 height 26
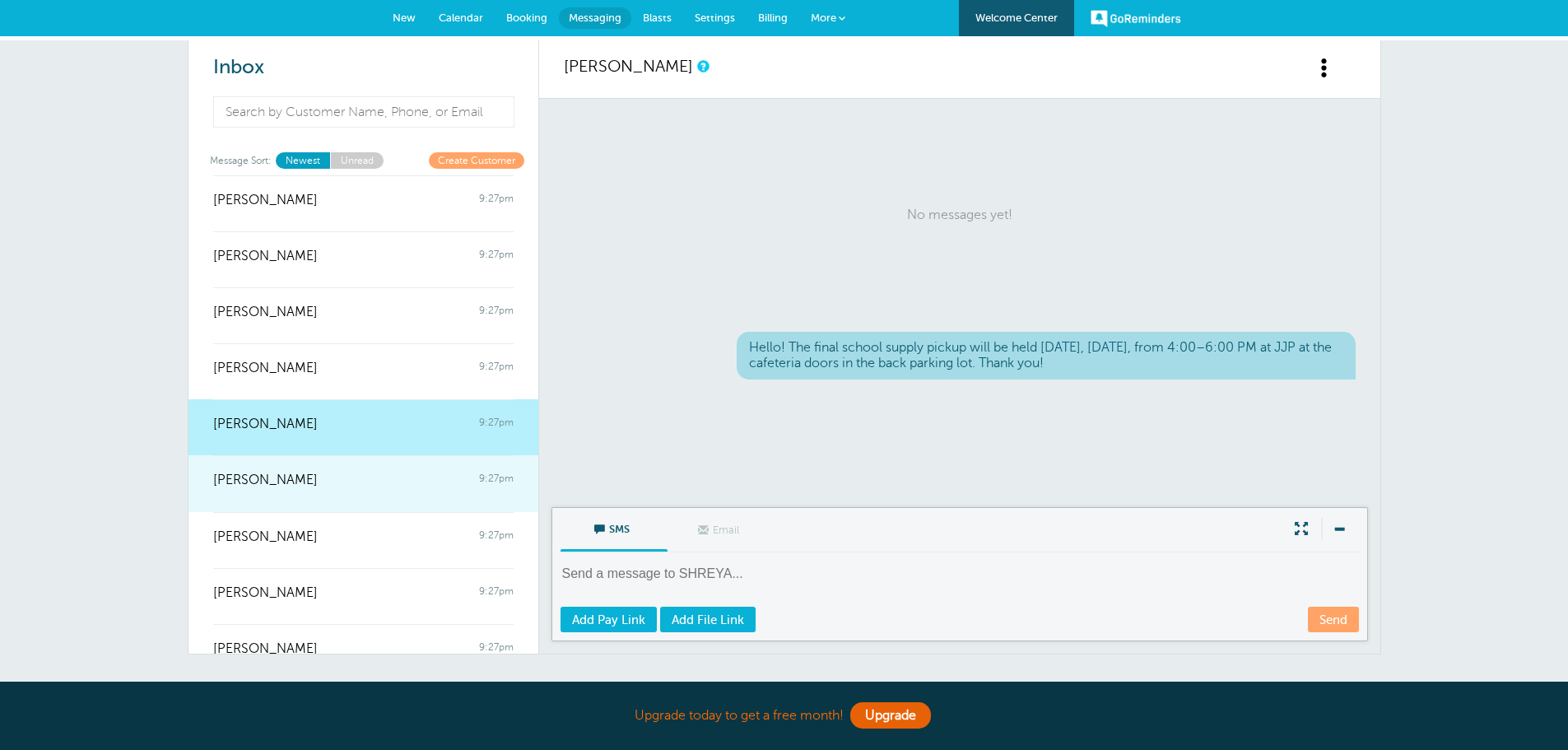
click at [286, 495] on div at bounding box center [363, 492] width 301 height 7
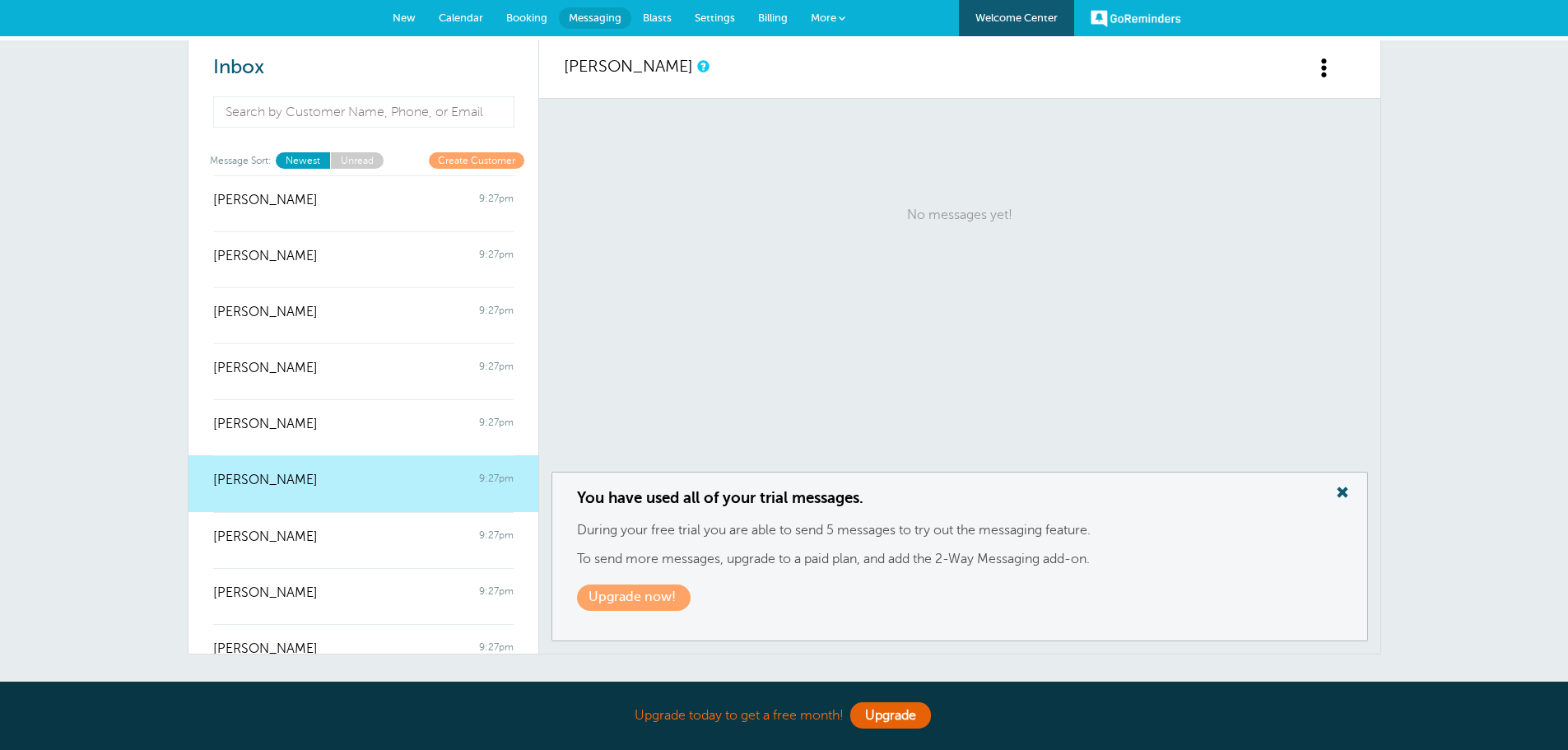
click at [513, 17] on span "Booking" at bounding box center [526, 18] width 41 height 12
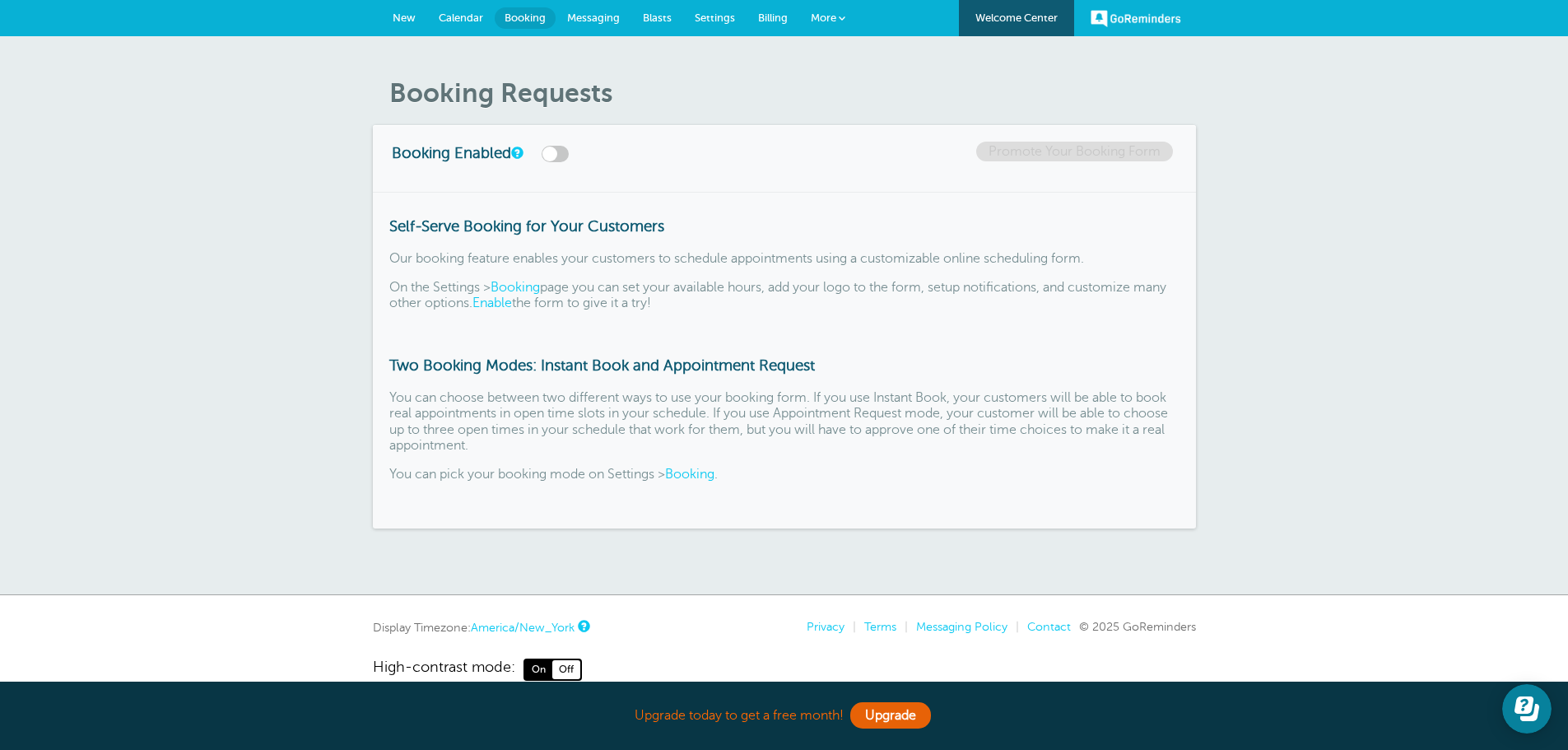
click at [456, 18] on span "Calendar" at bounding box center [461, 18] width 45 height 12
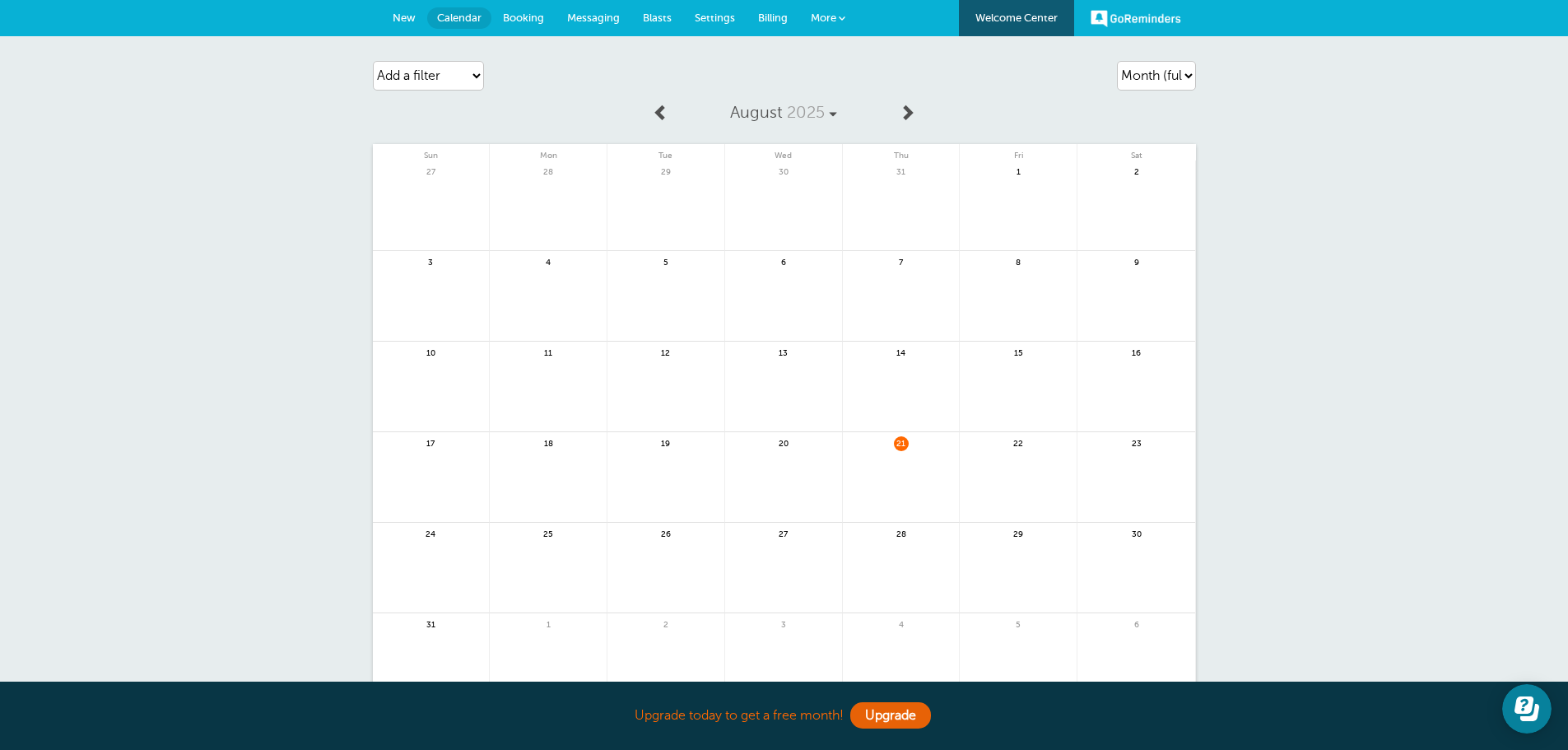
click at [915, 474] on link at bounding box center [902, 487] width 117 height 72
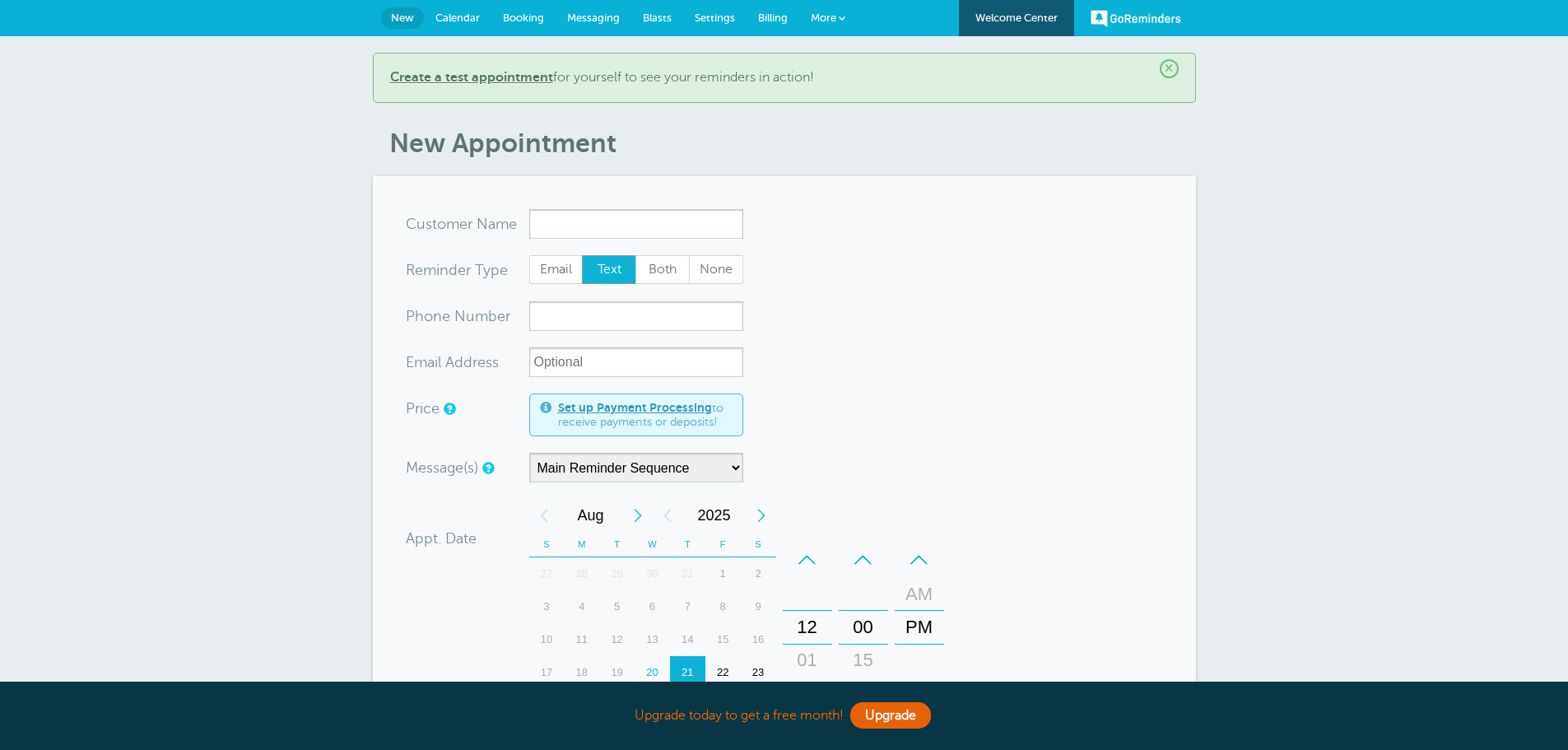
drag, startPoint x: 0, startPoint y: 0, endPoint x: 813, endPoint y: 298, distance: 865.9
click at [814, 298] on form "You are creating a new customer. To use an existing customer select one from th…" at bounding box center [784, 616] width 758 height 814
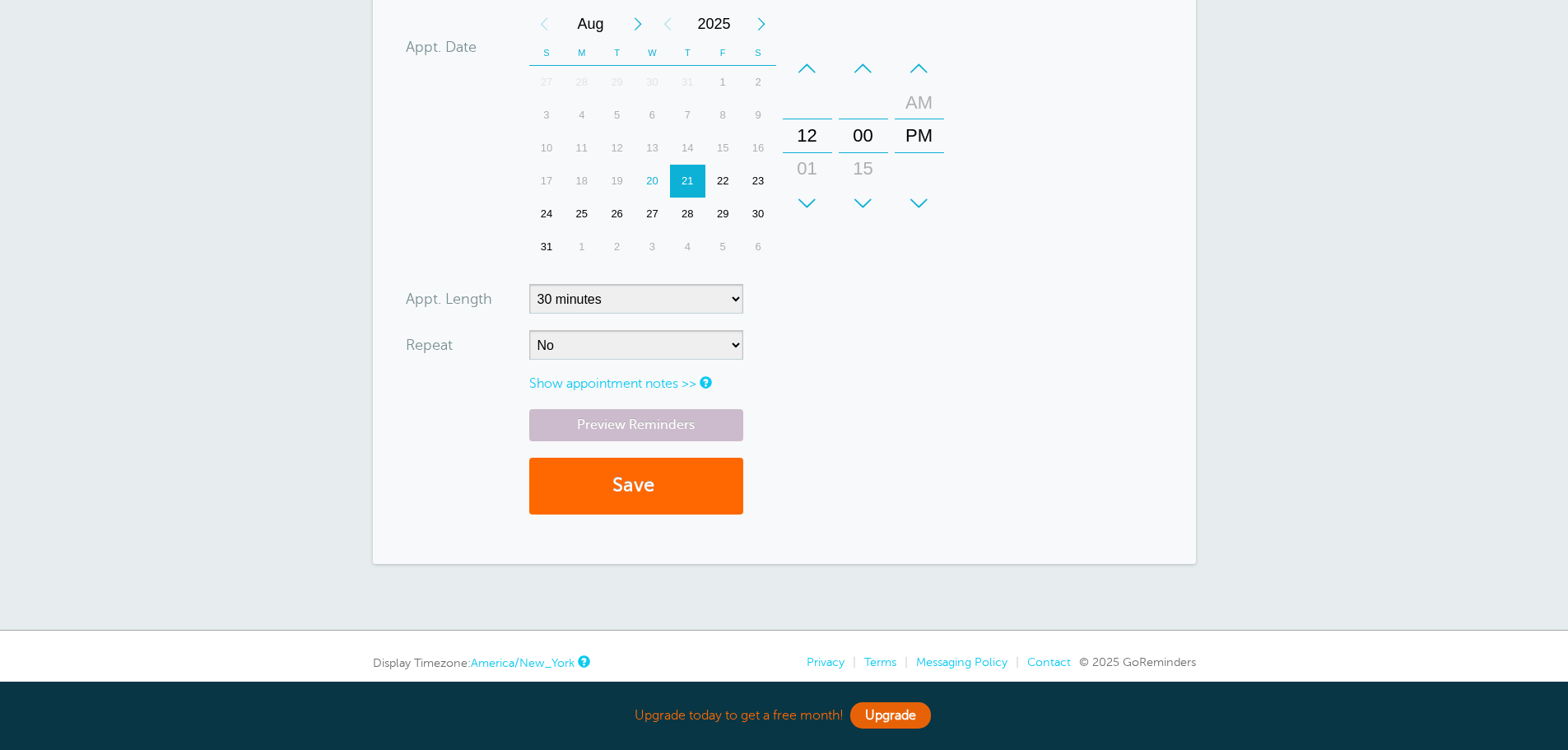
scroll to position [494, 0]
click at [664, 381] on link "Show appointment notes >>" at bounding box center [613, 380] width 167 height 15
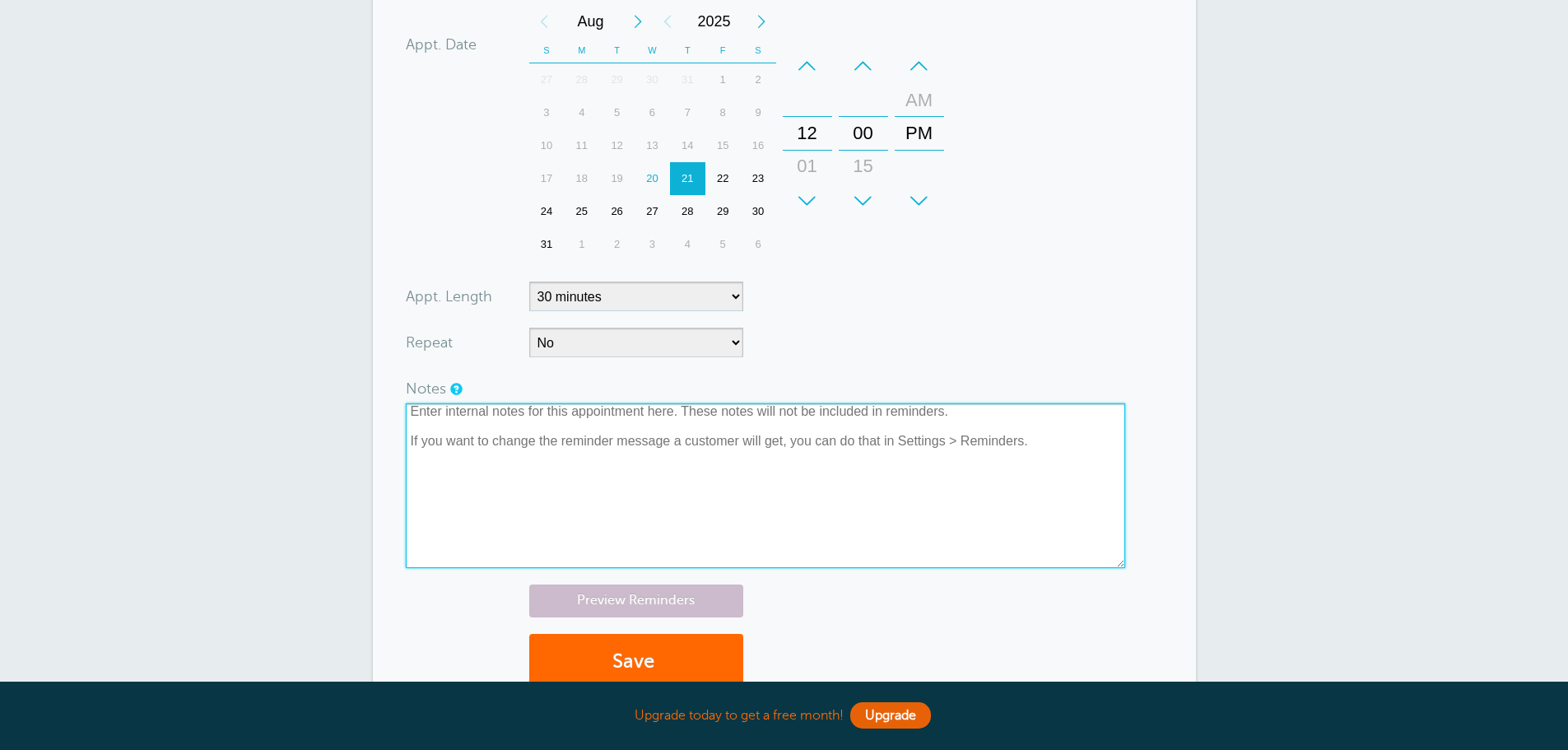
click at [958, 484] on textarea at bounding box center [766, 486] width 719 height 165
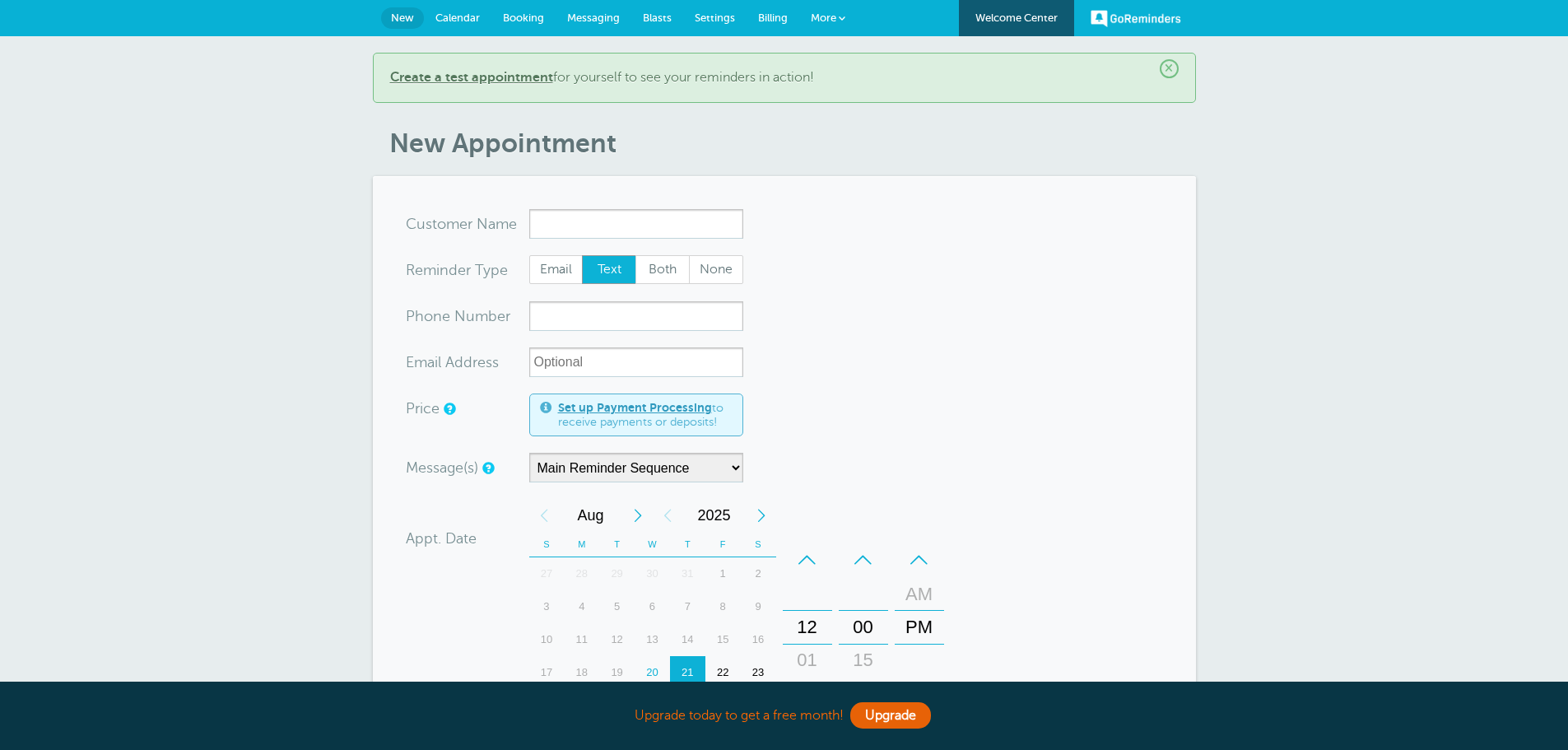
click at [448, 17] on span "Calendar" at bounding box center [457, 18] width 45 height 12
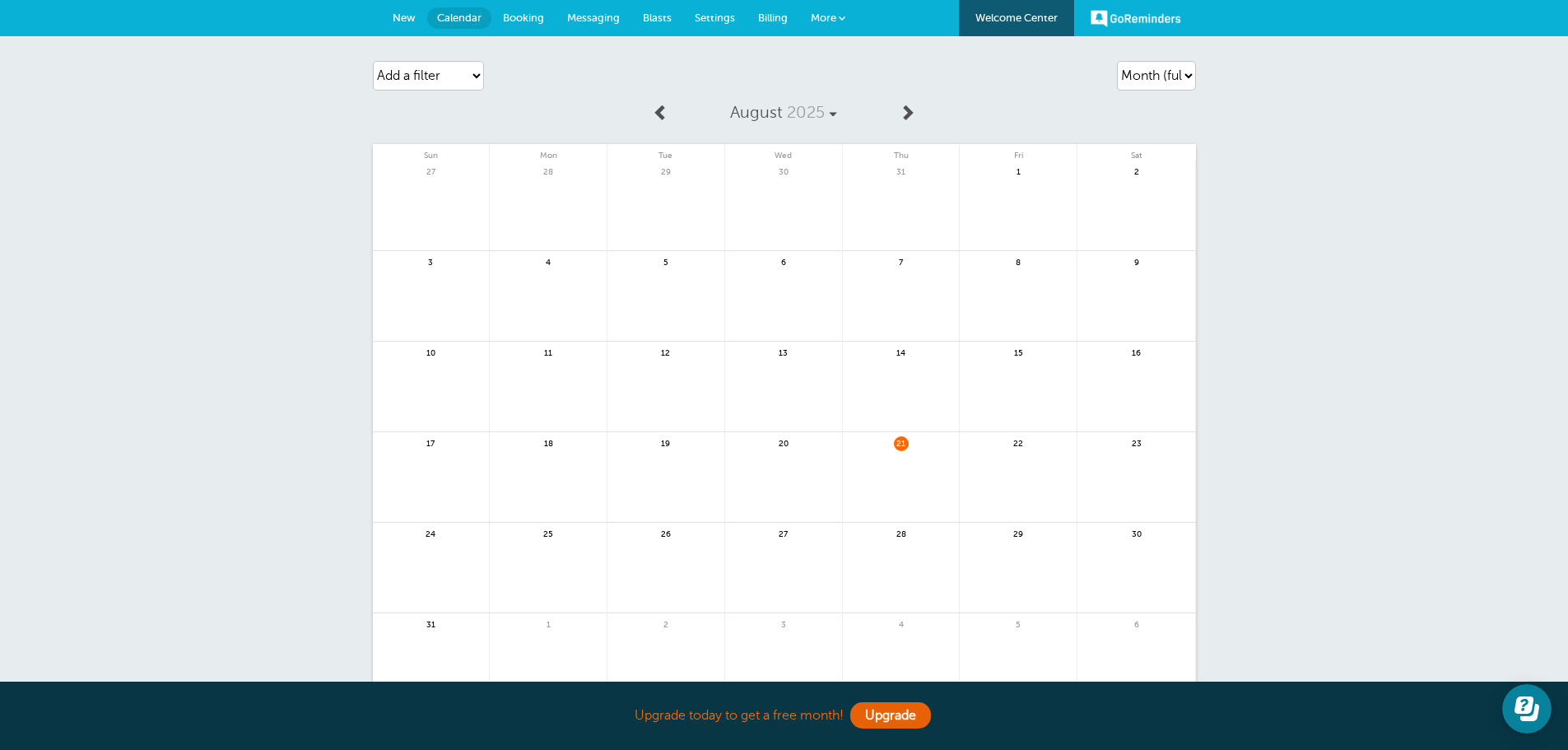
click at [514, 21] on span "Booking" at bounding box center [522, 18] width 41 height 12
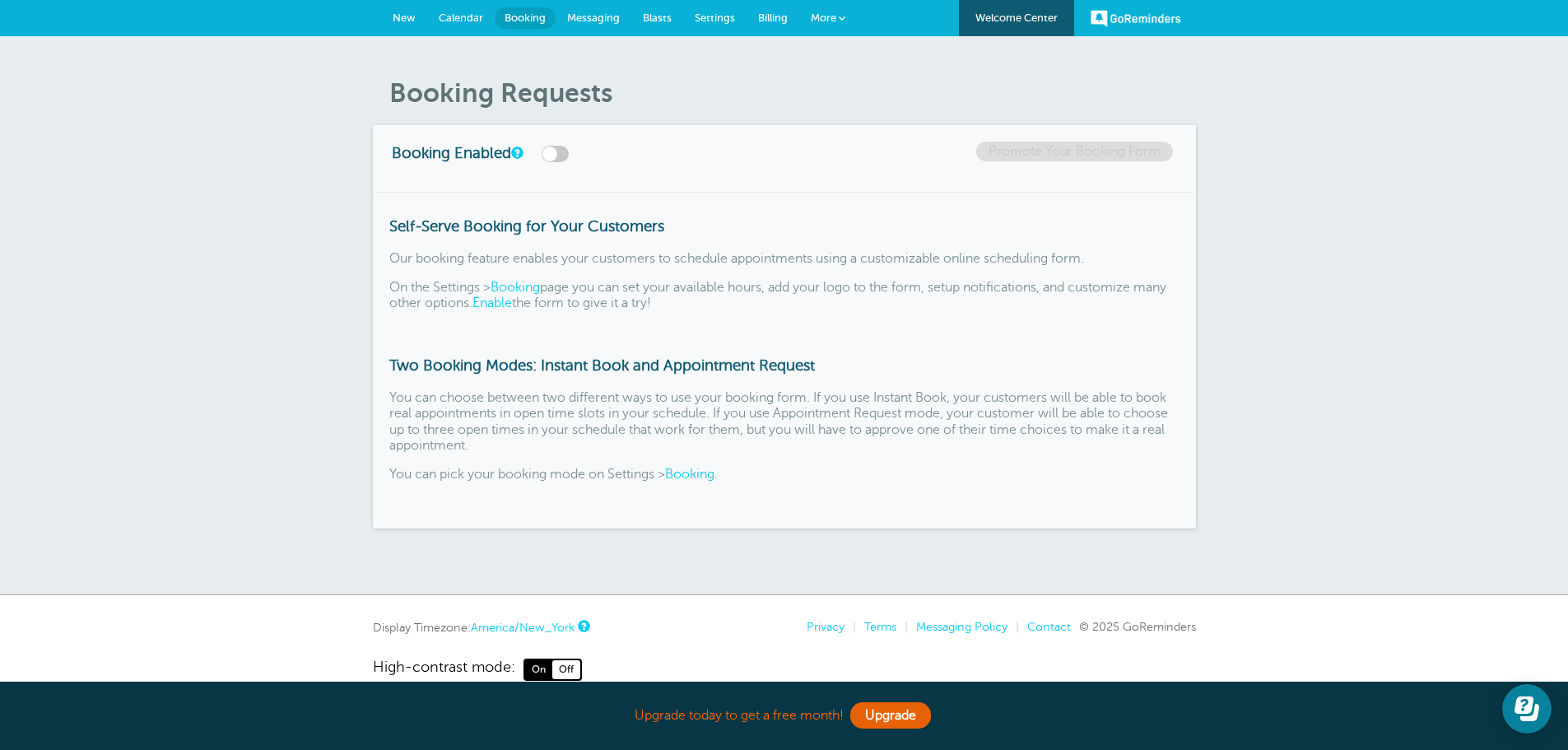
click at [601, 12] on span "Messaging" at bounding box center [593, 18] width 53 height 12
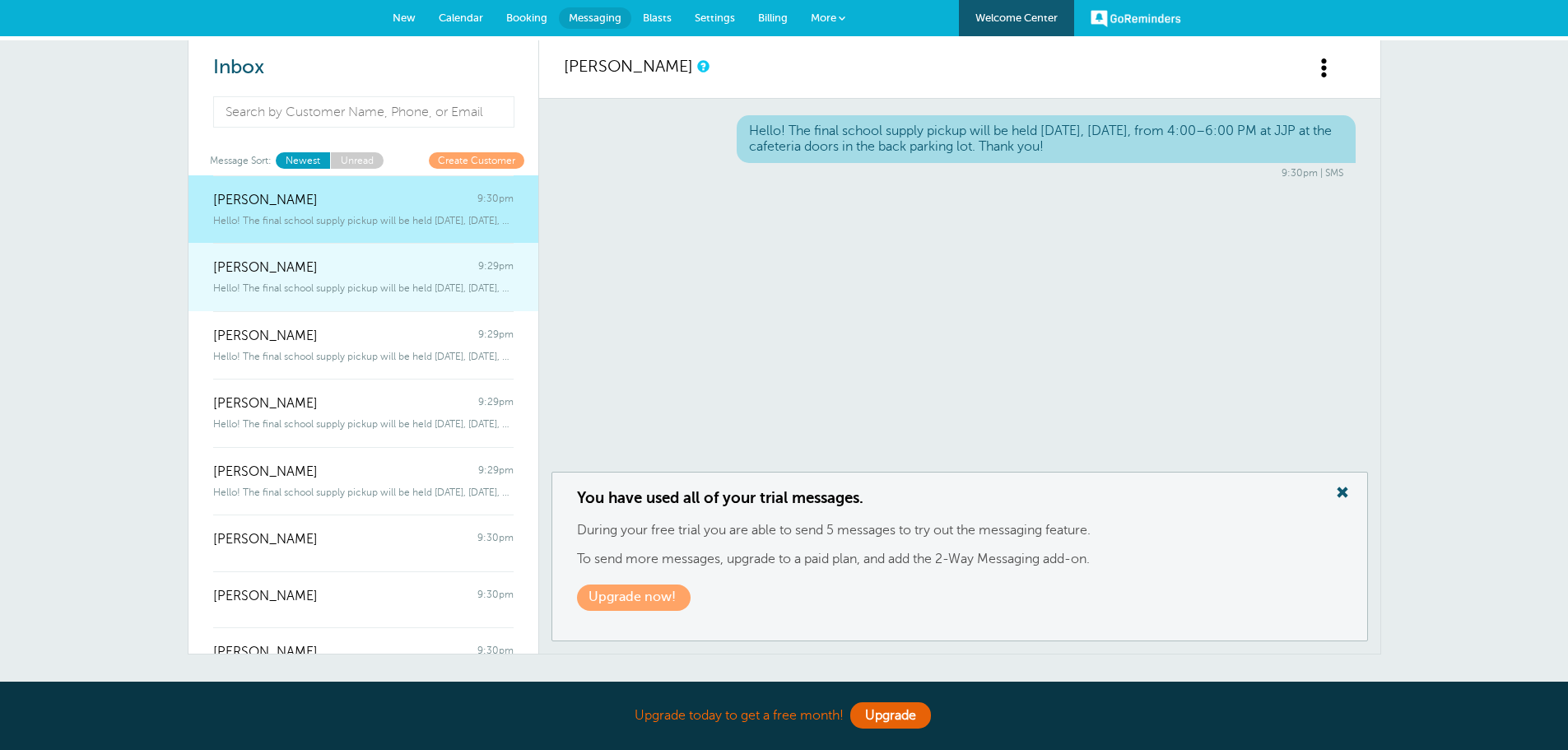
click at [359, 284] on span "Hello! The final school supply pickup will be held tomorrow, Thursday, Augu" at bounding box center [363, 288] width 301 height 12
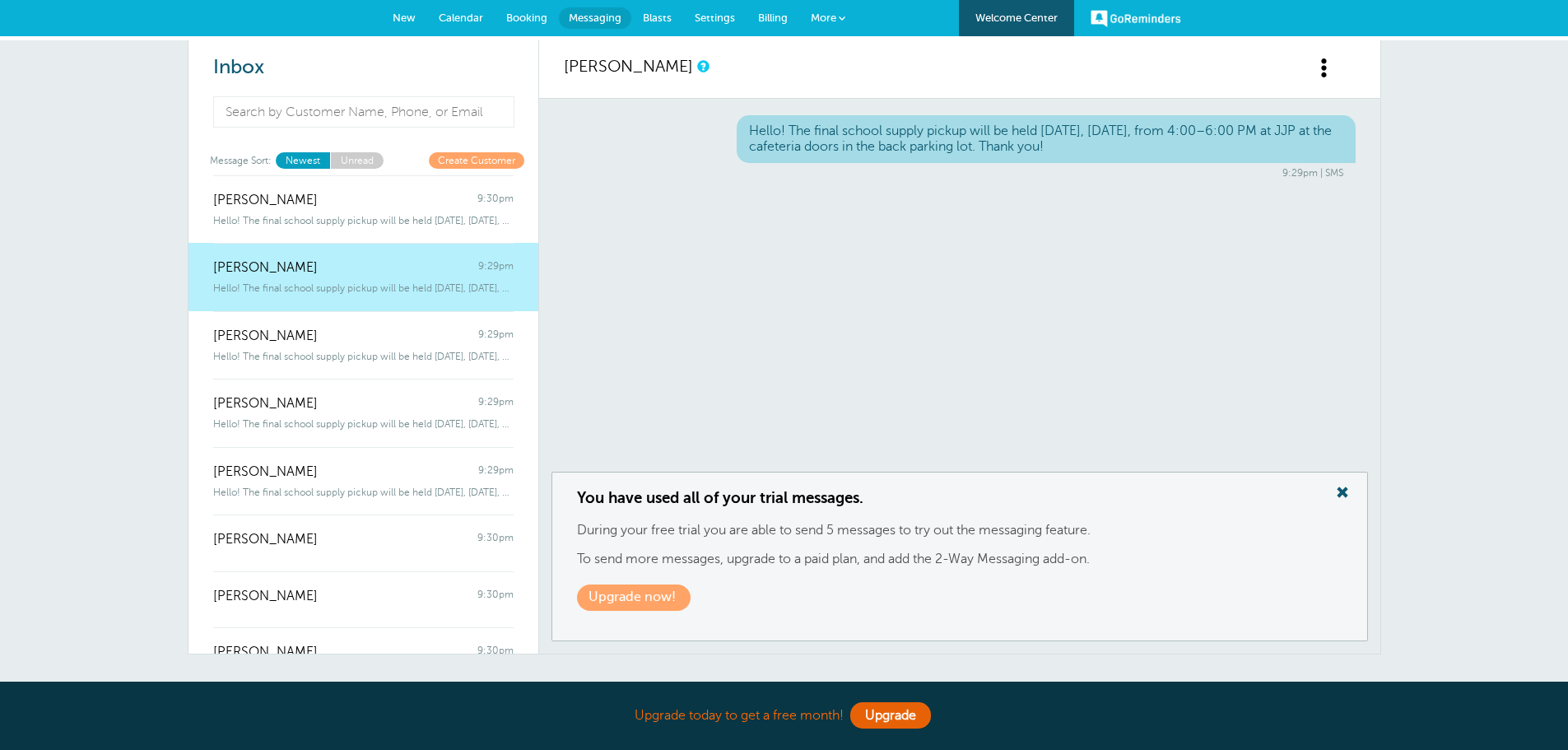
click at [670, 14] on span "Blasts" at bounding box center [656, 18] width 29 height 12
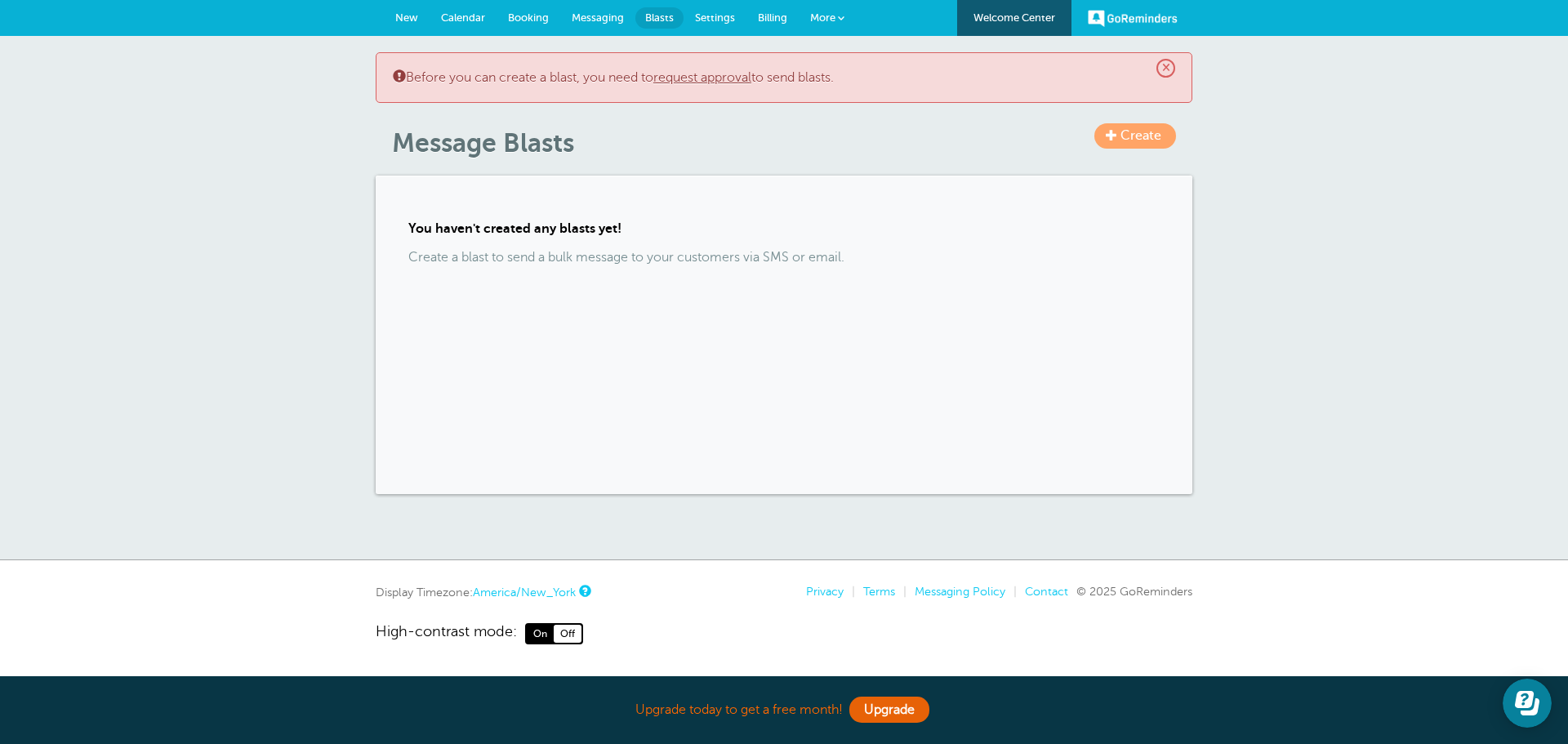
click at [725, 16] on span "Settings" at bounding box center [715, 18] width 40 height 12
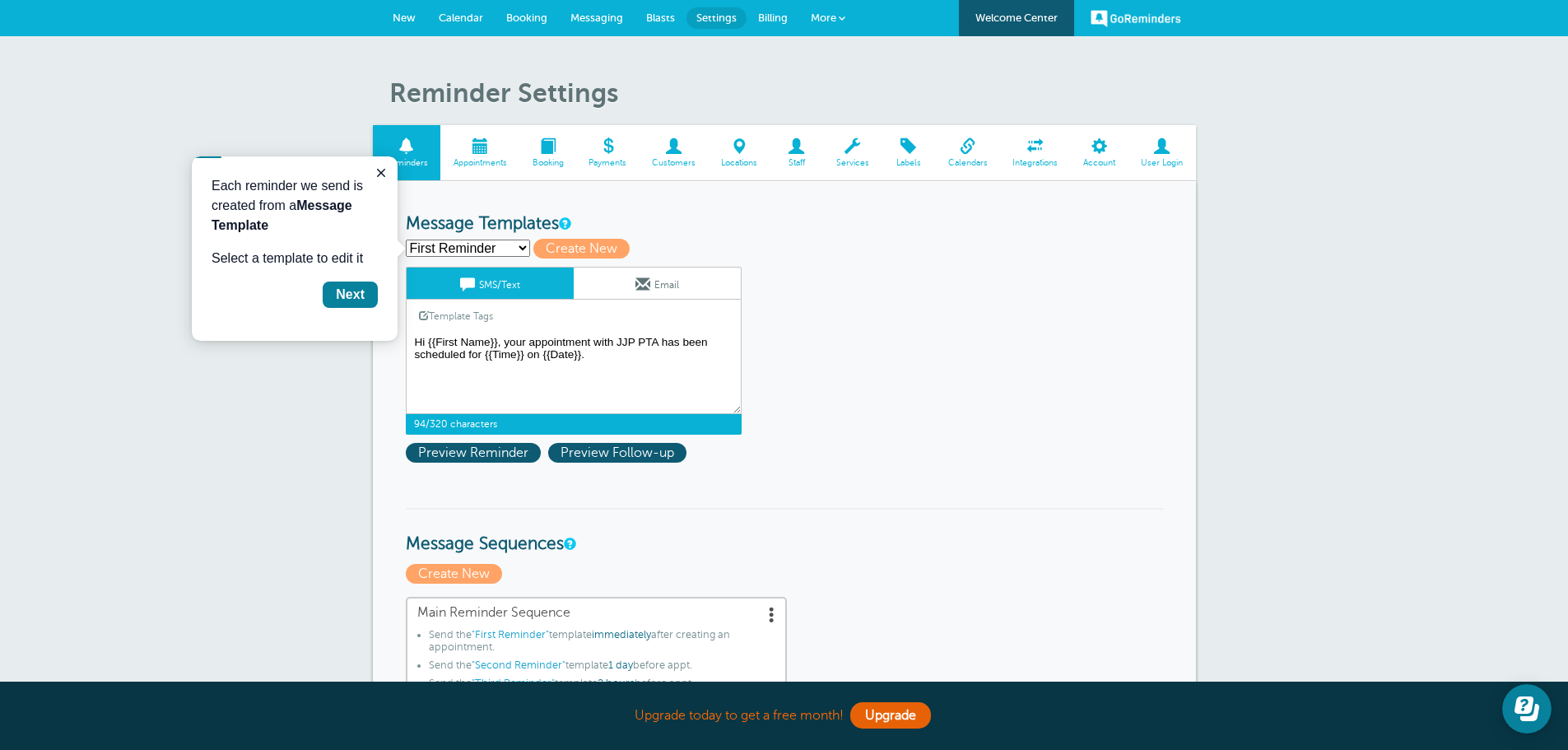
drag, startPoint x: 791, startPoint y: 515, endPoint x: 363, endPoint y: 339, distance: 462.8
click at [489, 142] on span at bounding box center [480, 146] width 79 height 16
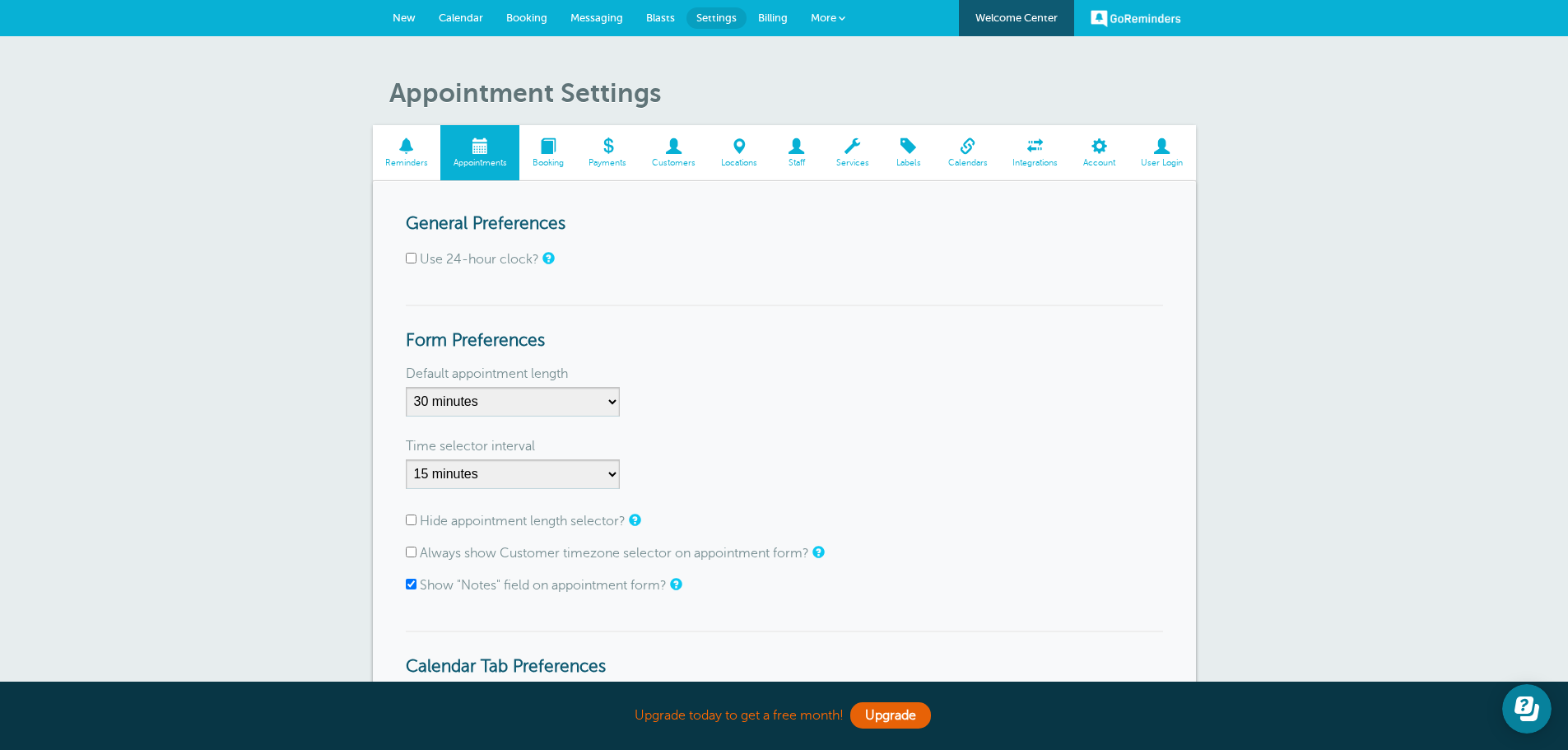
click at [402, 147] on span at bounding box center [406, 146] width 69 height 16
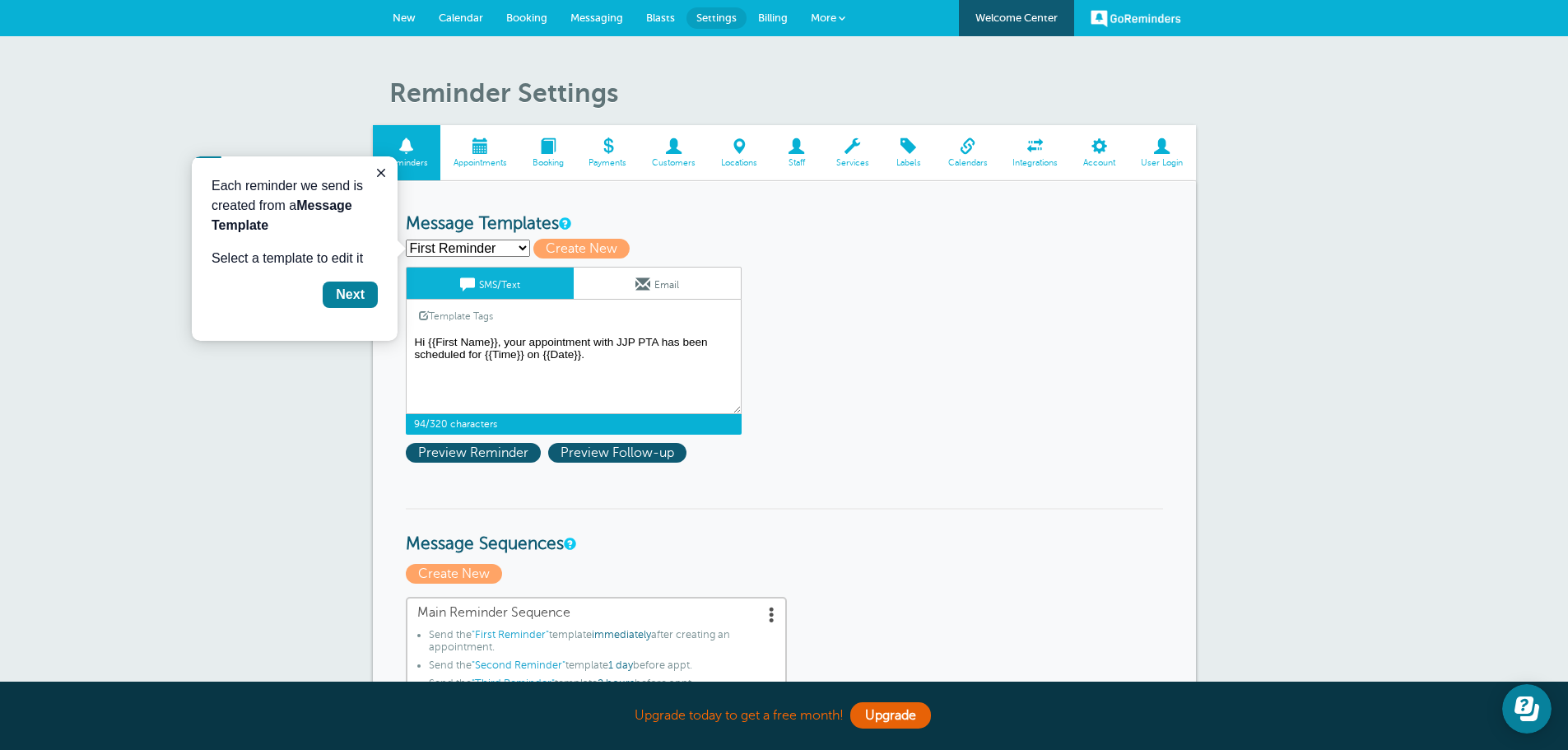
drag, startPoint x: 604, startPoint y: 365, endPoint x: 401, endPoint y: 312, distance: 209.8
paste textarea "ello! The final school supply pickup will be held [DATE], [DATE], from 4:00–6:0…"
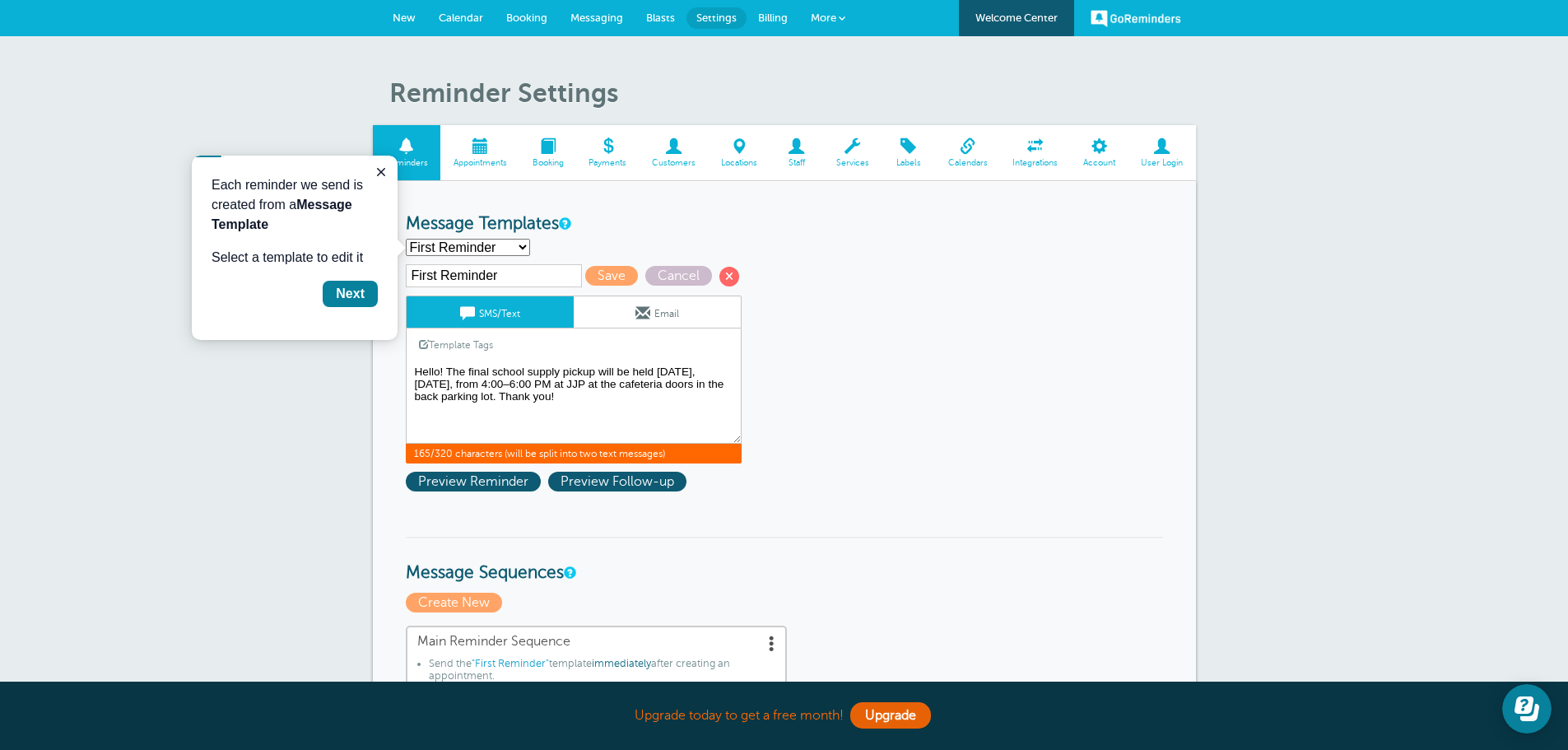
drag, startPoint x: 448, startPoint y: 371, endPoint x: 488, endPoint y: 366, distance: 40.3
click at [488, 366] on textarea "Hi {{First Name}}, your appointment with JJP PTA has been scheduled for {{Time}…" at bounding box center [574, 402] width 336 height 82
type textarea "Hello! The final school supply pickup will be held [DATE], [DATE], from 4:00–6:…"
click at [601, 5] on link "Messaging" at bounding box center [597, 18] width 75 height 36
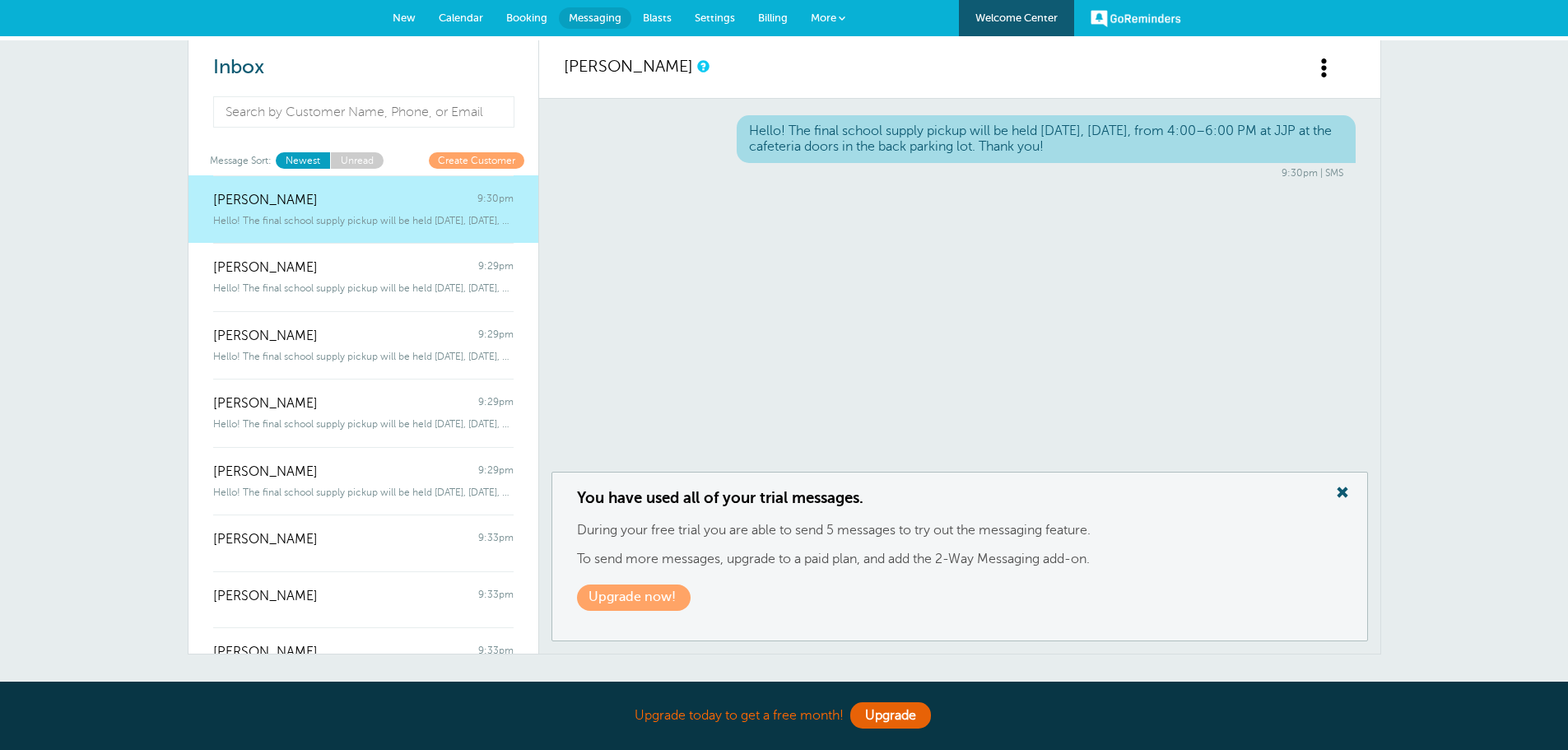
drag, startPoint x: 1148, startPoint y: 152, endPoint x: 704, endPoint y: 131, distance: 444.5
click at [704, 131] on div "Hello! The final school supply pickup will be held [DATE], [DATE], from 4:00–6:…" at bounding box center [959, 147] width 791 height 65
